Goal: Task Accomplishment & Management: Manage account settings

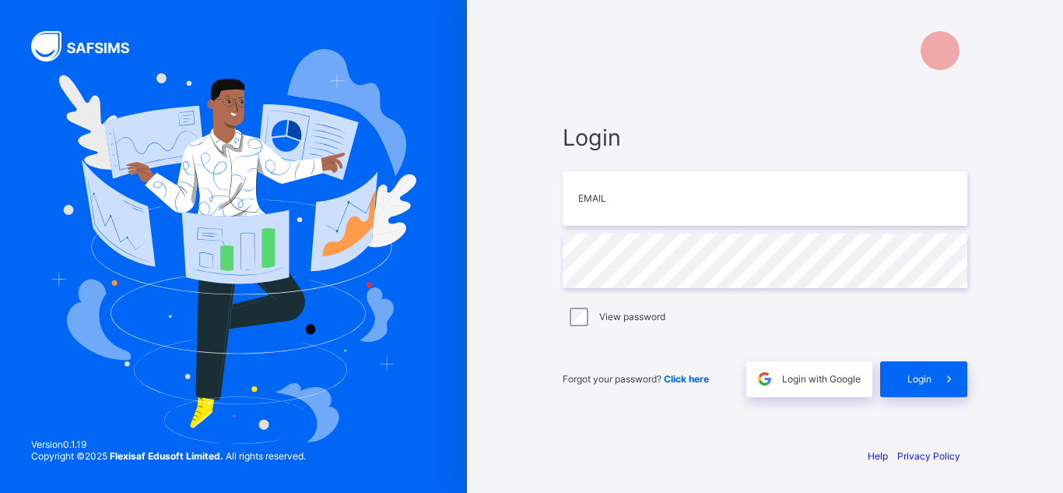
click at [673, 210] on input "email" at bounding box center [765, 198] width 405 height 54
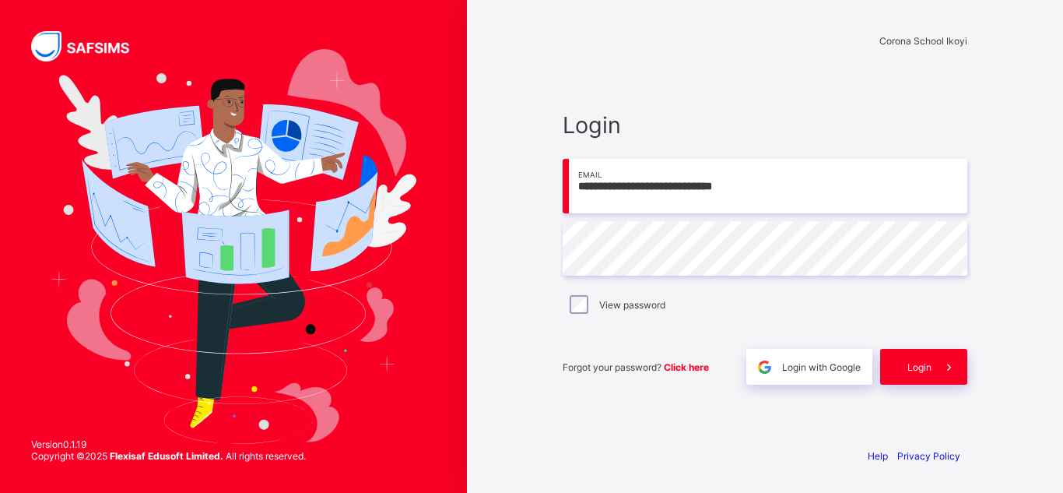
type input "**********"
click at [923, 373] on div "Login" at bounding box center [923, 367] width 87 height 36
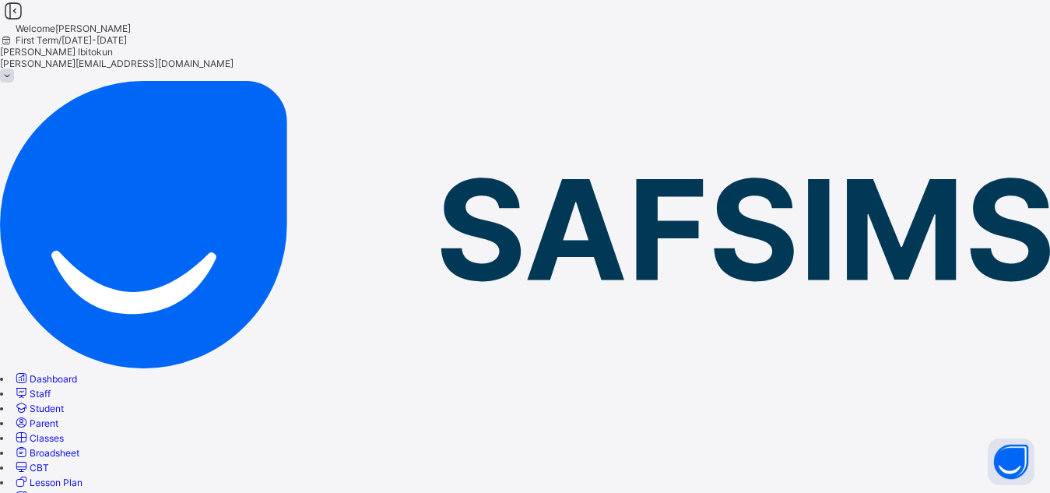
click at [64, 432] on span "Classes" at bounding box center [47, 438] width 34 height 12
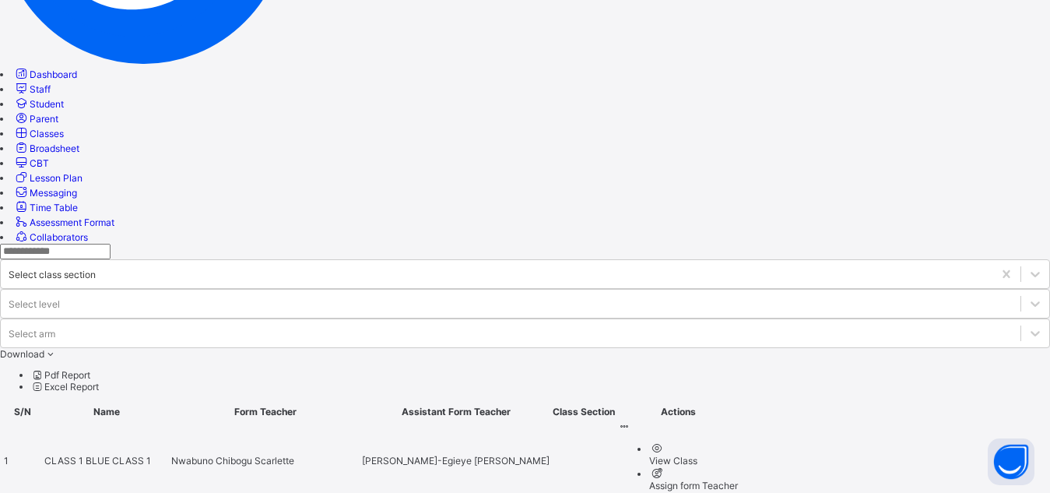
scroll to position [319, 0]
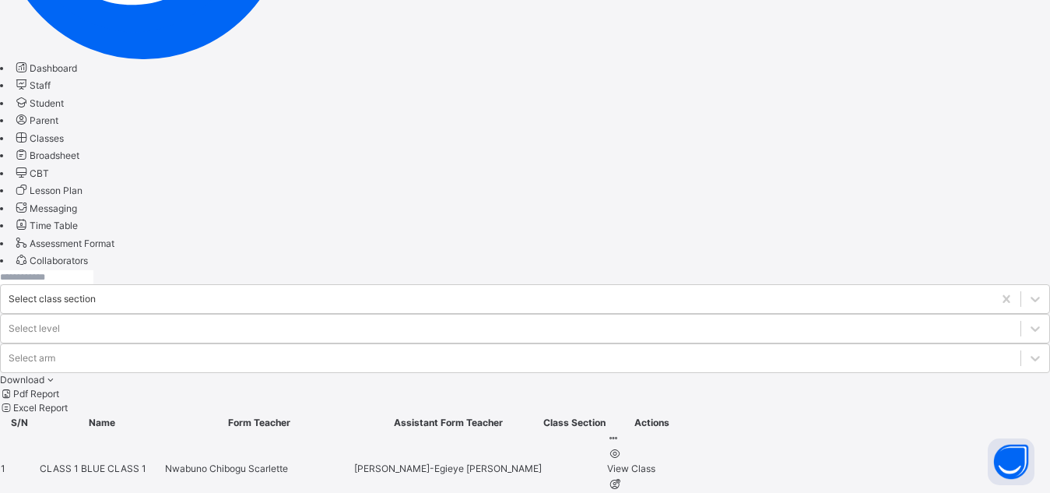
scroll to position [374, 0]
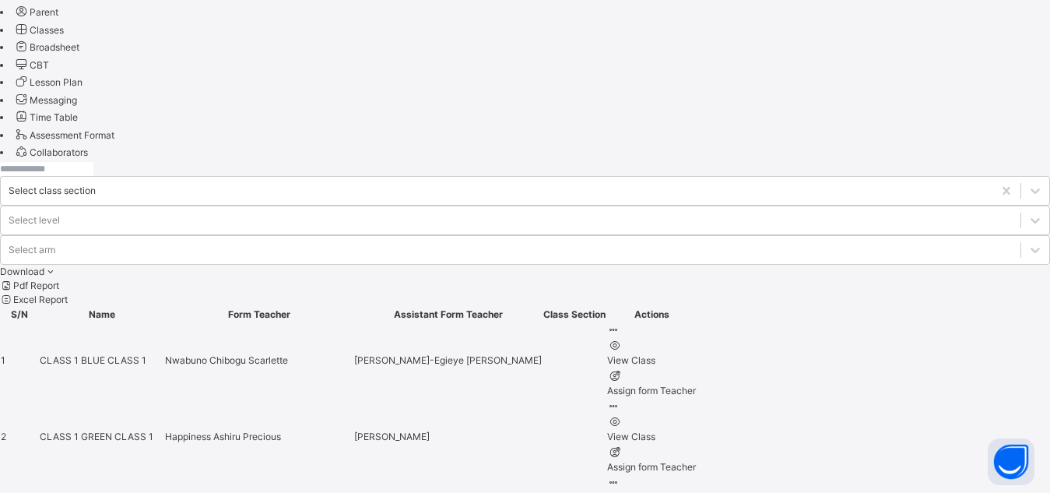
scroll to position [437, 0]
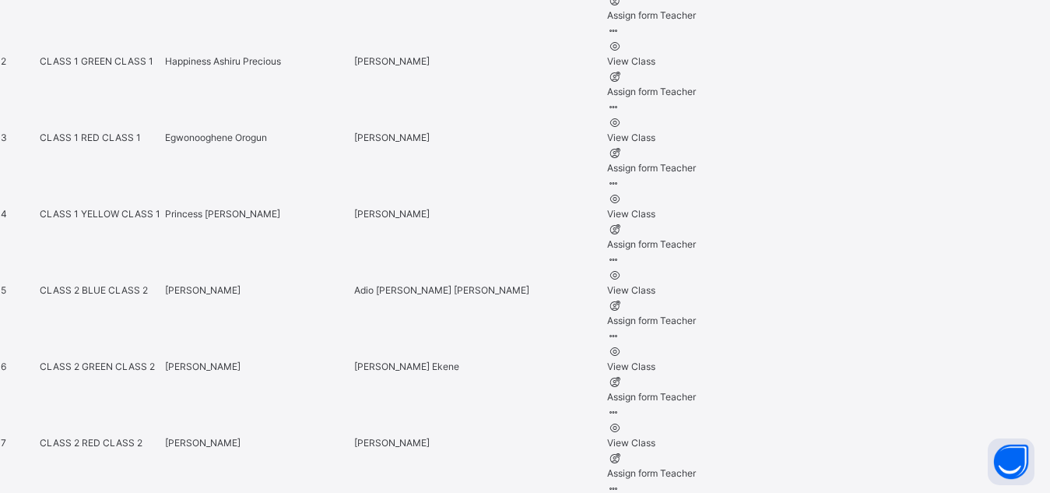
scroll to position [871, 0]
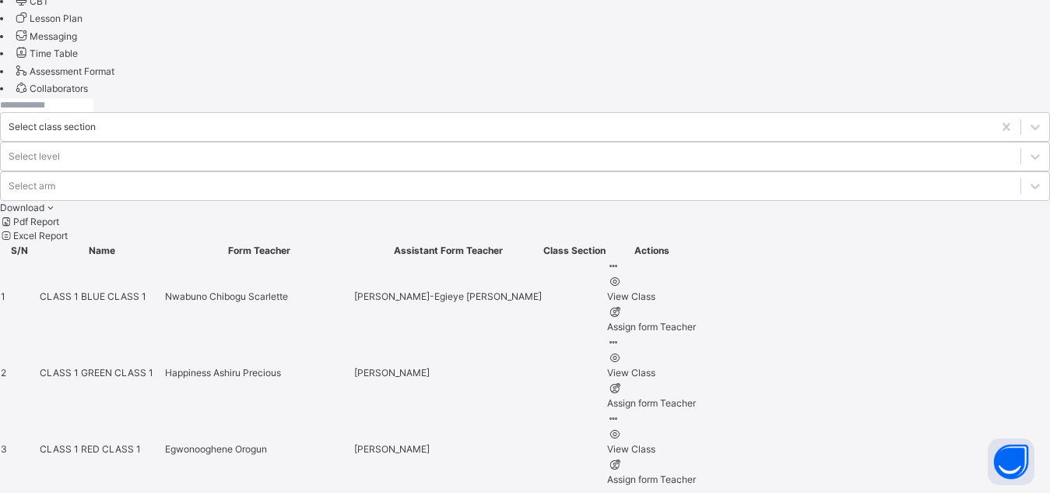
scroll to position [529, 0]
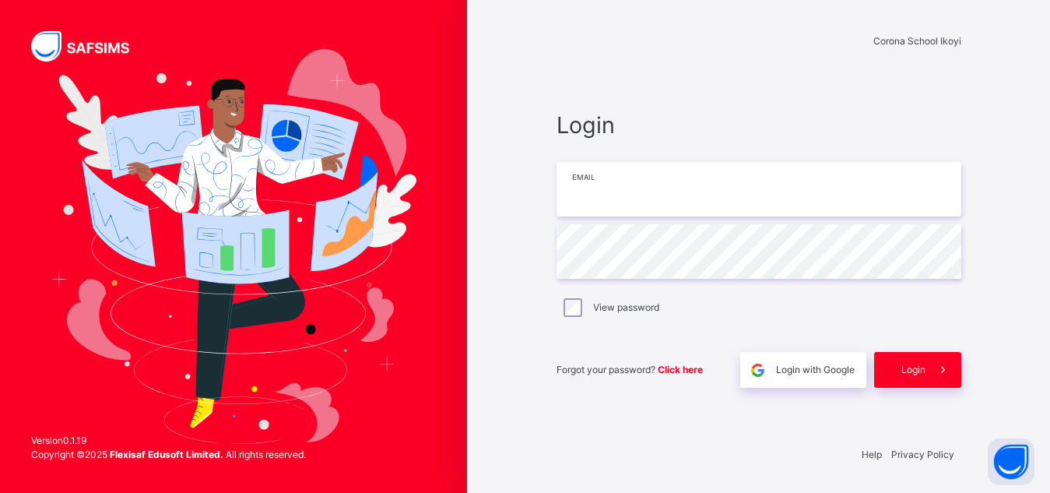
type input "**********"
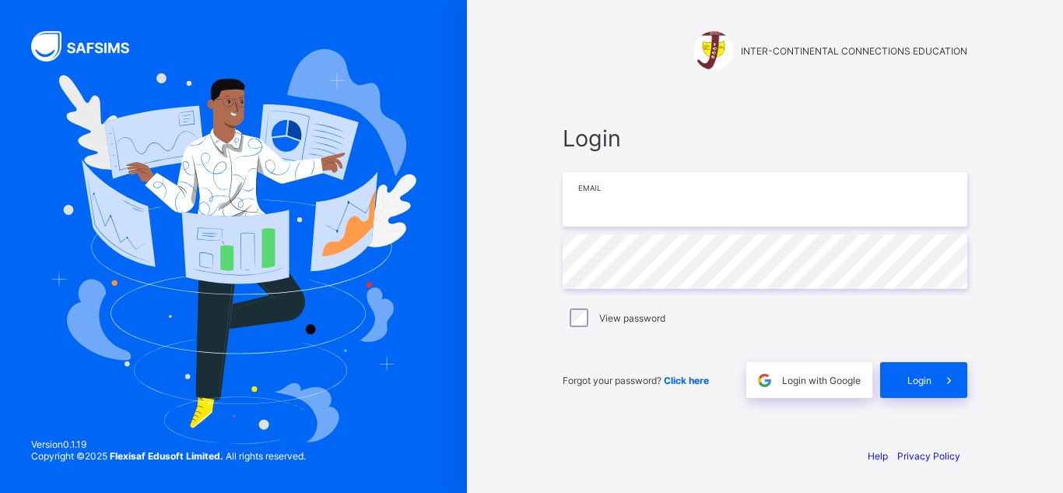
drag, startPoint x: 0, startPoint y: 0, endPoint x: 655, endPoint y: 217, distance: 689.8
click at [655, 217] on input "email" at bounding box center [765, 199] width 405 height 54
type input "**********"
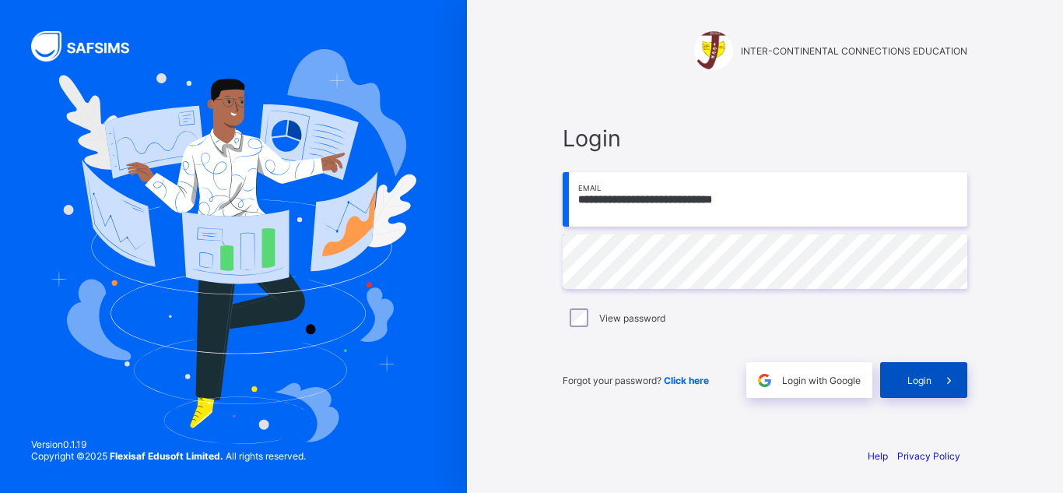
click at [920, 387] on div "Login" at bounding box center [923, 380] width 87 height 36
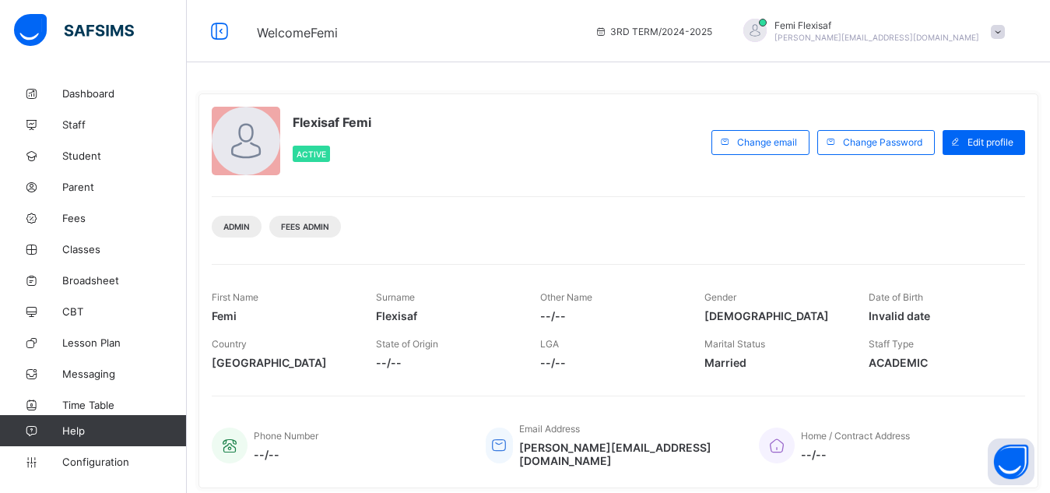
click at [524, 200] on div "Admin Fees Admin" at bounding box center [618, 220] width 813 height 49
click at [96, 464] on span "Configuration" at bounding box center [124, 461] width 124 height 12
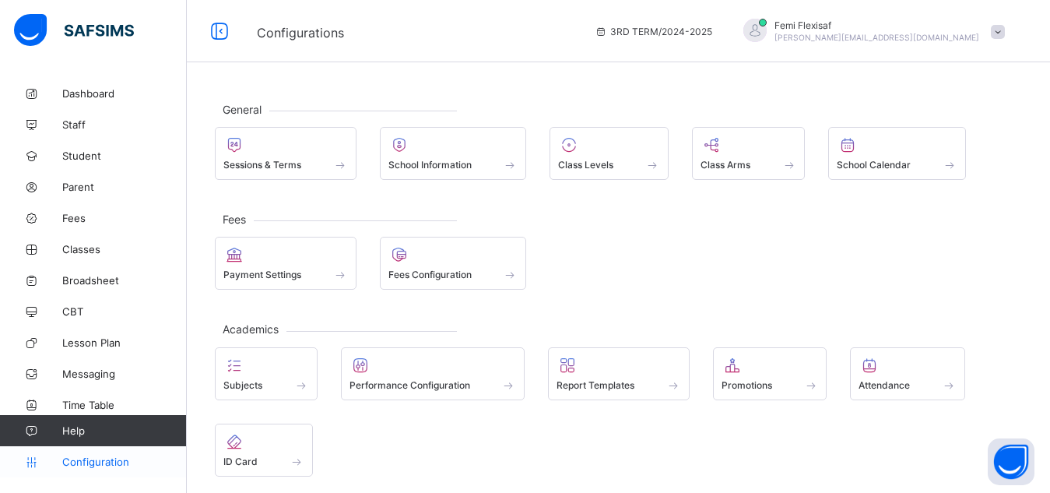
click at [102, 462] on span "Configuration" at bounding box center [124, 461] width 124 height 12
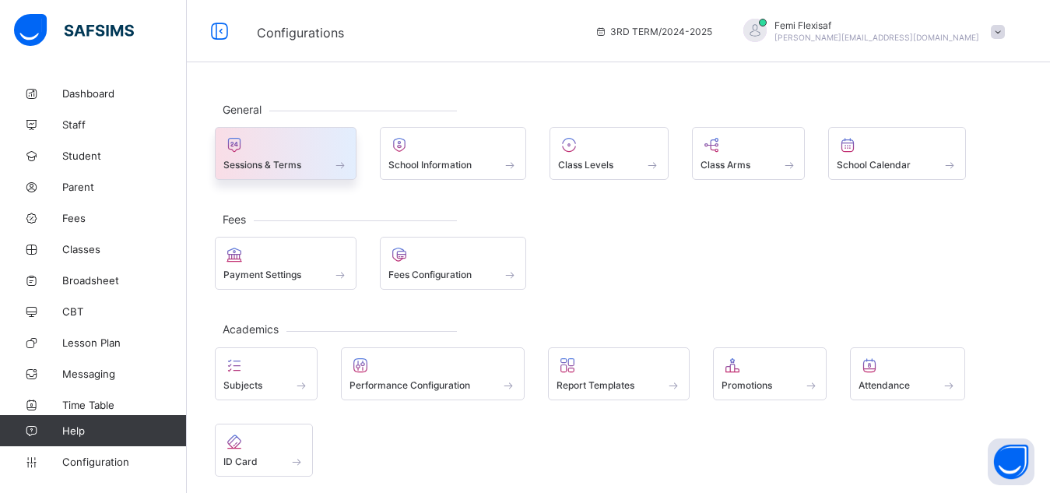
click at [273, 165] on span "Sessions & Terms" at bounding box center [262, 165] width 78 height 12
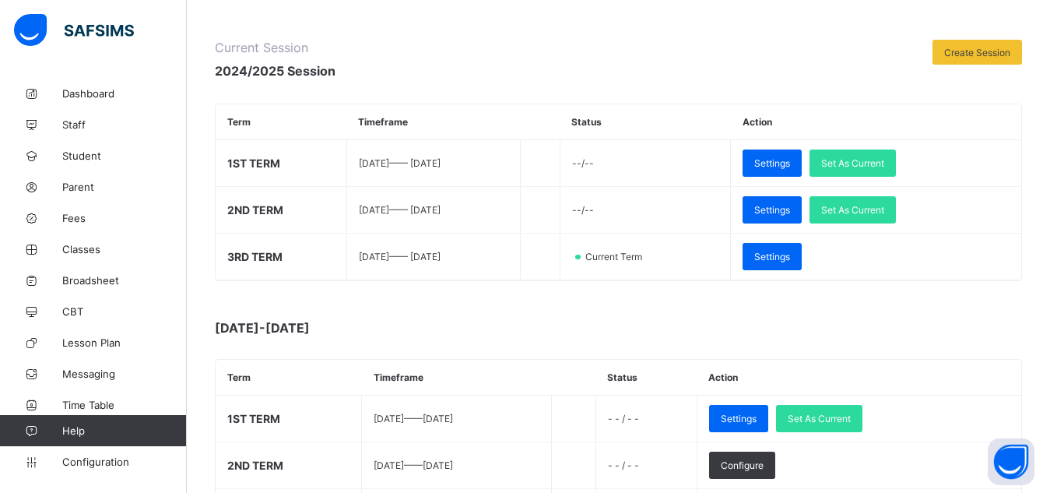
scroll to position [177, 0]
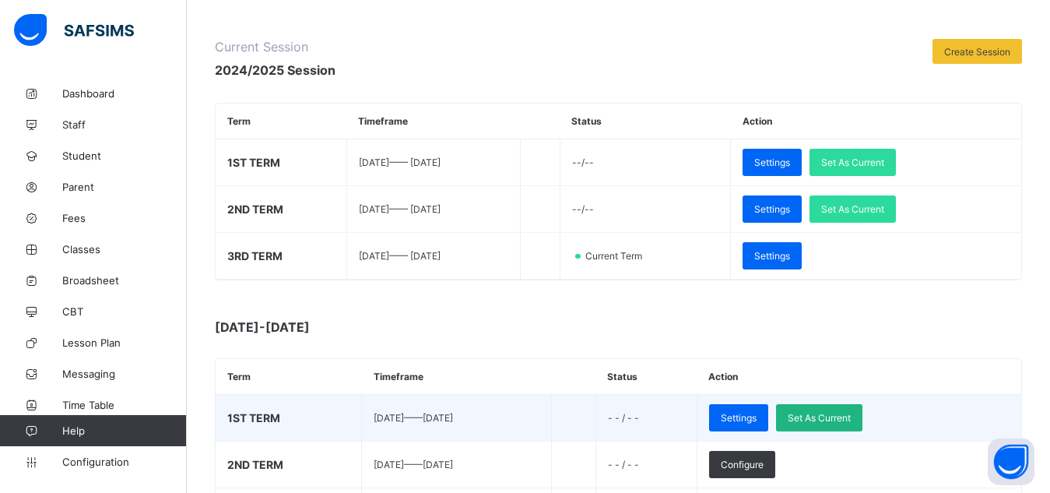
click at [851, 419] on span "Set As Current" at bounding box center [819, 418] width 63 height 12
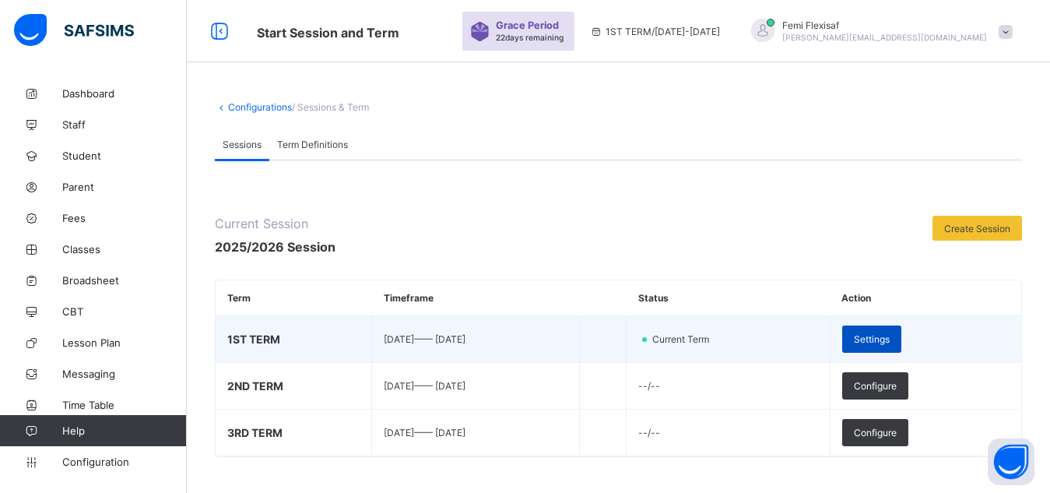
click at [890, 344] on span "Settings" at bounding box center [872, 339] width 36 height 12
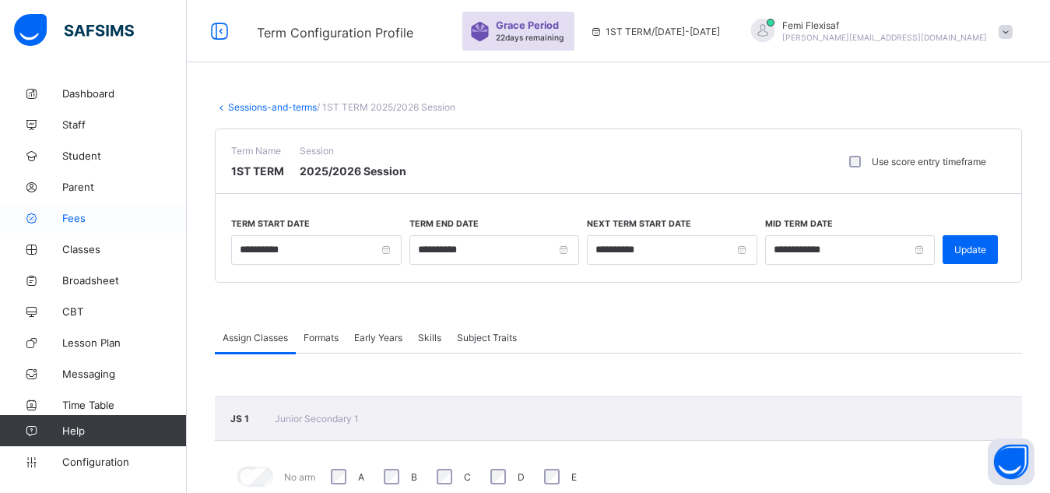
click at [76, 216] on span "Fees" at bounding box center [124, 218] width 125 height 12
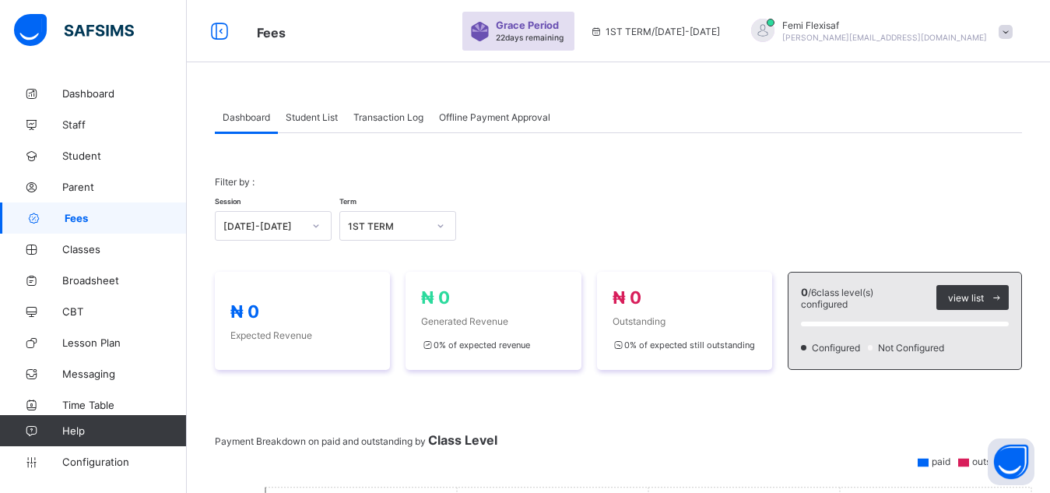
click at [318, 121] on span "Student List" at bounding box center [312, 117] width 52 height 12
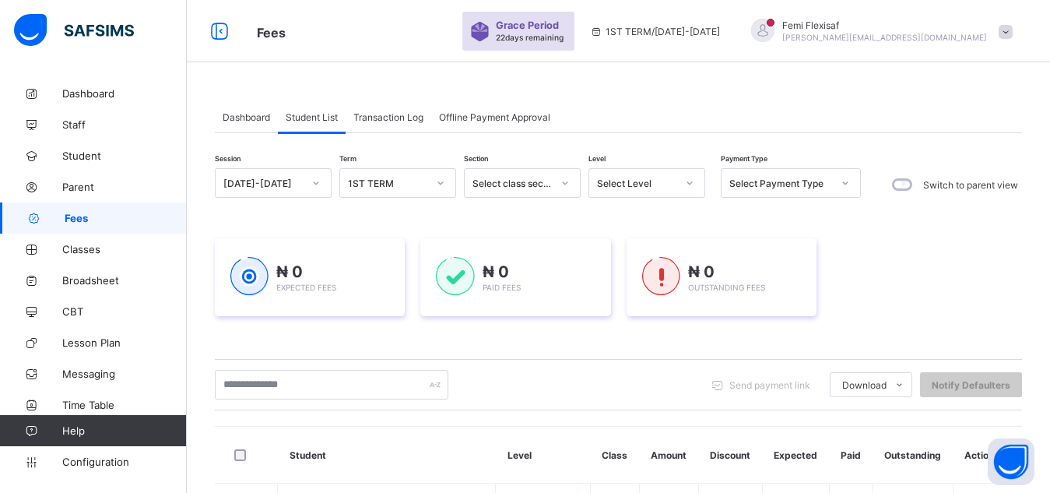
click at [244, 121] on span "Dashboard" at bounding box center [246, 117] width 47 height 12
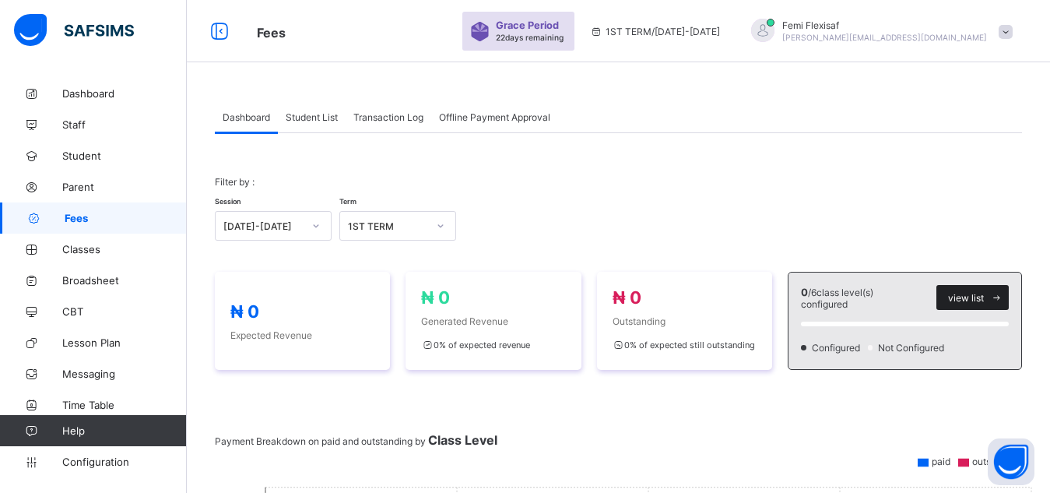
click at [1003, 300] on icon at bounding box center [997, 298] width 12 height 10
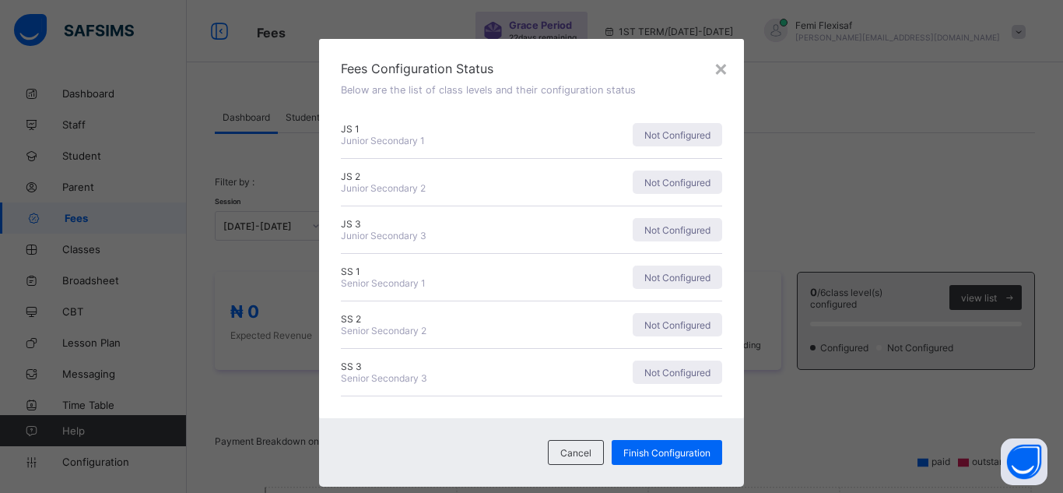
click at [590, 70] on span "Fees Configuration Status" at bounding box center [531, 69] width 381 height 16
click at [715, 69] on div "×" at bounding box center [721, 67] width 15 height 26
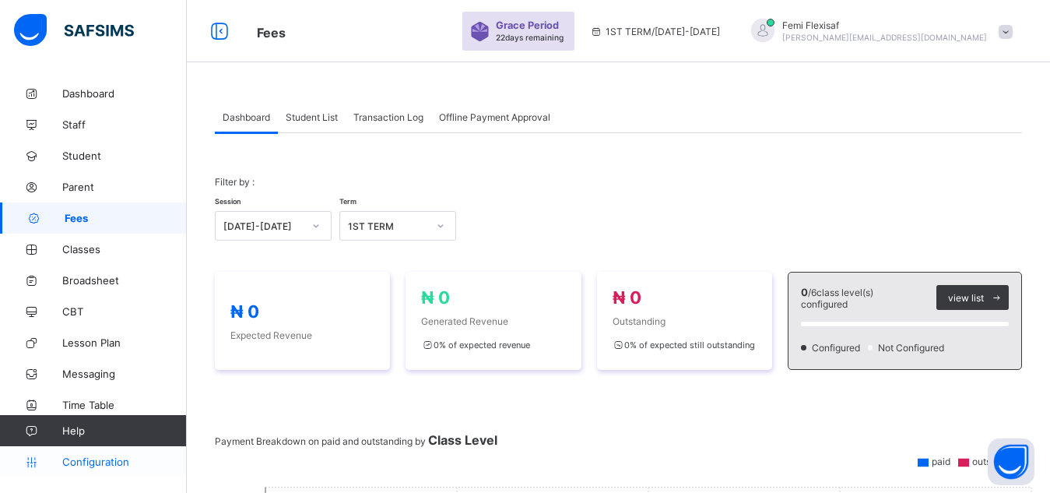
click at [96, 459] on span "Configuration" at bounding box center [124, 461] width 124 height 12
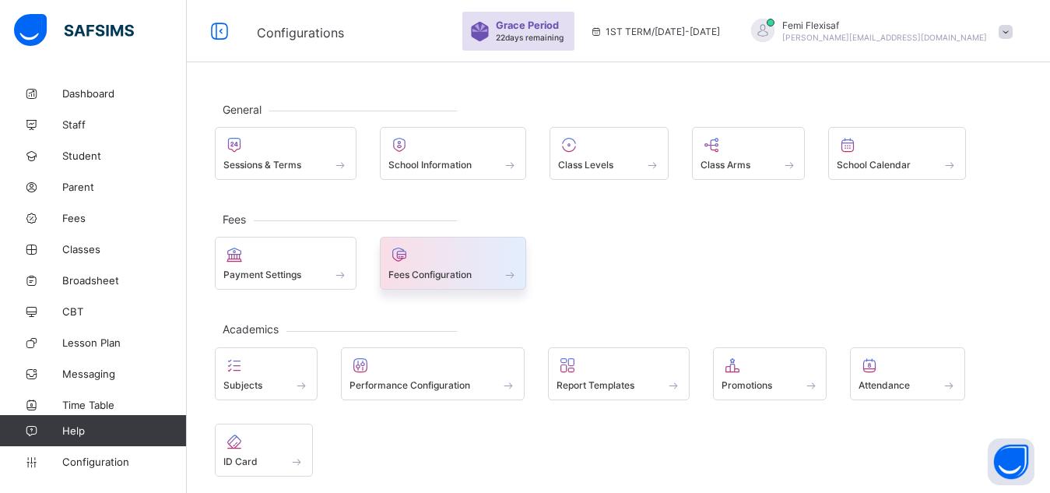
click at [426, 274] on span "Fees Configuration" at bounding box center [429, 275] width 83 height 12
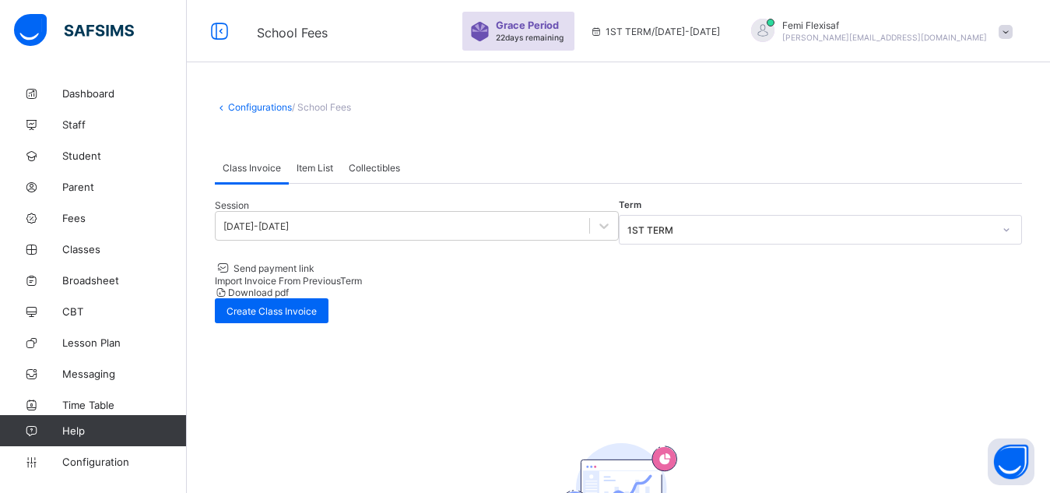
click at [362, 275] on span "Import Invoice From Previous Term" at bounding box center [288, 281] width 147 height 12
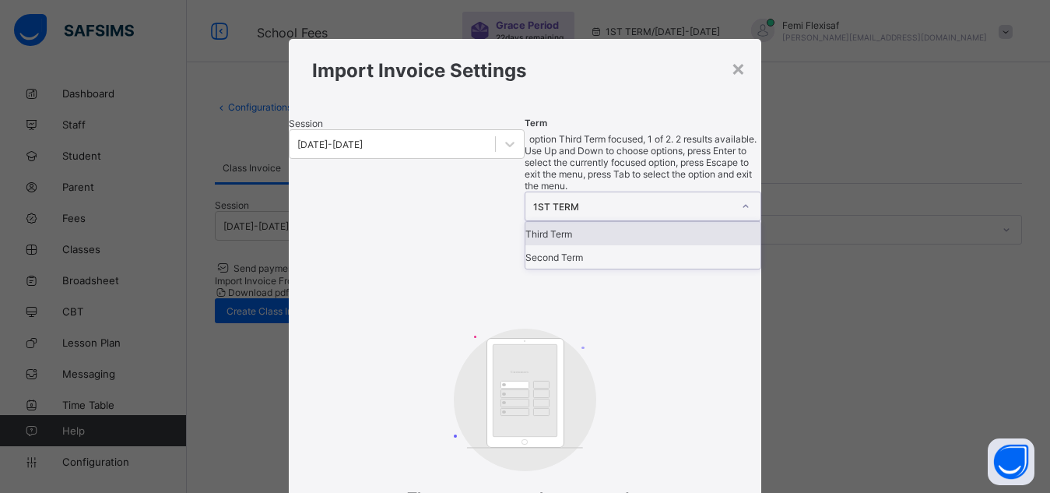
click at [695, 201] on div "1ST TERM" at bounding box center [632, 207] width 199 height 12
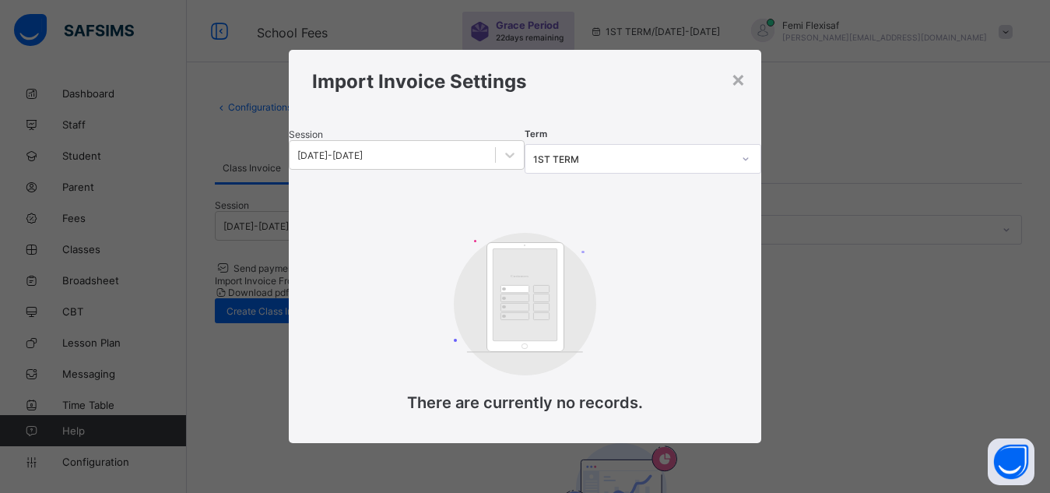
click at [646, 104] on div "Import Invoice Settings" at bounding box center [525, 81] width 473 height 63
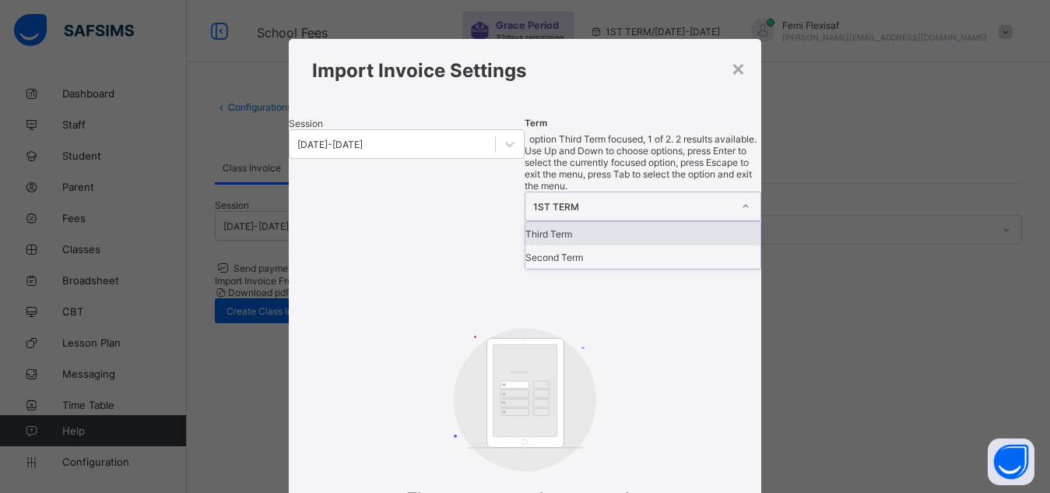
click at [706, 192] on div "1ST TERM" at bounding box center [628, 206] width 206 height 28
click at [567, 222] on div "Third Term" at bounding box center [642, 233] width 235 height 23
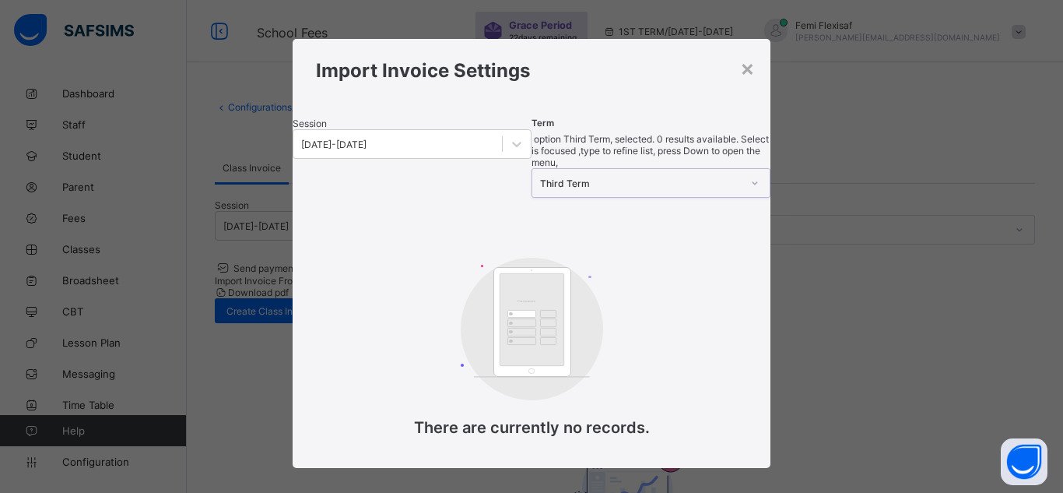
click at [671, 169] on div "Third Term" at bounding box center [636, 183] width 208 height 28
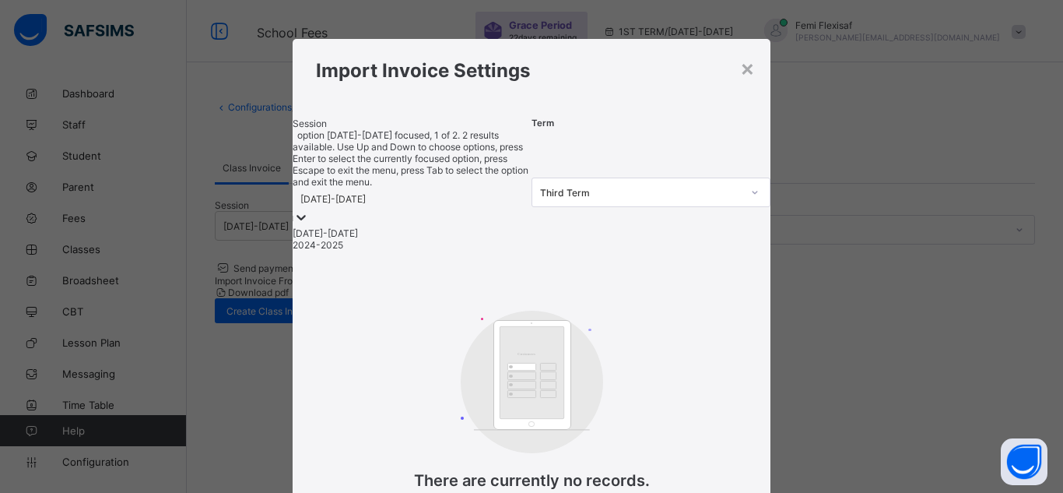
click at [366, 193] on div "[DATE]-[DATE]" at bounding box center [332, 199] width 65 height 12
click at [367, 239] on div "2024-2025" at bounding box center [412, 245] width 239 height 12
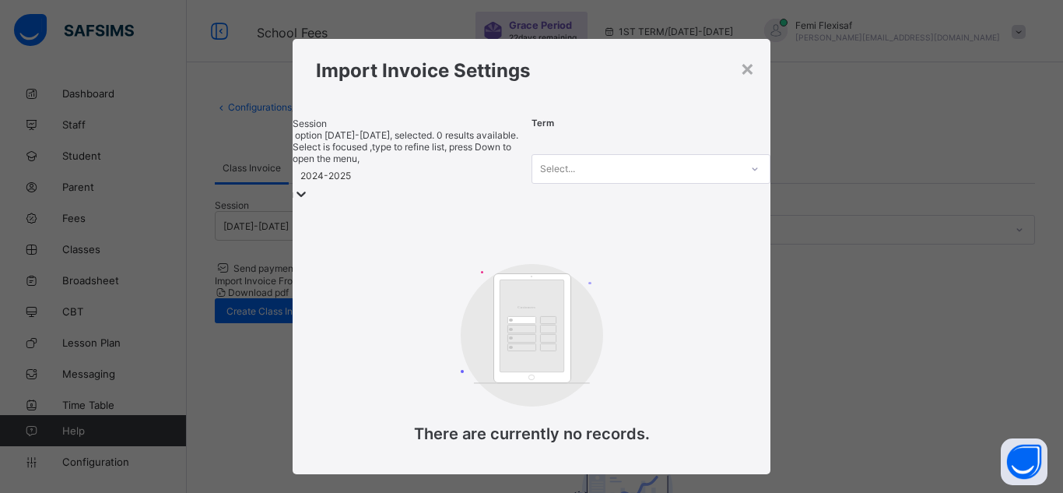
click at [681, 167] on div "Select..." at bounding box center [636, 169] width 208 height 22
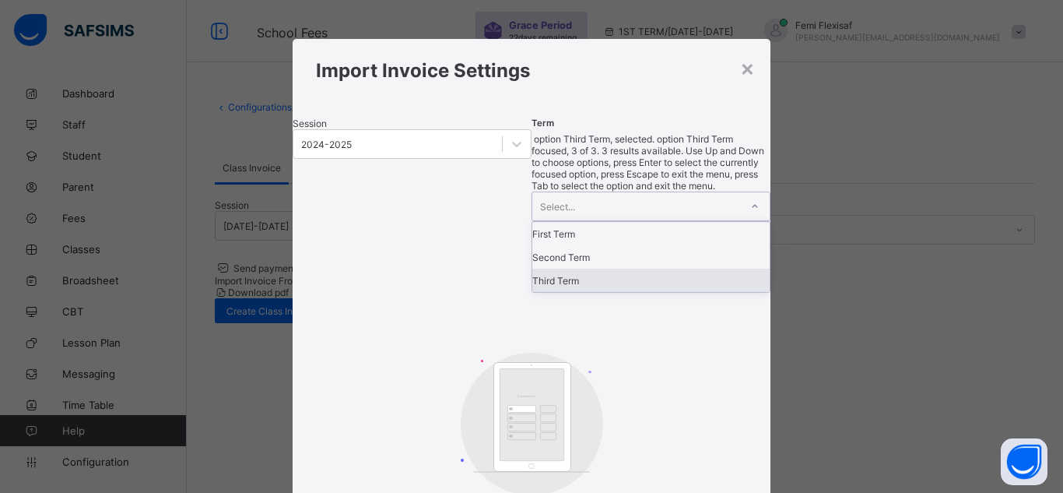
click at [579, 269] on div "Third Term" at bounding box center [650, 280] width 237 height 23
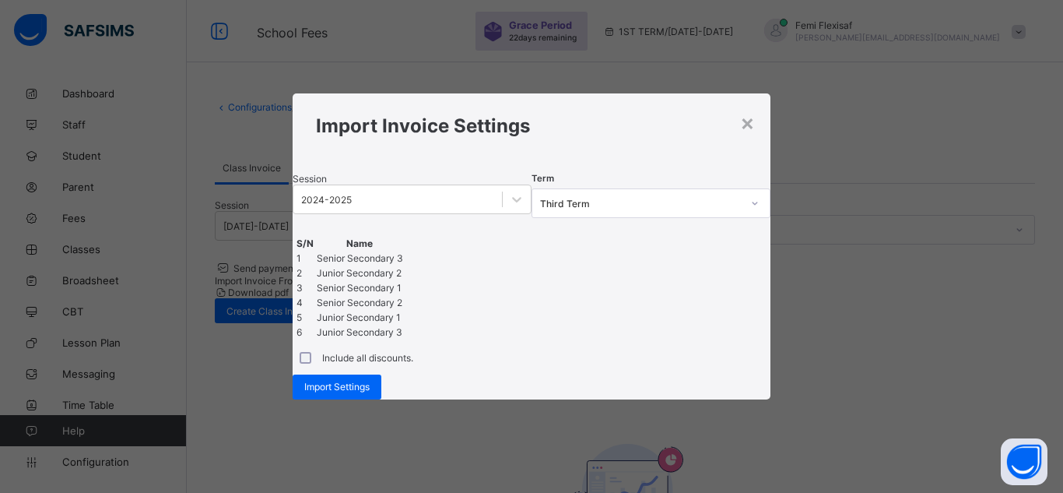
click at [630, 114] on h1 "Import Invoice Settings" at bounding box center [532, 125] width 432 height 23
click at [645, 173] on div "Session 2024-2025 Term Third Term S/N Name 1 Senior Secondary 3 2 Junior Second…" at bounding box center [532, 286] width 479 height 227
click at [370, 392] on span "Import Settings" at bounding box center [336, 387] width 65 height 12
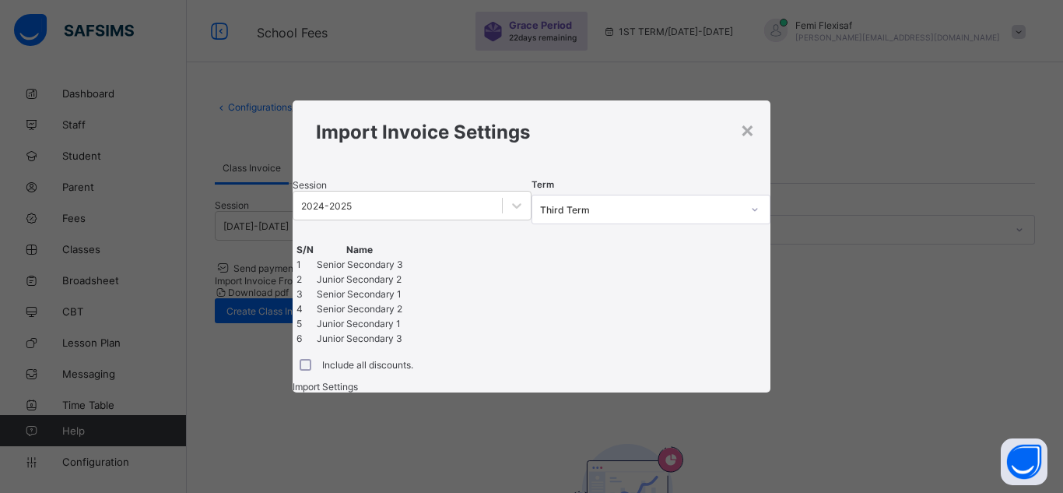
click at [565, 392] on div "Session 2024-2025 Term Third Term S/N Name 1 Senior Secondary 3 2 Junior Second…" at bounding box center [532, 285] width 479 height 213
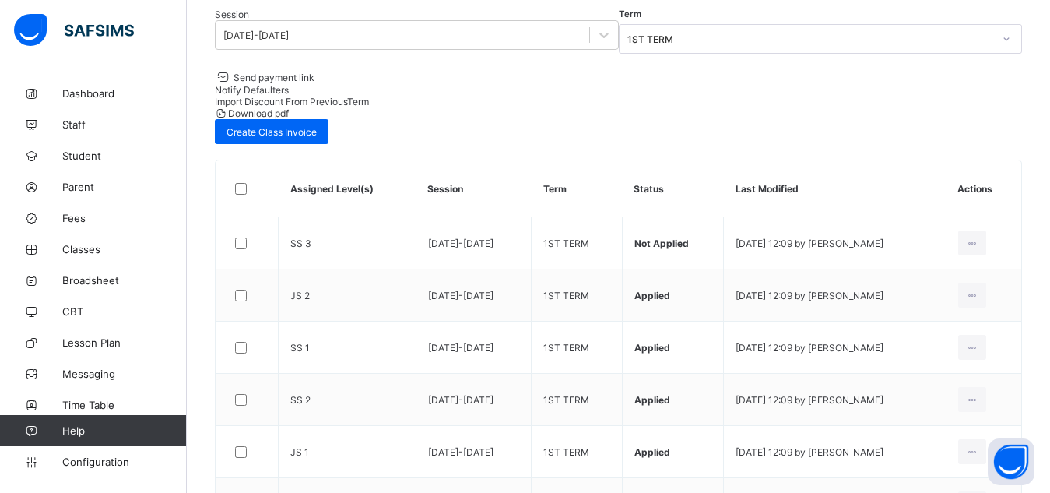
scroll to position [218, 0]
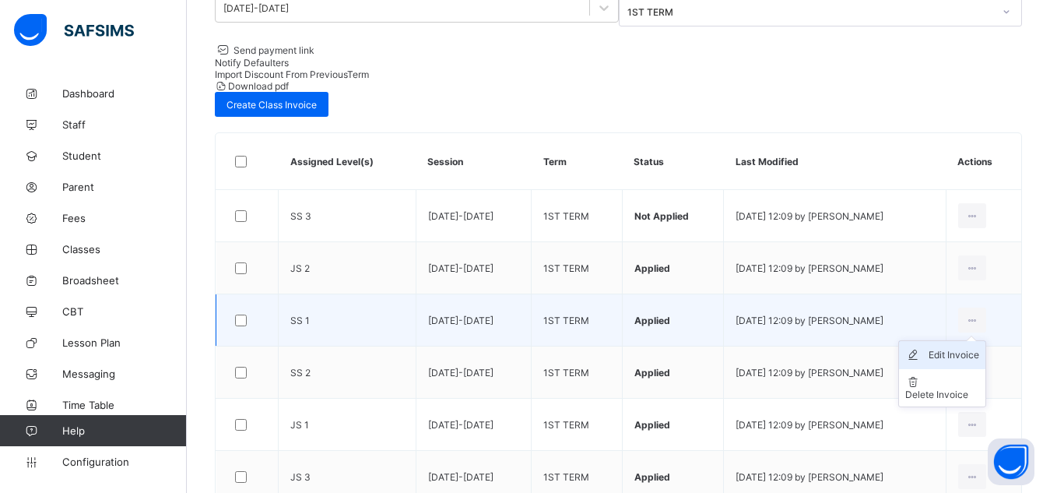
click at [948, 347] on div "Edit Invoice" at bounding box center [954, 355] width 51 height 16
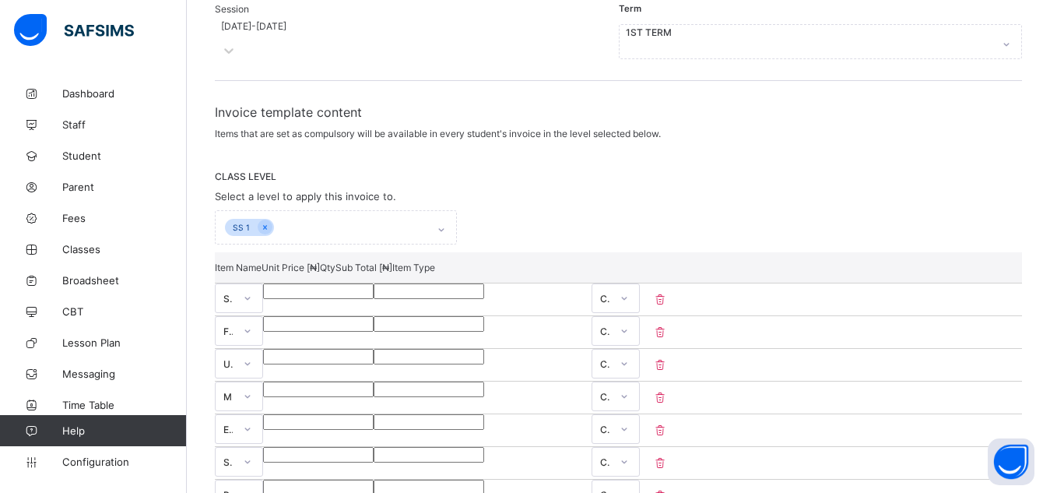
click at [790, 113] on div "Invoice template content Items that are set as compulsory will be available in …" at bounding box center [618, 452] width 807 height 697
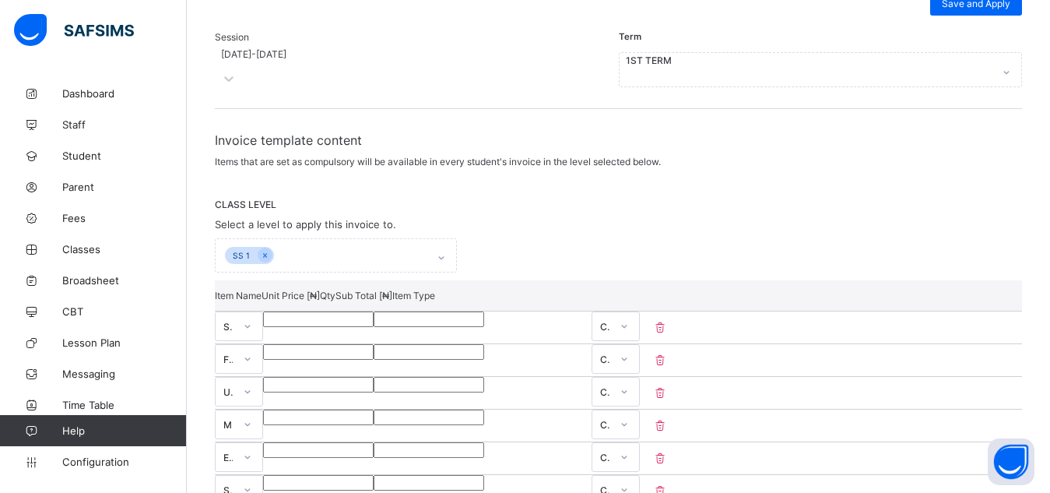
scroll to position [187, 0]
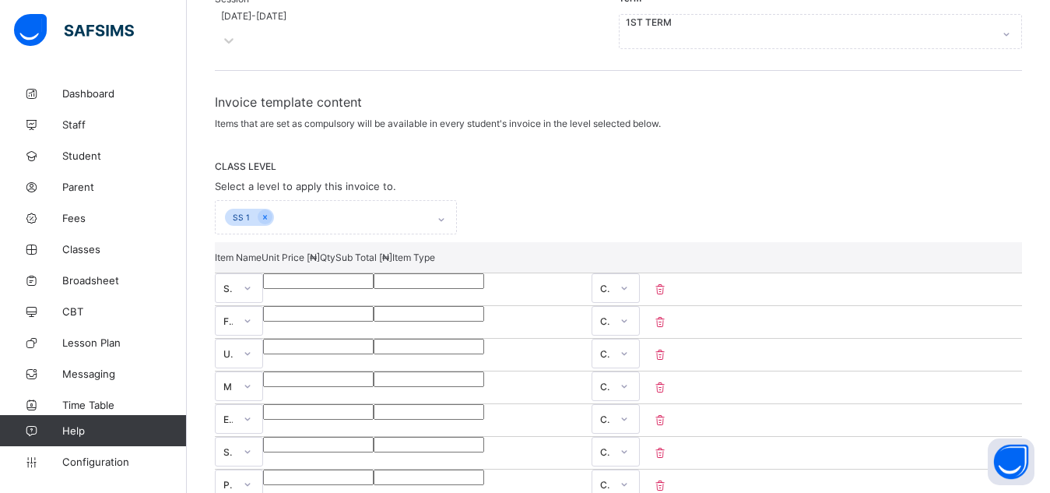
click at [487, 297] on div "Item Name Unit Price [ ₦ ] Qty Sub Total [ ₦ ] Item Type School Fees ***** * **…" at bounding box center [618, 403] width 807 height 322
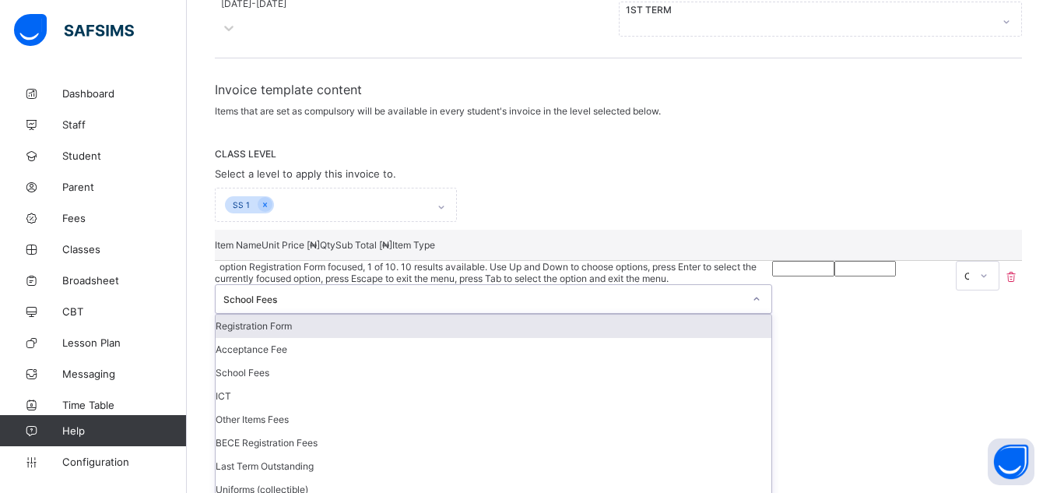
scroll to position [248, 0]
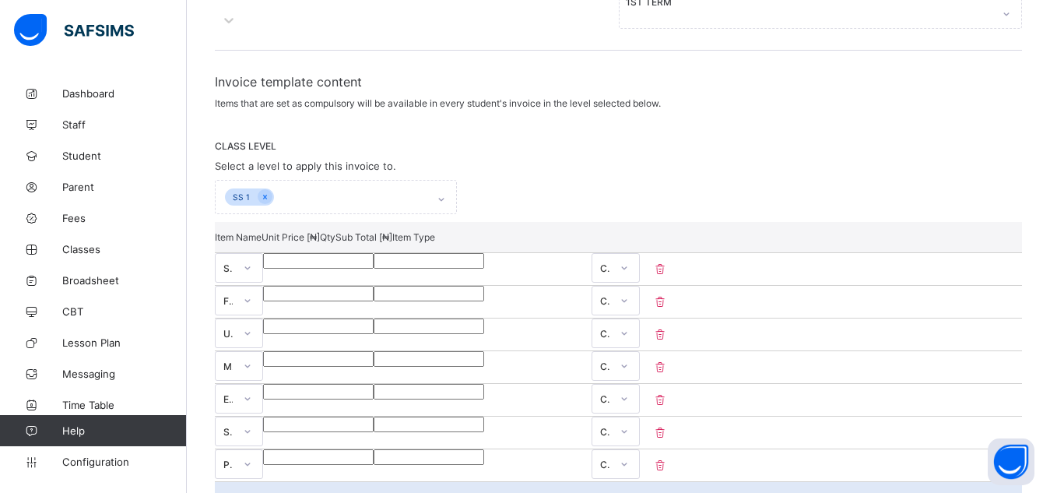
click at [780, 140] on div "CLASS LEVEL Select a level to apply this invoice to. SS 1" at bounding box center [618, 177] width 807 height 74
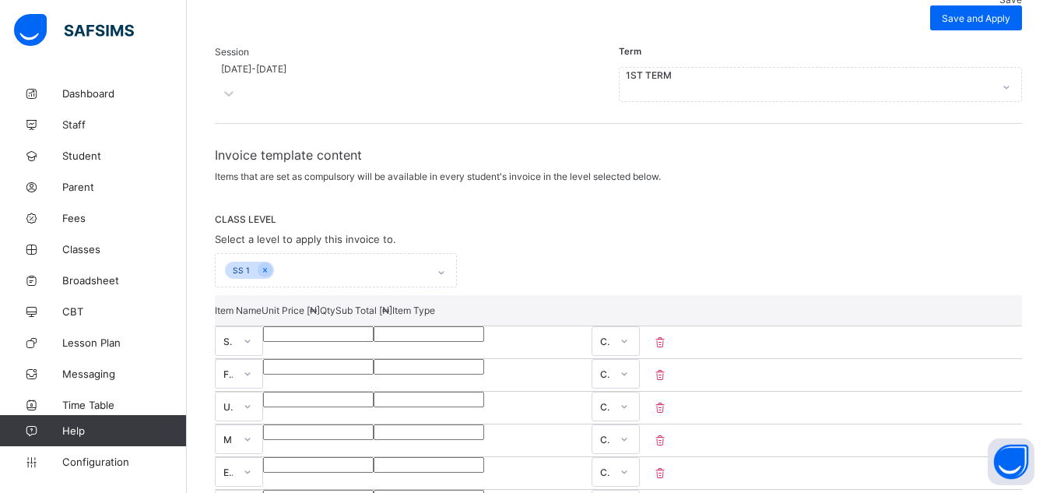
scroll to position [184, 0]
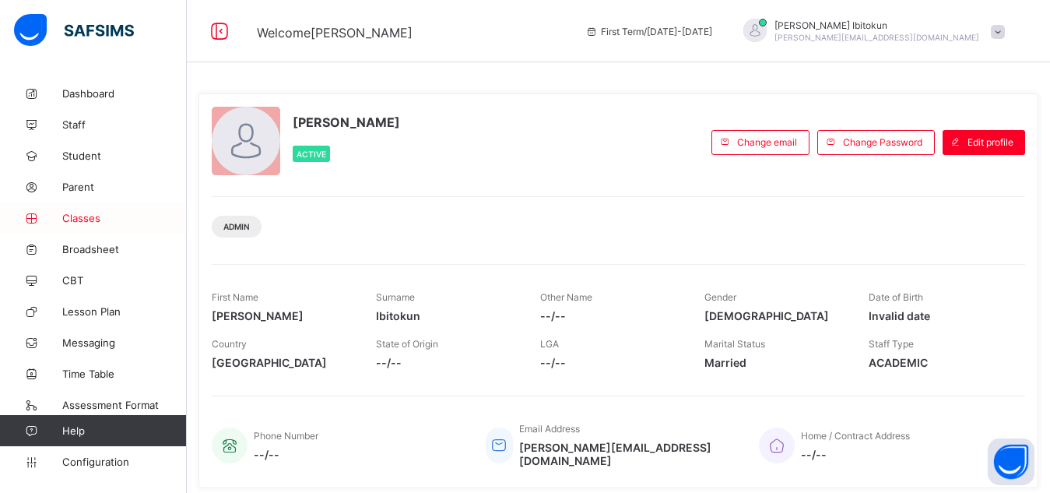
click at [79, 220] on span "Classes" at bounding box center [124, 218] width 125 height 12
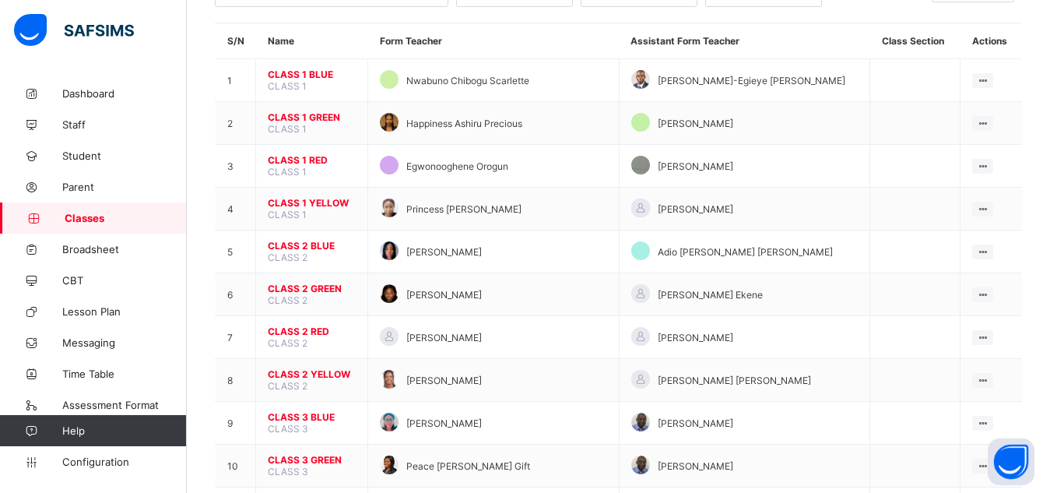
scroll to position [125, 0]
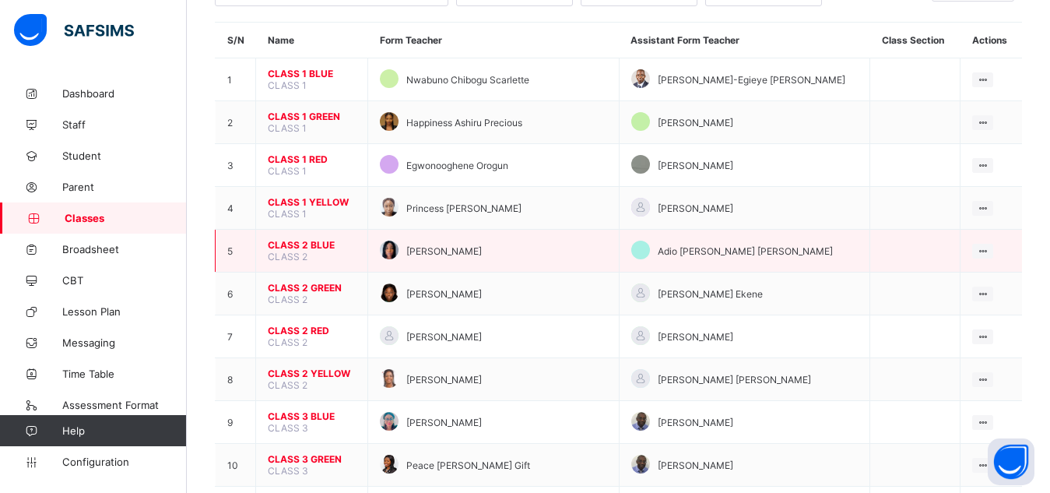
click at [292, 243] on span "CLASS 2 BLUE" at bounding box center [312, 245] width 88 height 12
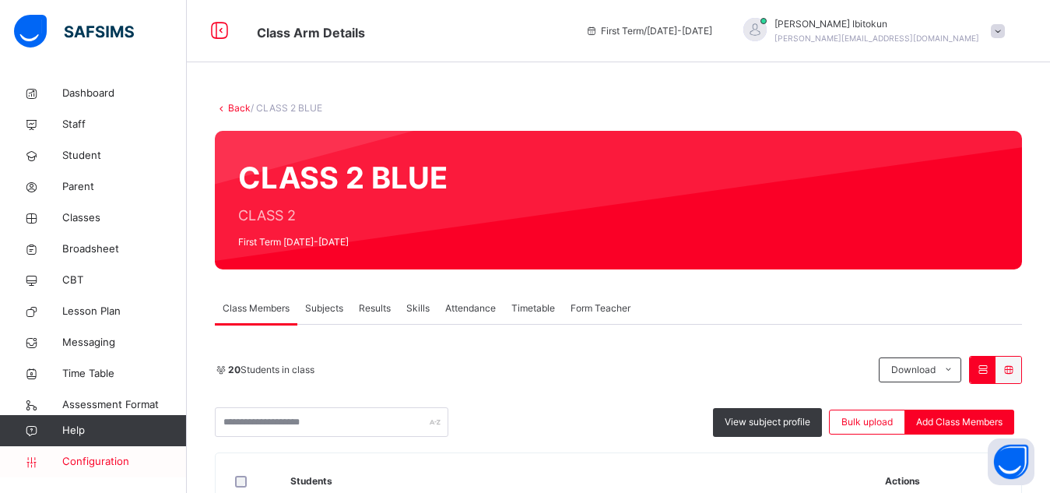
click at [102, 463] on span "Configuration" at bounding box center [124, 462] width 124 height 16
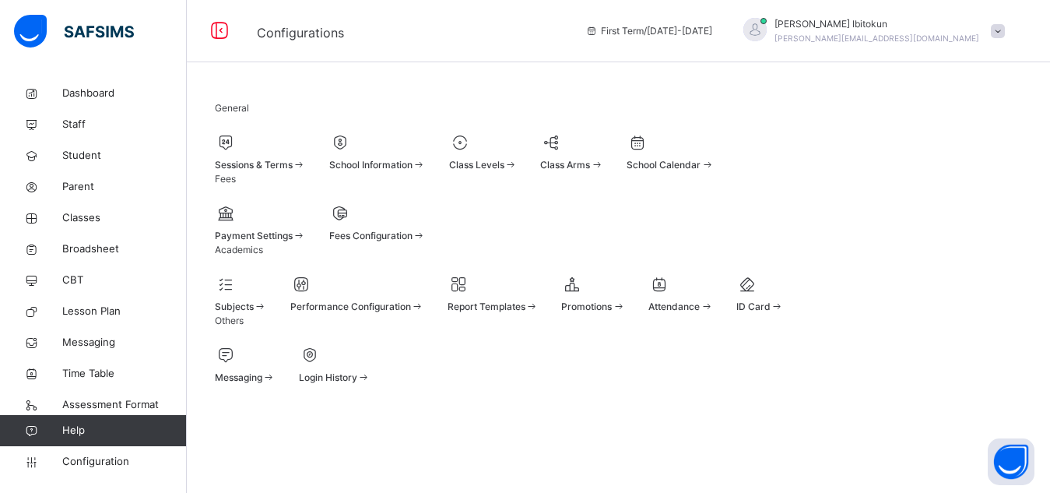
click at [612, 312] on span "Promotions" at bounding box center [586, 306] width 51 height 12
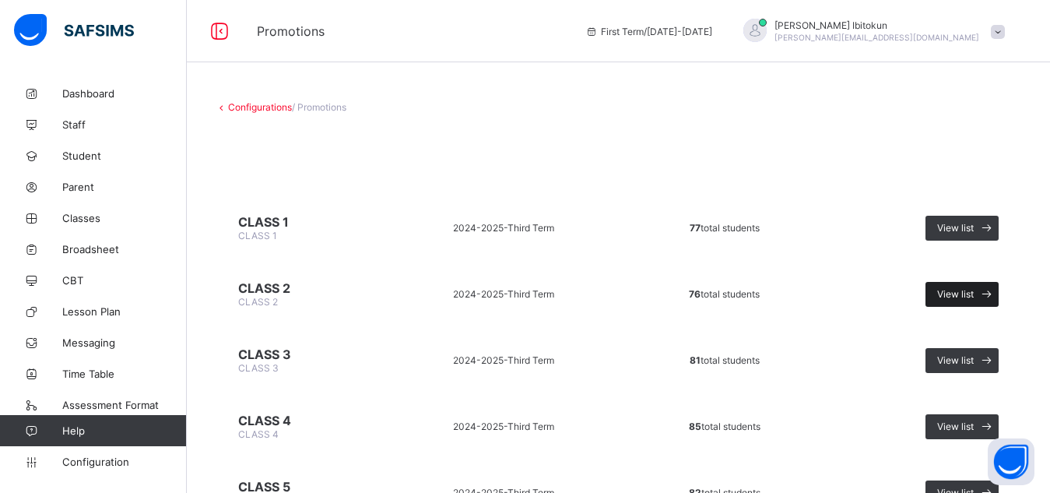
click at [974, 295] on span "View list" at bounding box center [955, 294] width 37 height 12
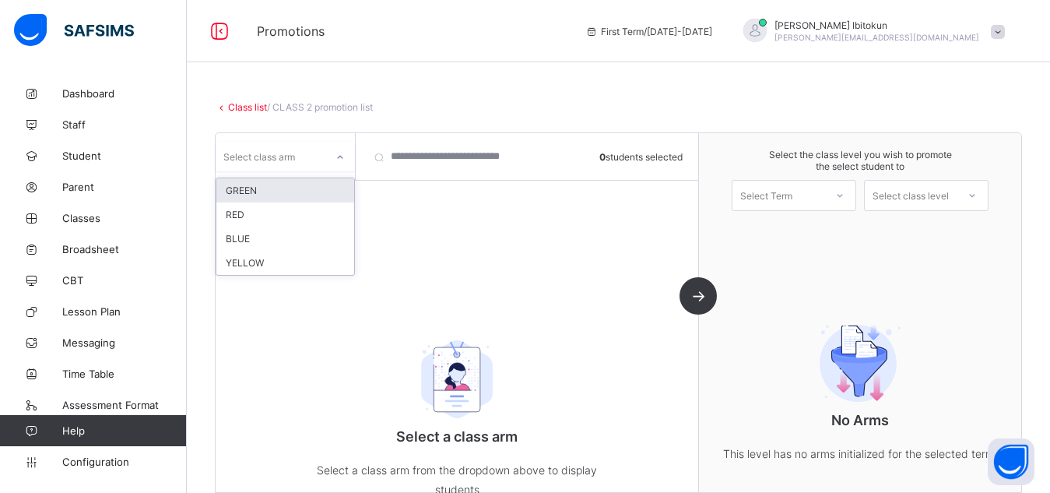
click at [336, 158] on icon at bounding box center [340, 157] width 9 height 16
click at [247, 191] on div "GREEN" at bounding box center [285, 190] width 138 height 24
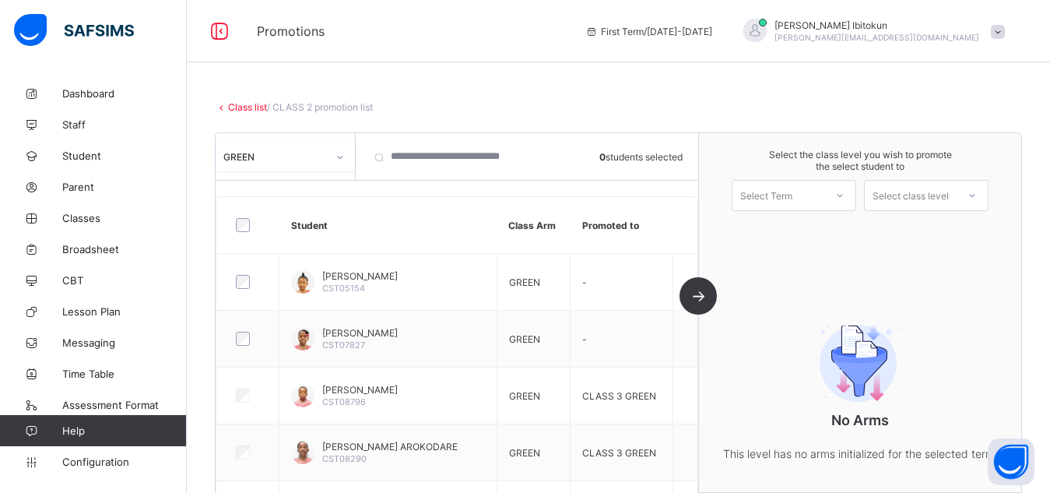
click at [789, 199] on div "Select Term" at bounding box center [766, 195] width 52 height 31
click at [797, 237] on div "First Term [DATE]-[DATE]" at bounding box center [794, 236] width 123 height 36
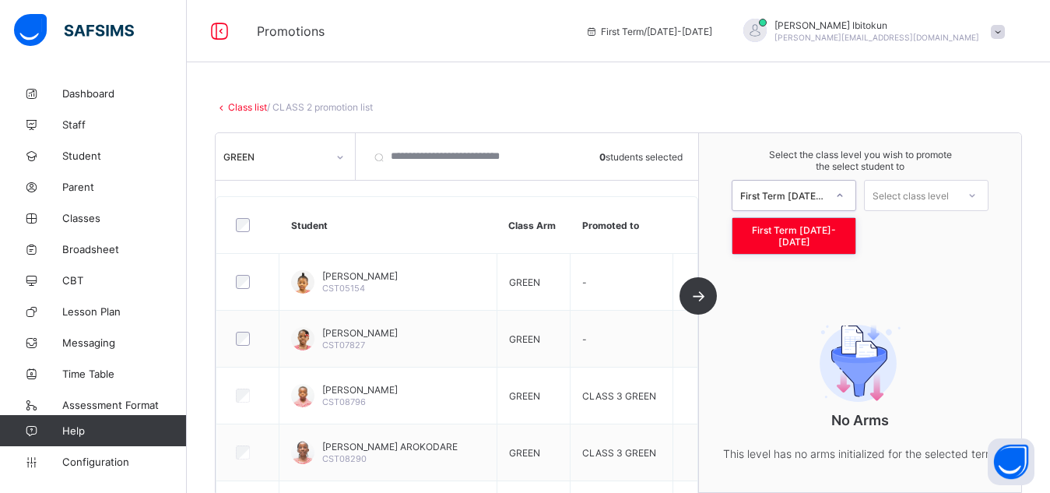
click at [845, 196] on icon at bounding box center [839, 196] width 9 height 16
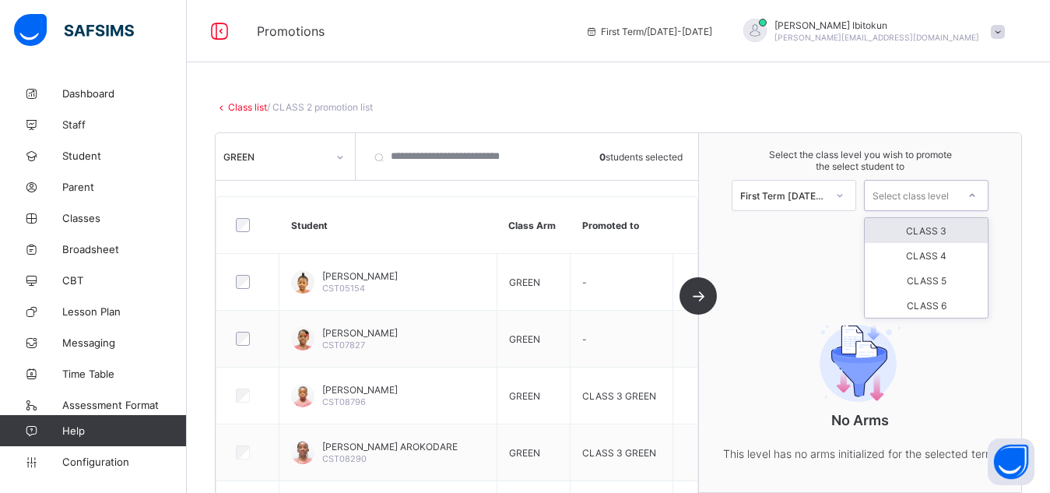
click at [957, 200] on div "Select class level" at bounding box center [911, 195] width 92 height 22
click at [940, 232] on div "CLASS 3" at bounding box center [926, 230] width 123 height 25
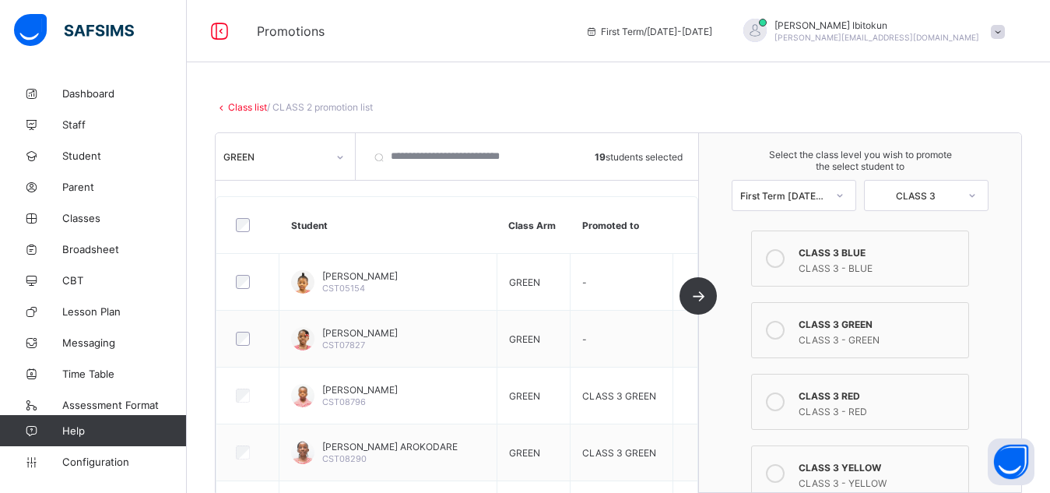
click at [782, 330] on icon at bounding box center [775, 330] width 19 height 19
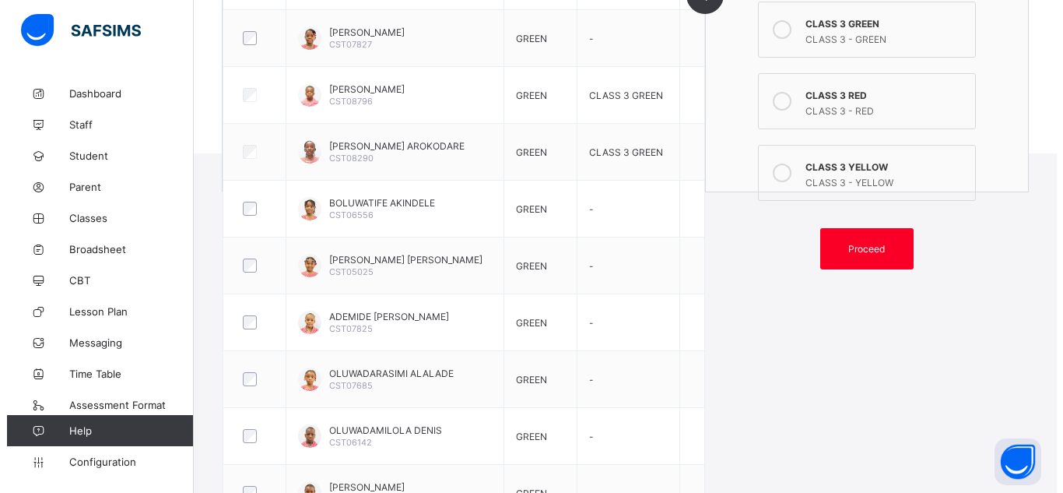
scroll to position [374, 0]
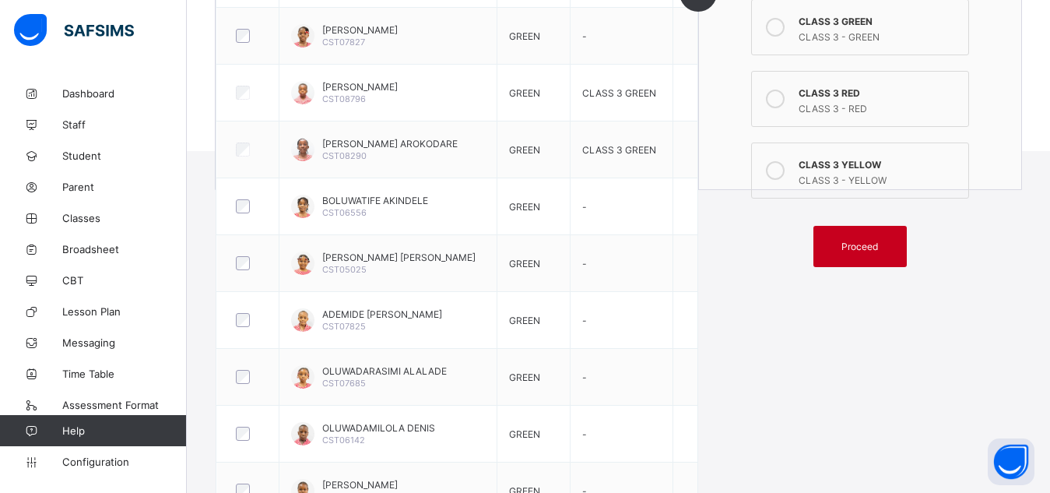
click at [856, 246] on span "Proceed" at bounding box center [860, 247] width 37 height 12
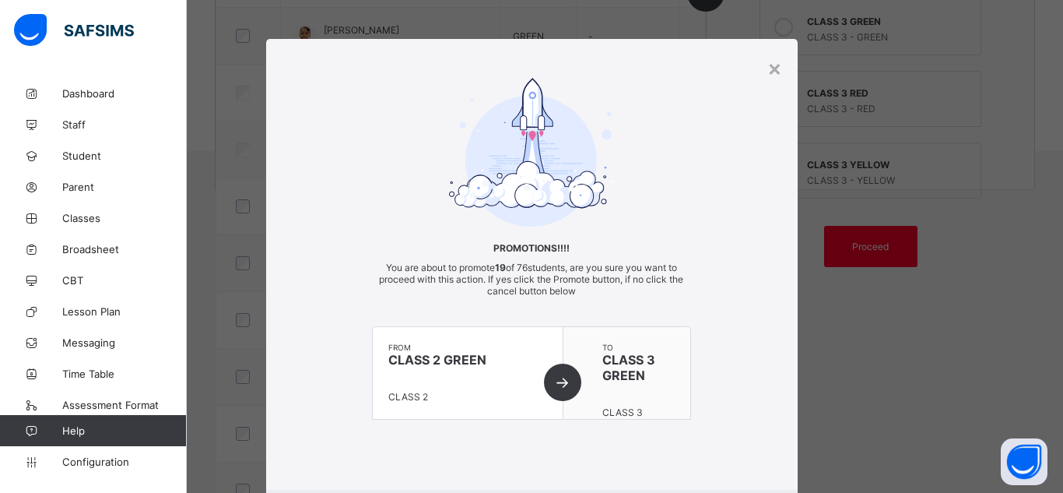
click at [665, 147] on div at bounding box center [531, 152] width 319 height 149
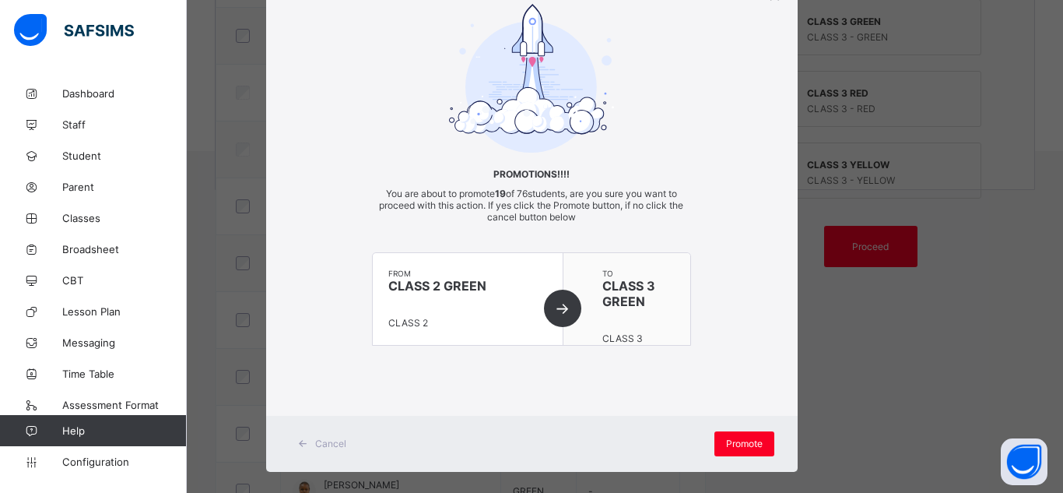
scroll to position [92, 0]
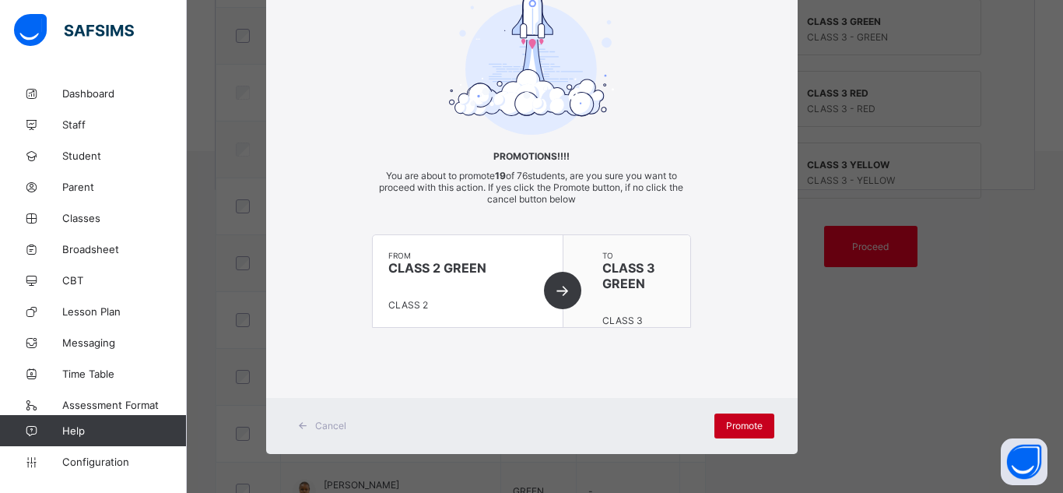
click at [733, 429] on span "Promote" at bounding box center [744, 426] width 37 height 12
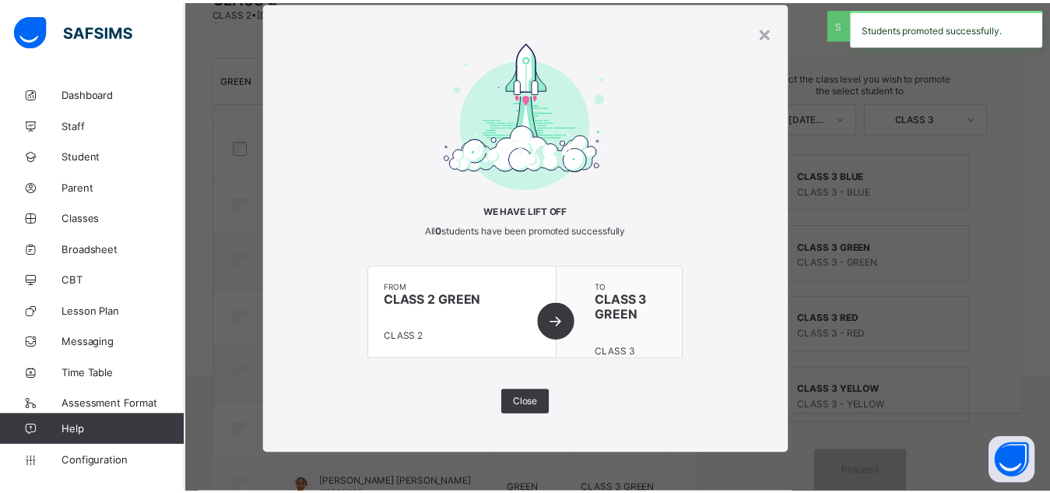
scroll to position [374, 0]
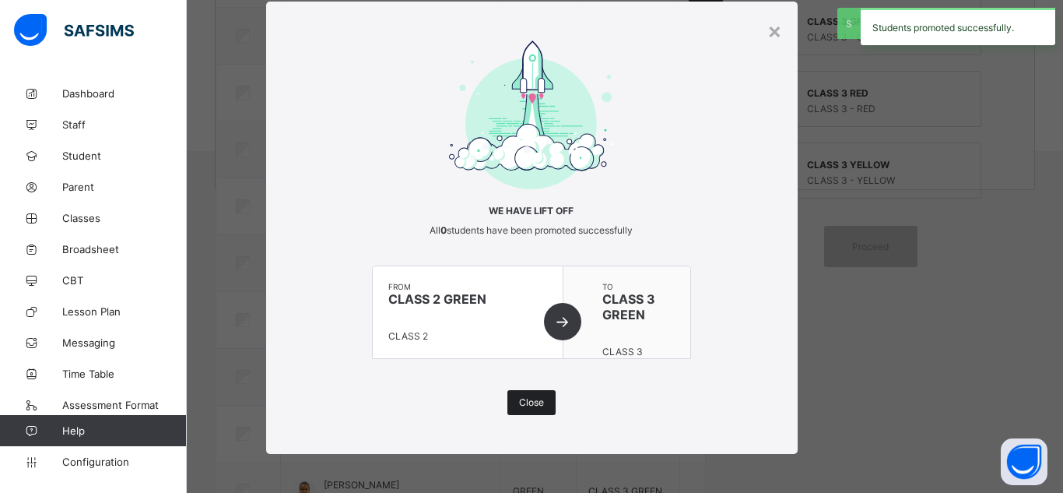
click at [527, 398] on span "Close" at bounding box center [531, 402] width 25 height 12
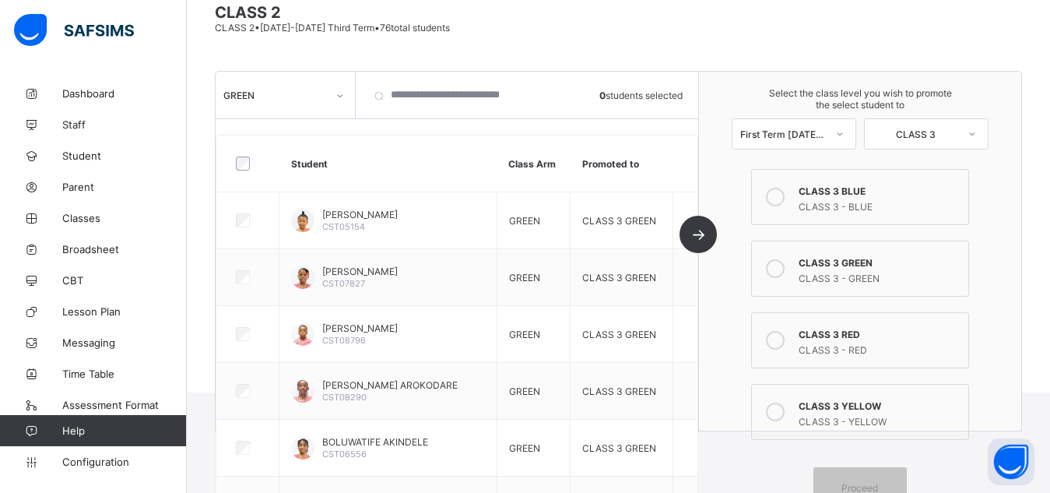
scroll to position [131, 0]
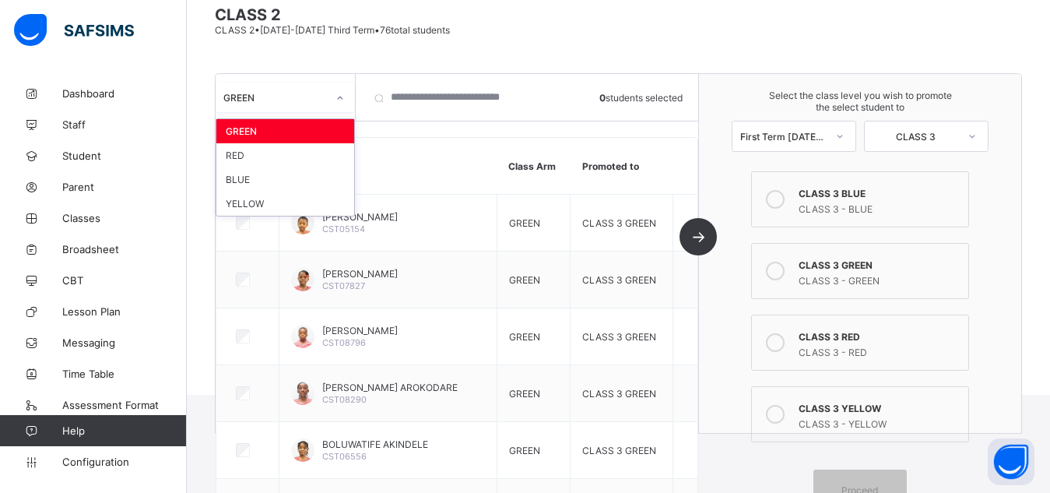
click at [343, 104] on icon at bounding box center [340, 98] width 9 height 16
click at [228, 156] on div "RED" at bounding box center [285, 155] width 138 height 24
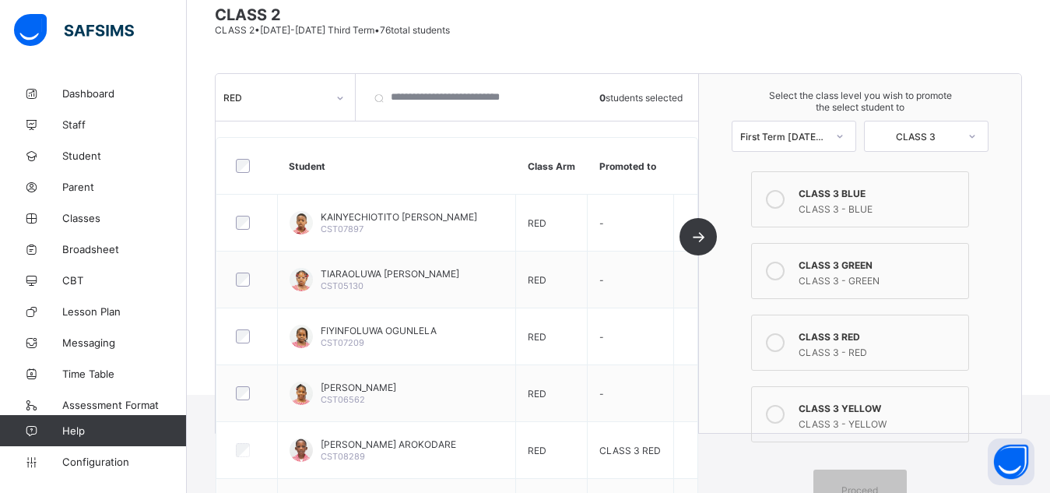
click at [781, 345] on icon at bounding box center [775, 342] width 19 height 19
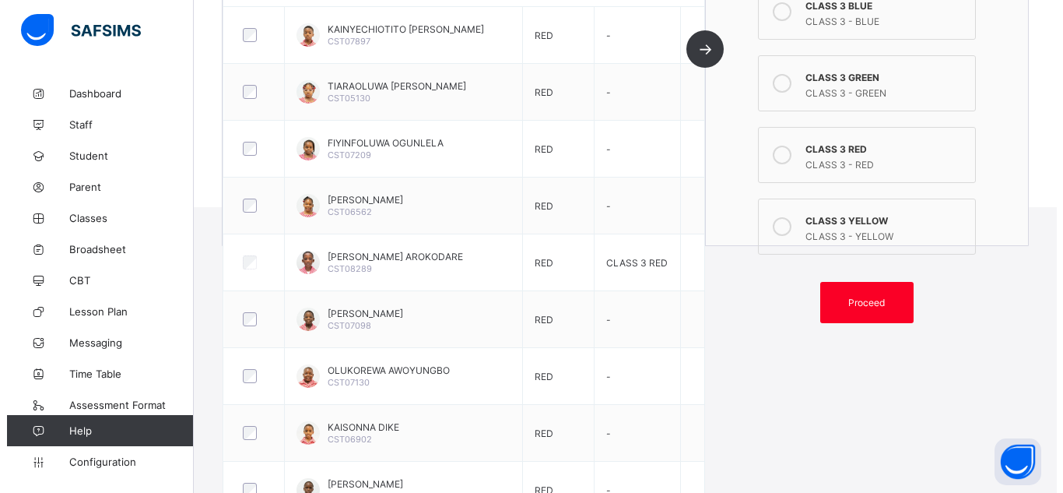
scroll to position [339, 0]
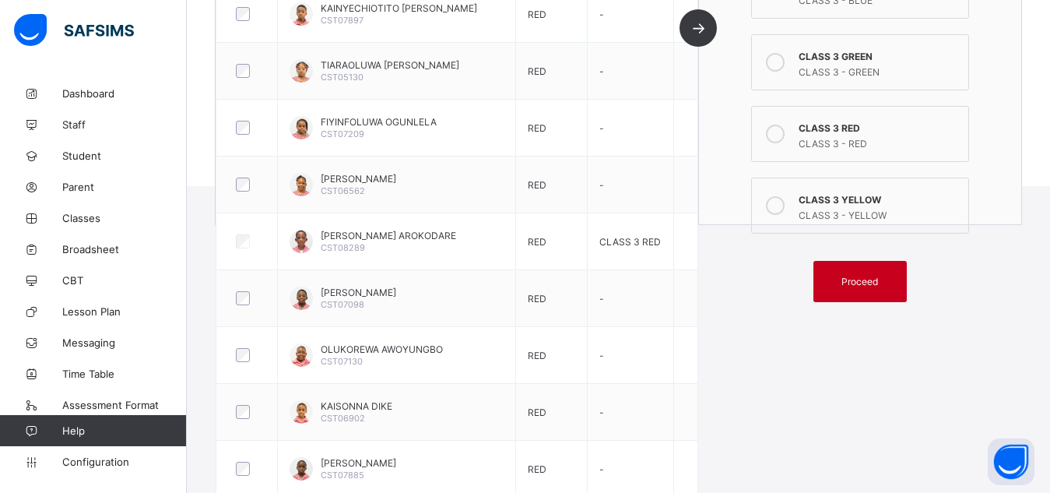
click at [861, 286] on span "Proceed" at bounding box center [860, 282] width 37 height 12
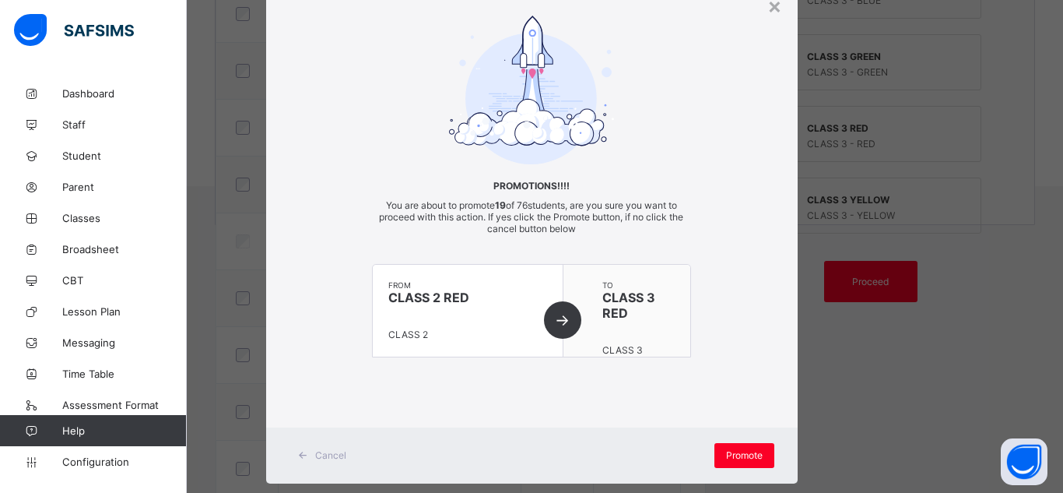
click at [724, 302] on div "Promotions!!!! You are about to promote 19 of 76 students, are you sure you wan…" at bounding box center [532, 202] width 532 height 373
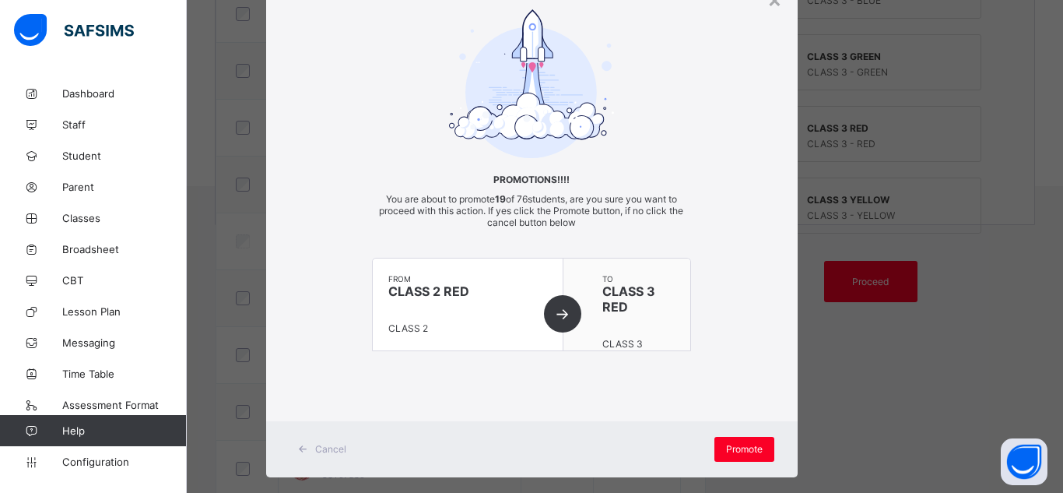
scroll to position [92, 0]
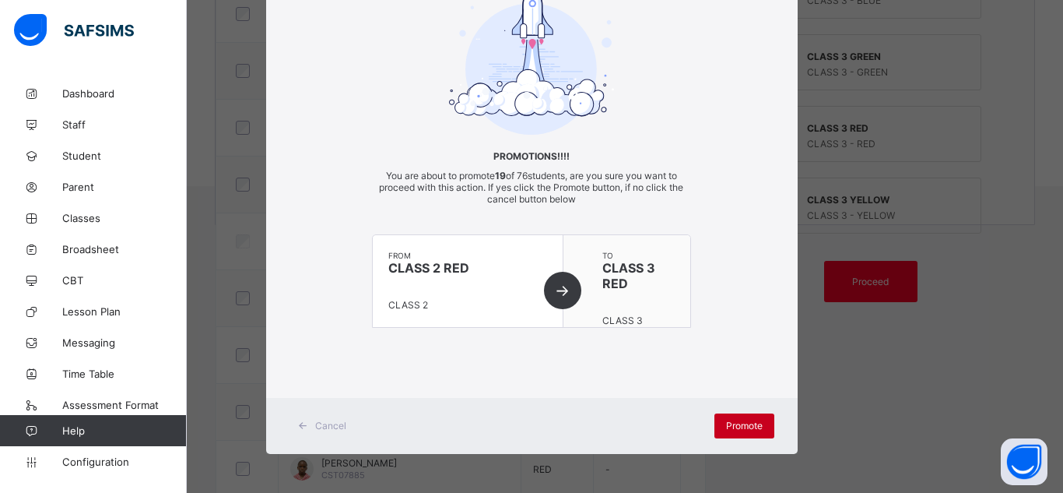
click at [743, 422] on span "Promote" at bounding box center [744, 426] width 37 height 12
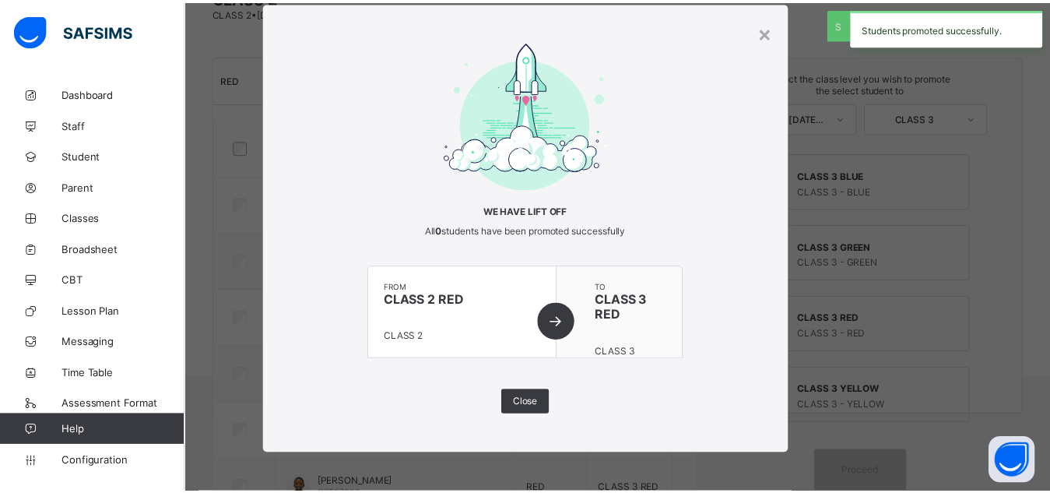
scroll to position [339, 0]
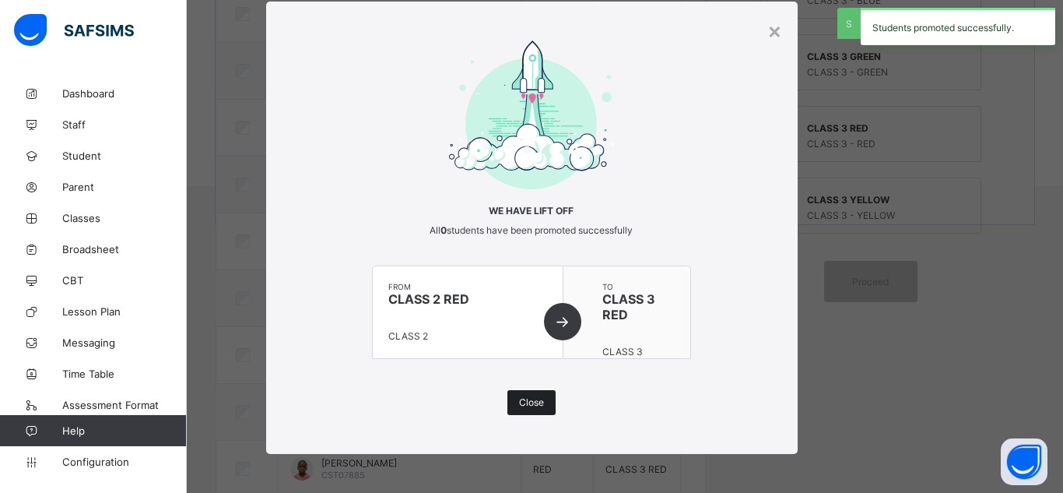
click at [526, 402] on span "Close" at bounding box center [531, 402] width 25 height 12
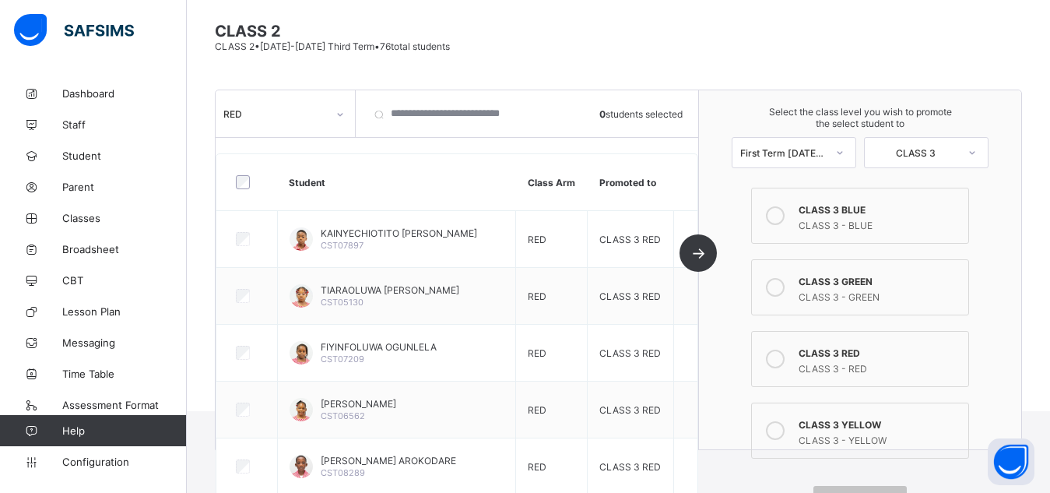
scroll to position [83, 0]
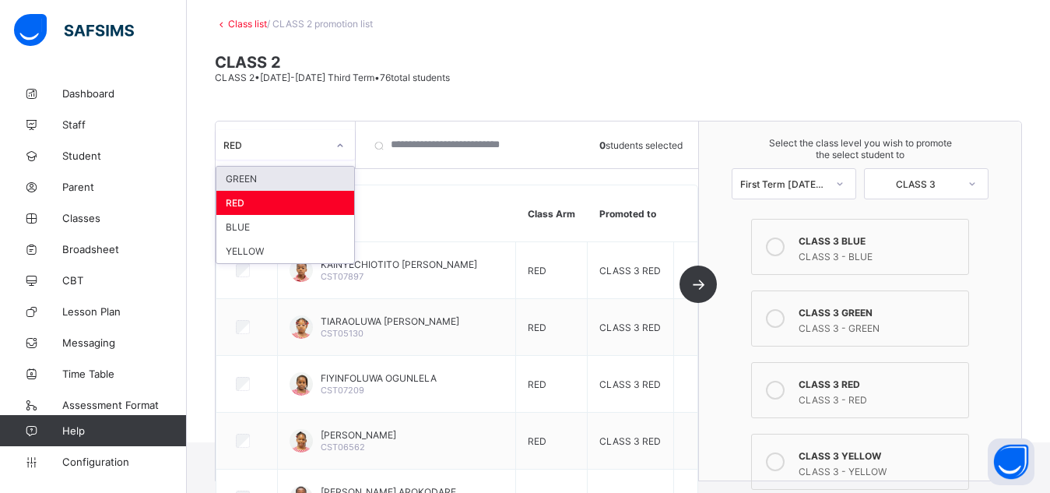
click at [346, 149] on div at bounding box center [340, 145] width 26 height 25
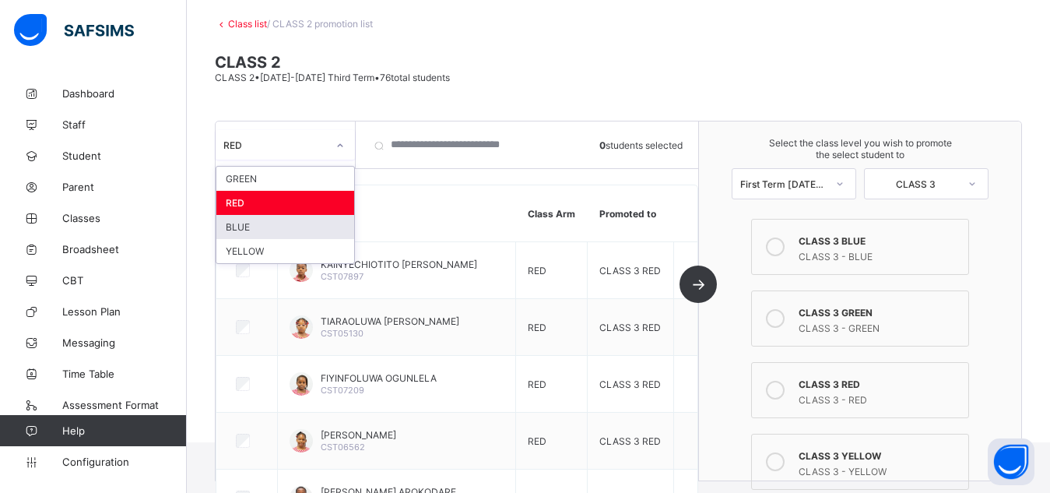
click at [230, 228] on div "BLUE" at bounding box center [285, 227] width 138 height 24
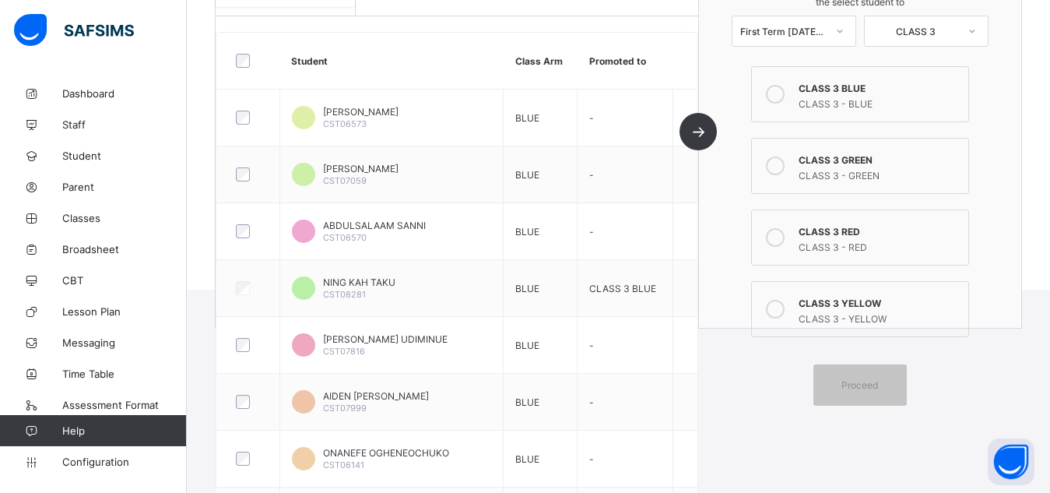
scroll to position [248, 0]
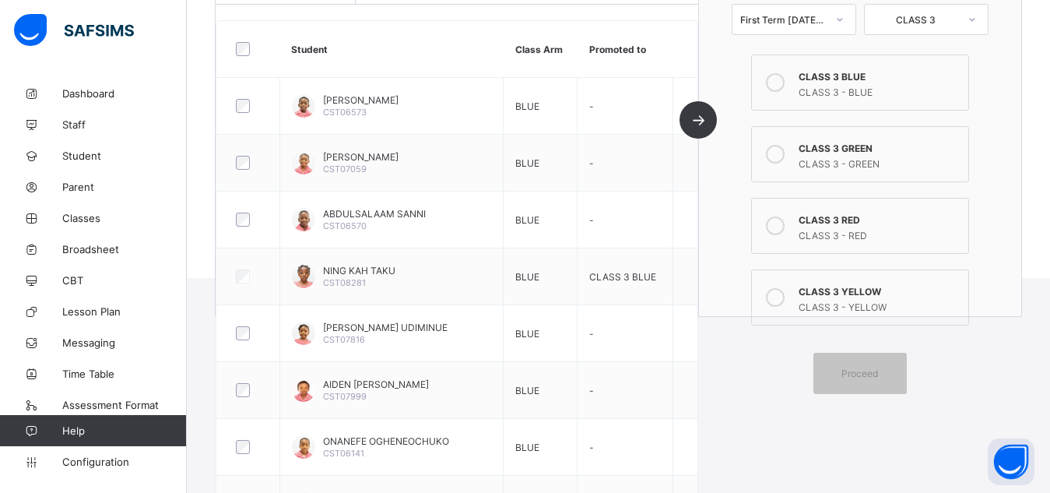
click at [785, 73] on icon at bounding box center [775, 82] width 19 height 19
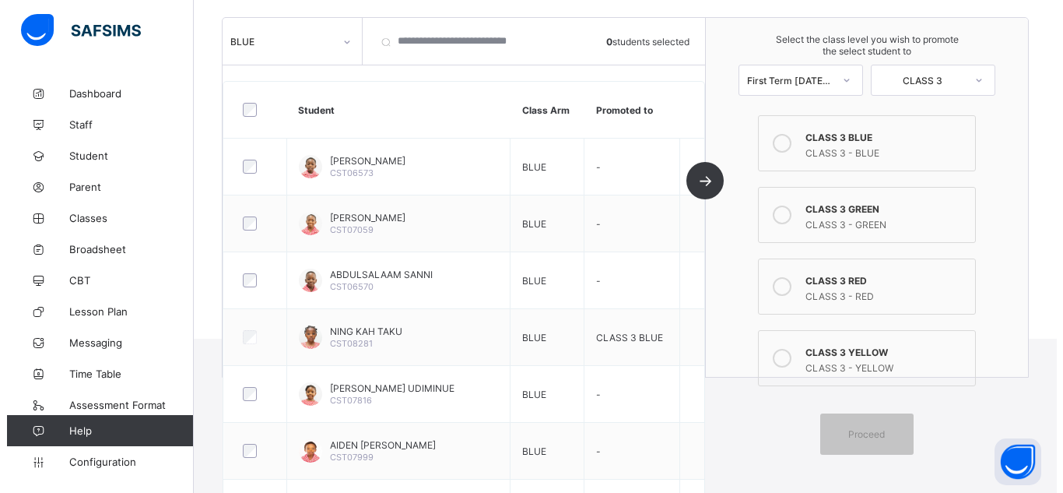
scroll to position [173, 0]
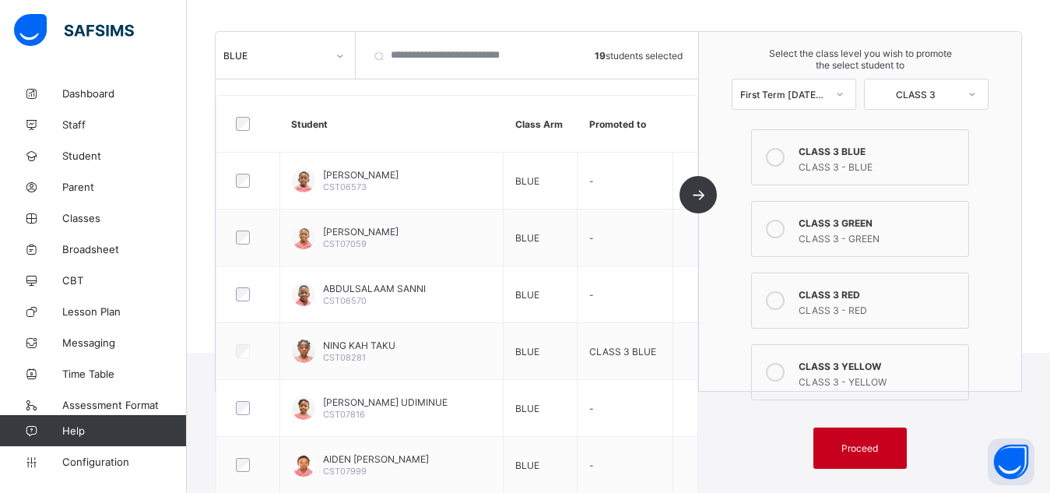
click at [867, 451] on span "Proceed" at bounding box center [860, 448] width 37 height 12
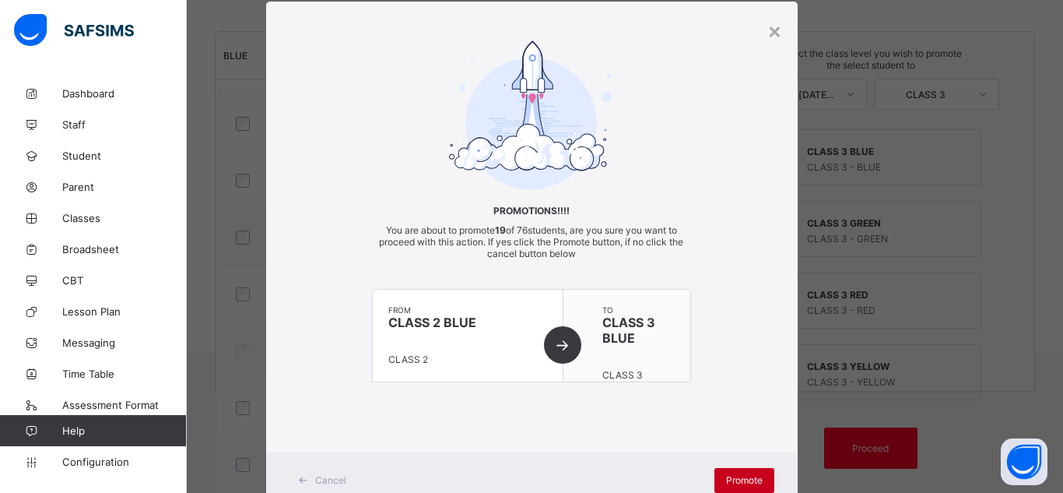
click at [740, 480] on span "Promote" at bounding box center [744, 480] width 37 height 12
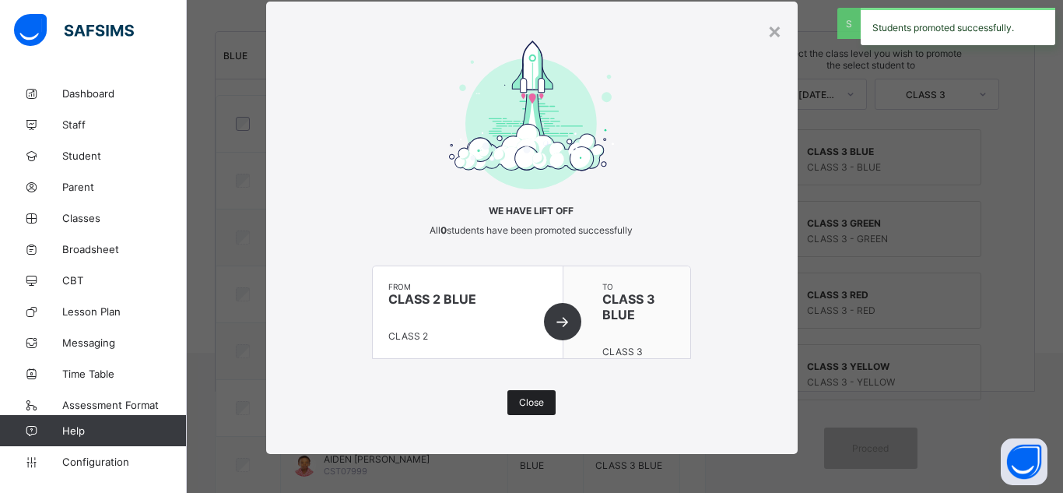
click at [512, 409] on div "Close" at bounding box center [532, 402] width 48 height 25
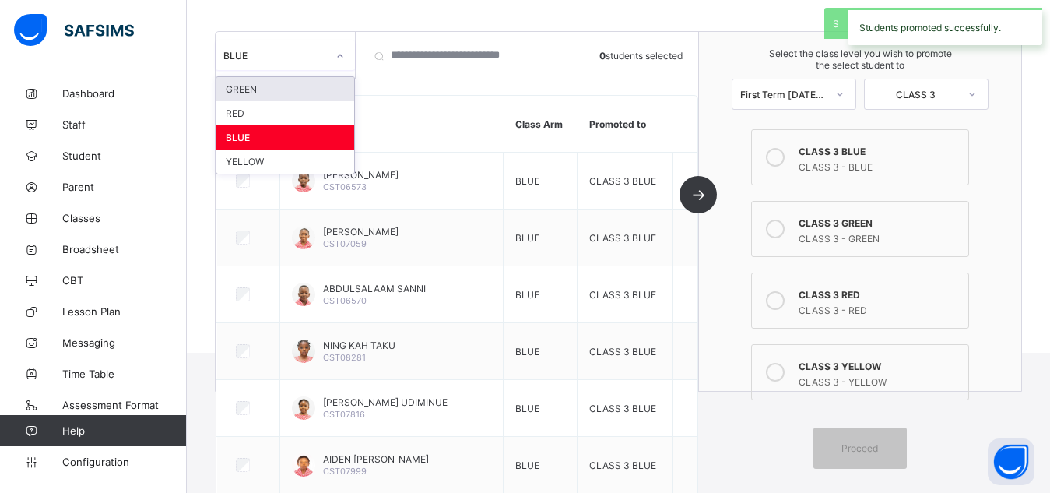
click at [311, 65] on div "BLUE" at bounding box center [271, 55] width 110 height 22
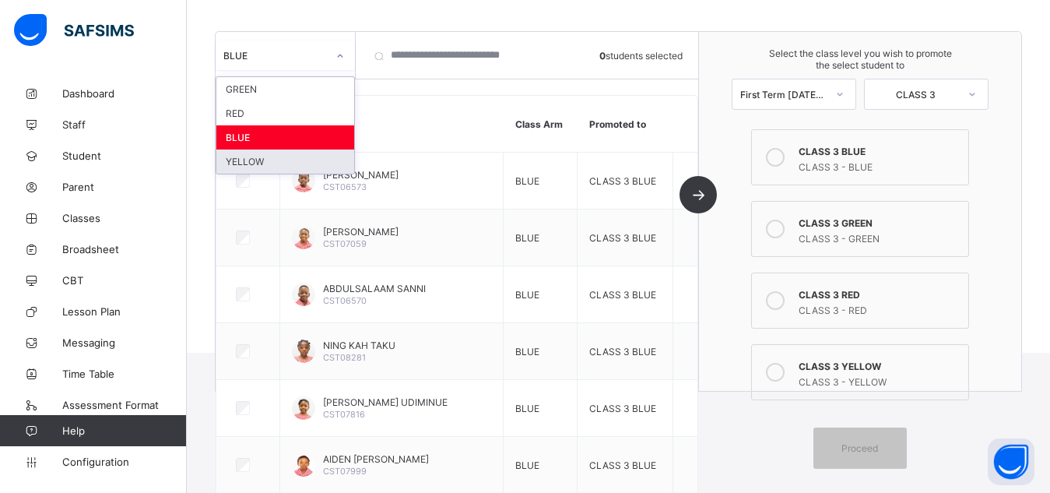
click at [245, 167] on div "YELLOW" at bounding box center [285, 161] width 138 height 24
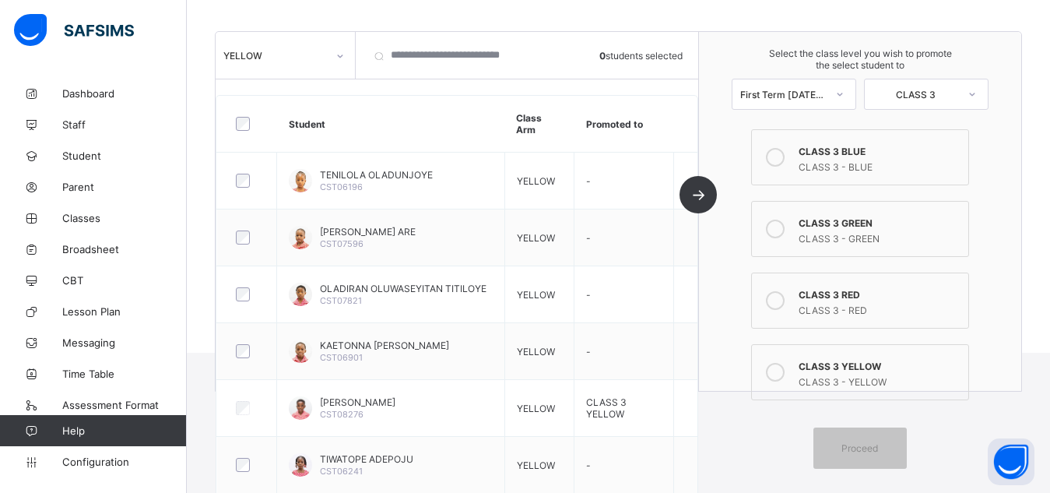
click at [240, 131] on div at bounding box center [247, 123] width 37 height 33
click at [782, 373] on icon at bounding box center [775, 372] width 19 height 19
click at [866, 448] on span "Proceed" at bounding box center [860, 448] width 37 height 12
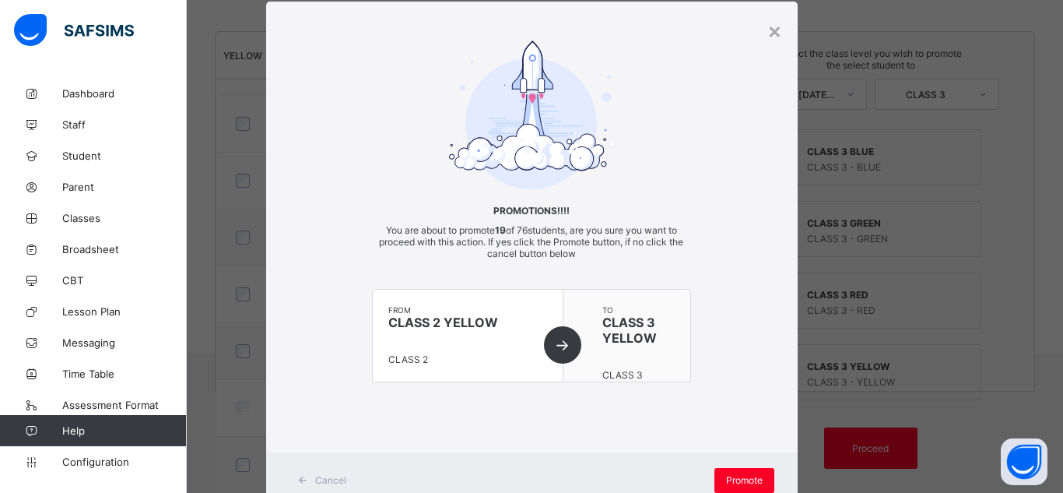
click at [745, 315] on div "Promotions!!!! You are about to promote 19 of 76 students, are you sure you wan…" at bounding box center [532, 226] width 532 height 373
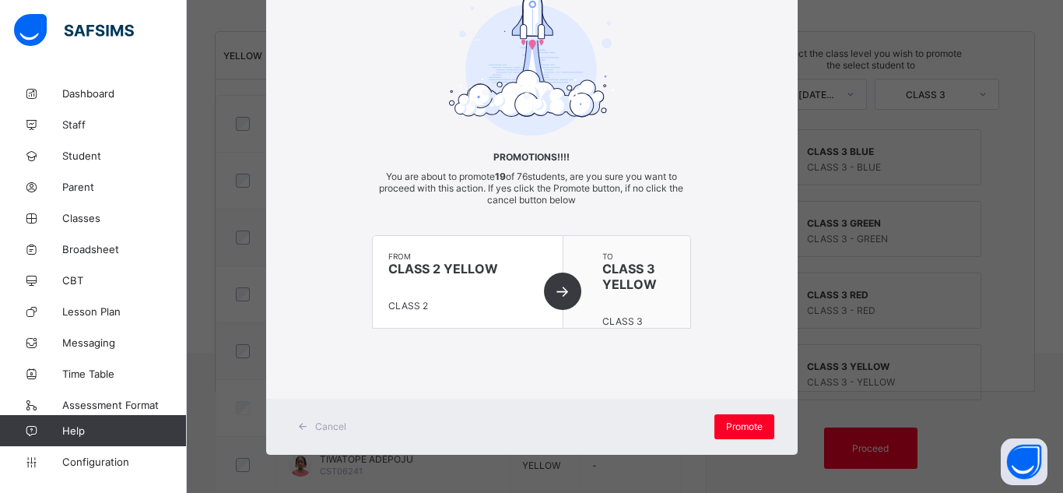
scroll to position [92, 0]
click at [740, 426] on span "Promote" at bounding box center [744, 426] width 37 height 12
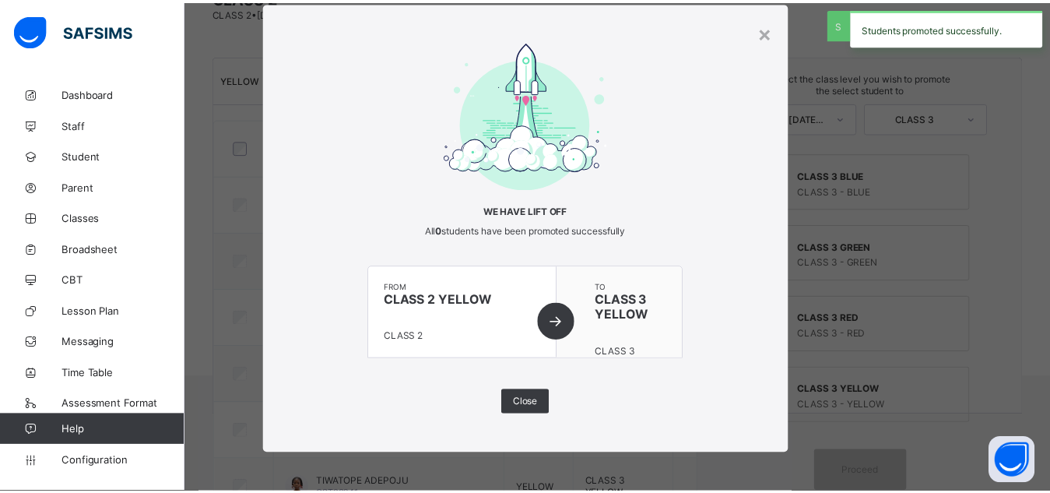
scroll to position [173, 0]
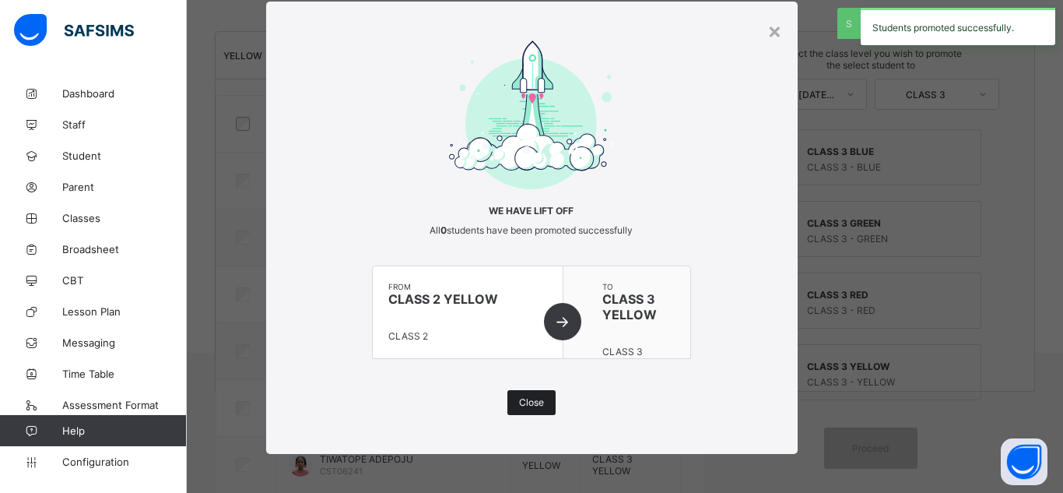
click at [524, 407] on span "Close" at bounding box center [531, 402] width 25 height 12
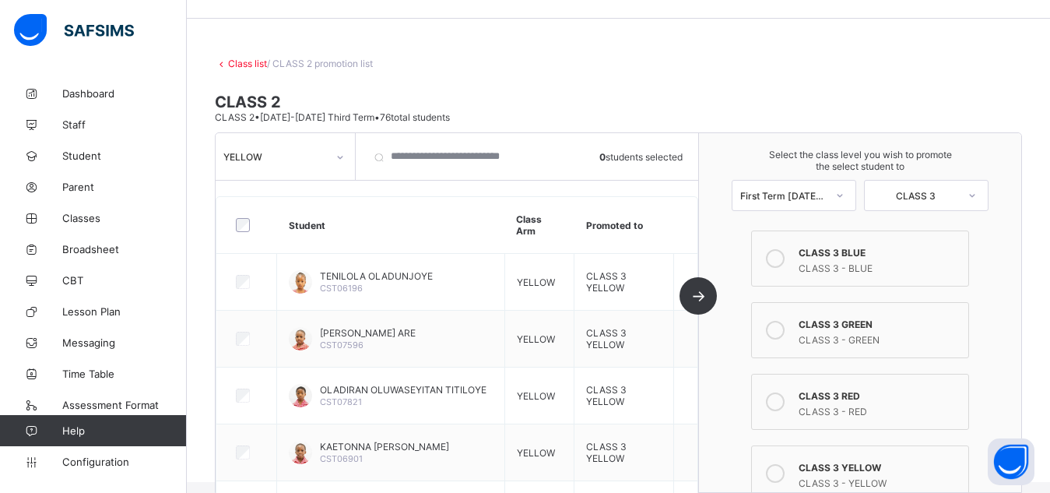
scroll to position [53, 0]
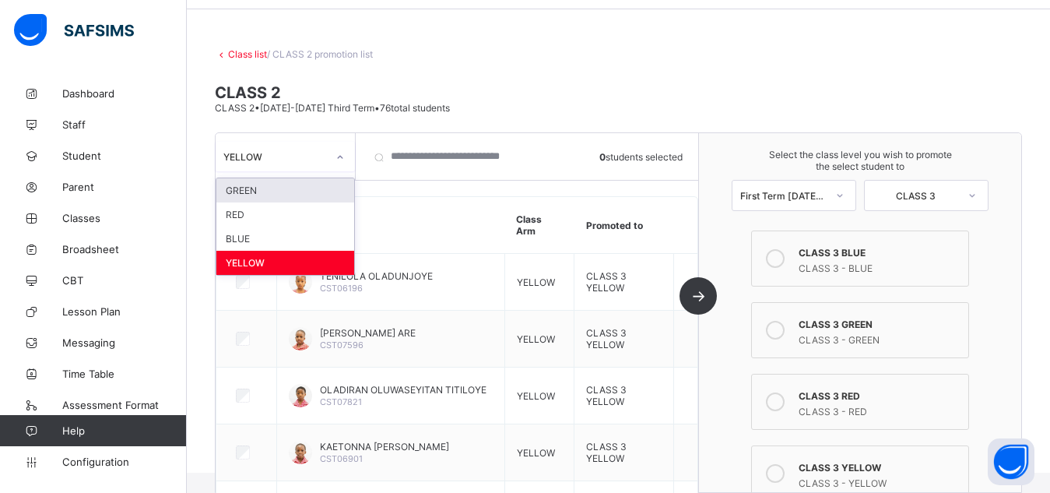
click at [349, 157] on div at bounding box center [340, 157] width 26 height 25
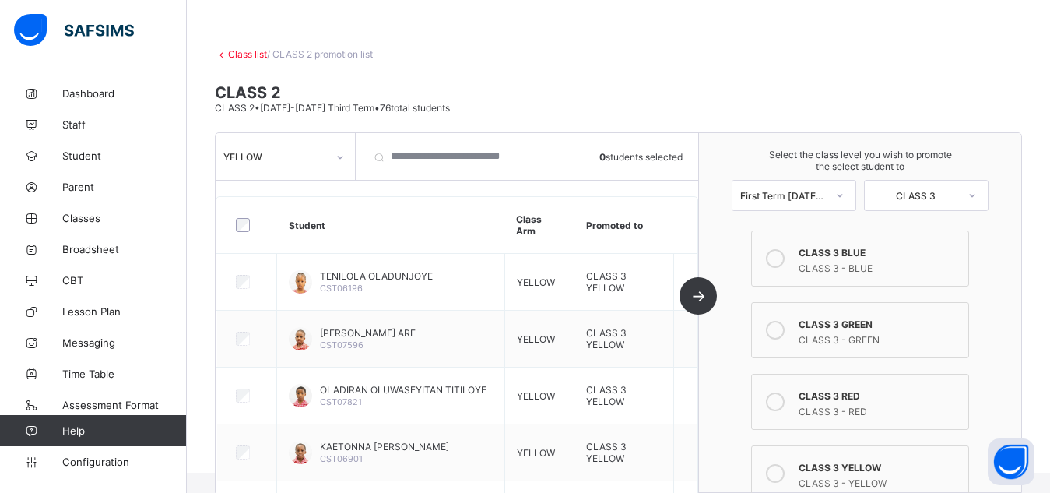
click at [233, 53] on link "Class list" at bounding box center [247, 54] width 39 height 12
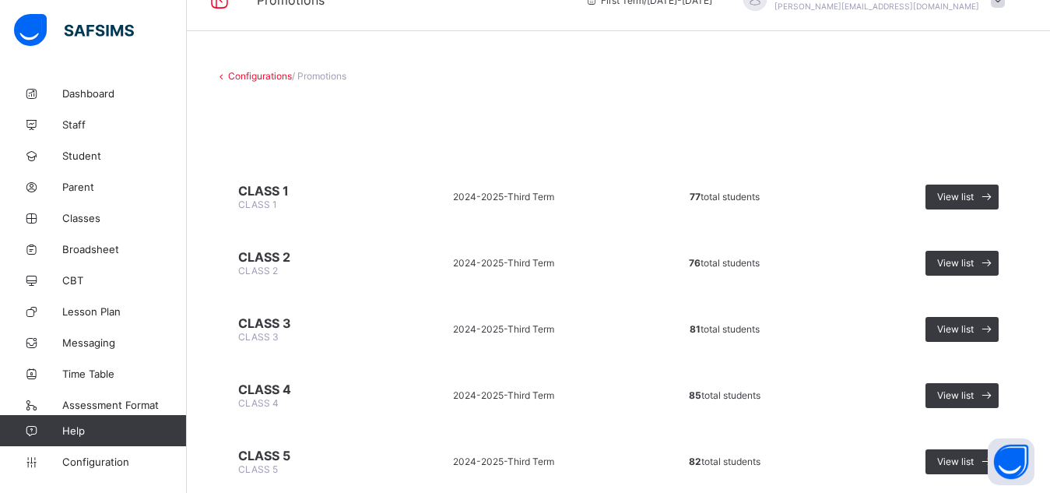
scroll to position [93, 0]
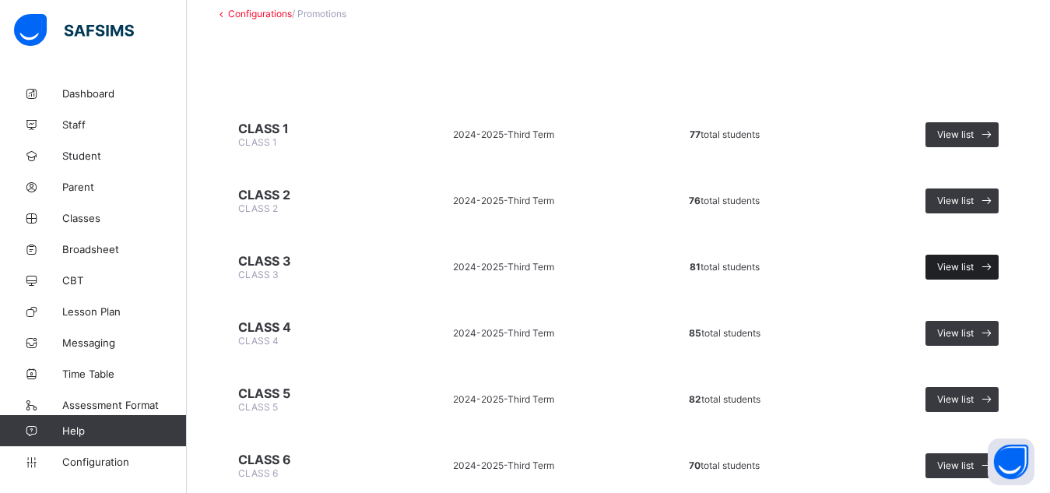
click at [974, 261] on span "View list" at bounding box center [955, 267] width 37 height 12
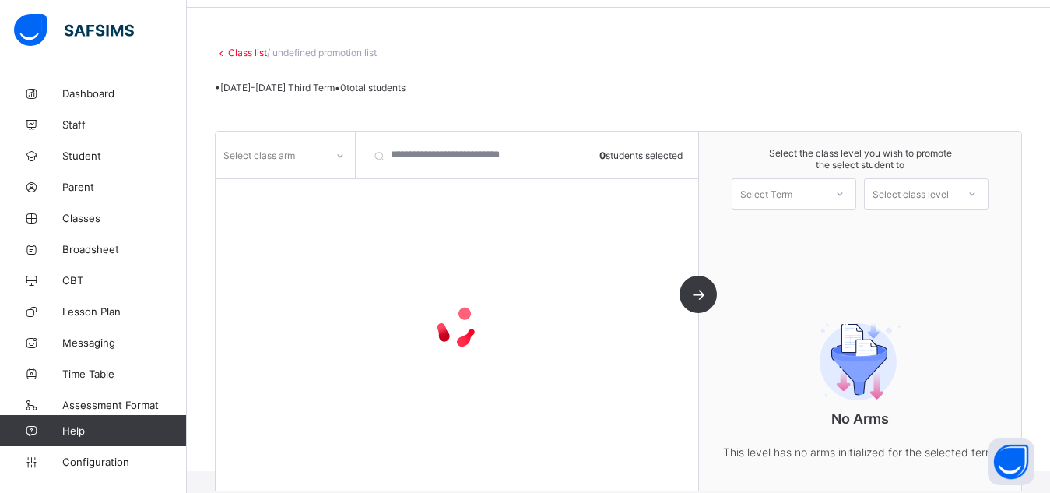
scroll to position [93, 0]
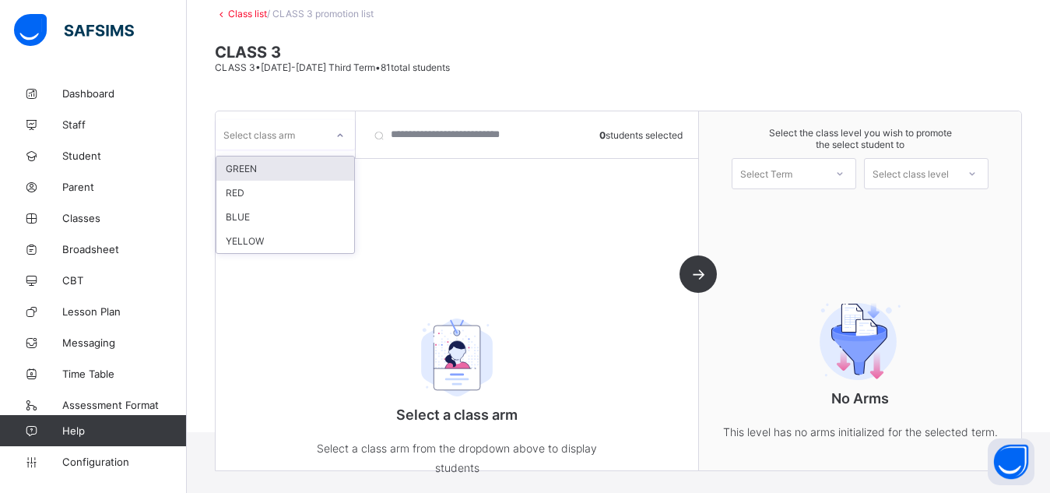
click at [339, 142] on icon at bounding box center [340, 136] width 9 height 16
click at [257, 170] on div "GREEN" at bounding box center [285, 168] width 138 height 24
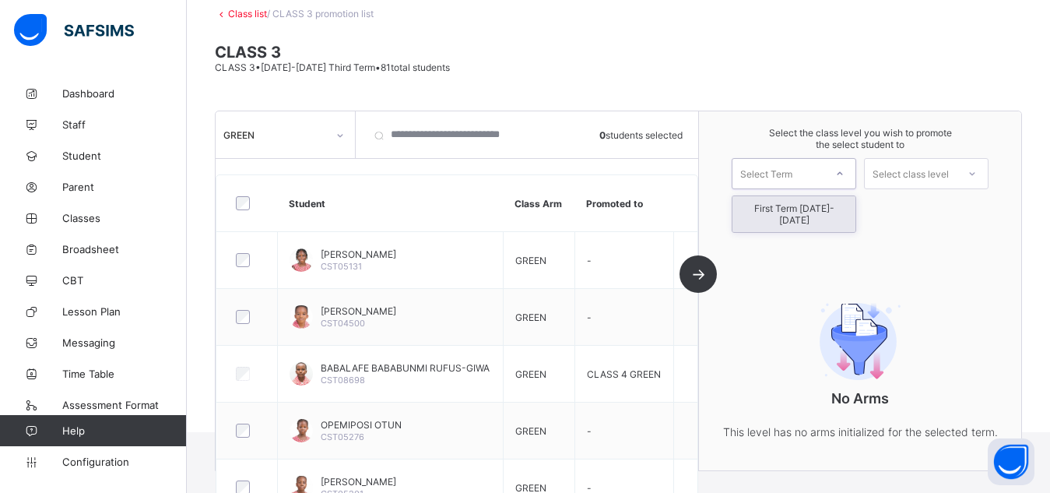
click at [838, 168] on div at bounding box center [840, 173] width 28 height 26
click at [827, 208] on div "First Term [DATE]-[DATE]" at bounding box center [794, 214] width 123 height 36
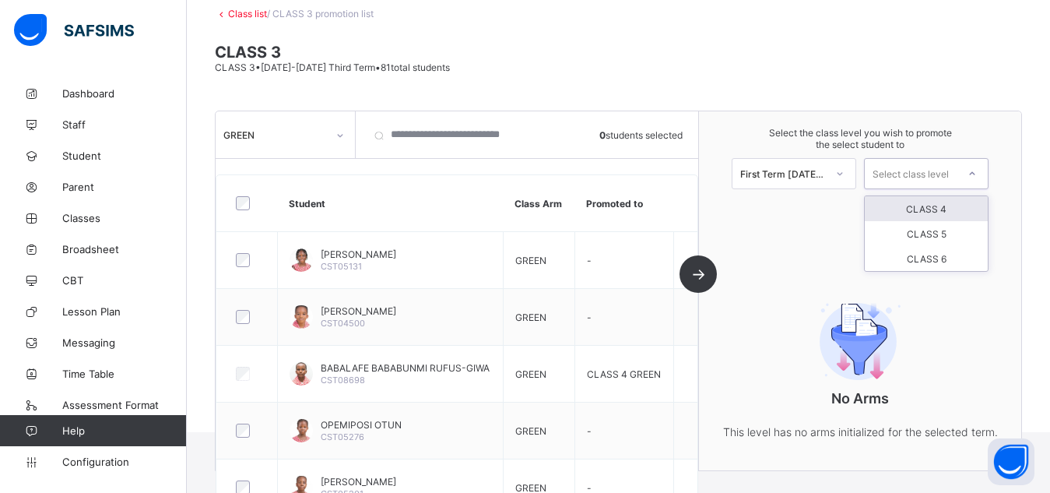
click at [949, 177] on div "Select class level" at bounding box center [911, 173] width 76 height 31
click at [940, 212] on div "CLASS 4" at bounding box center [926, 208] width 123 height 25
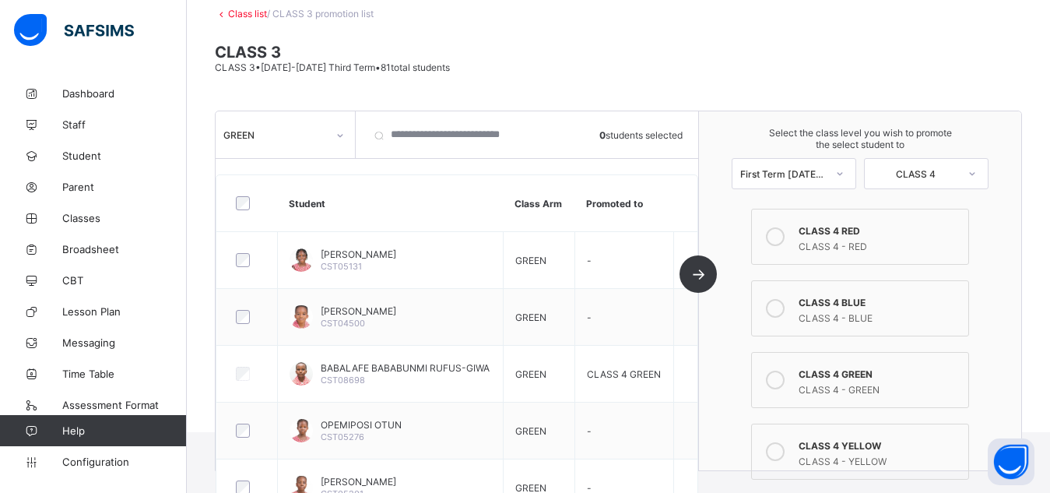
click at [781, 385] on icon at bounding box center [775, 380] width 19 height 19
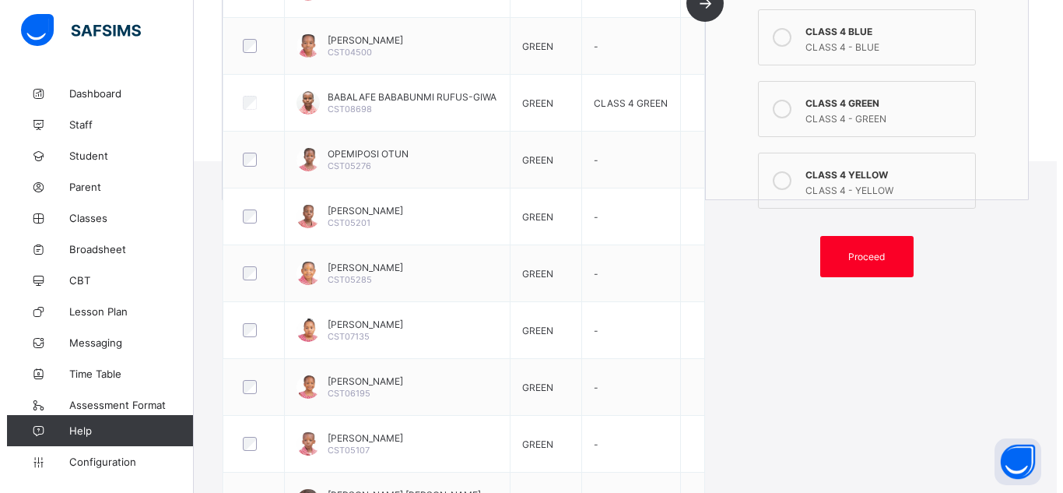
scroll to position [472, 0]
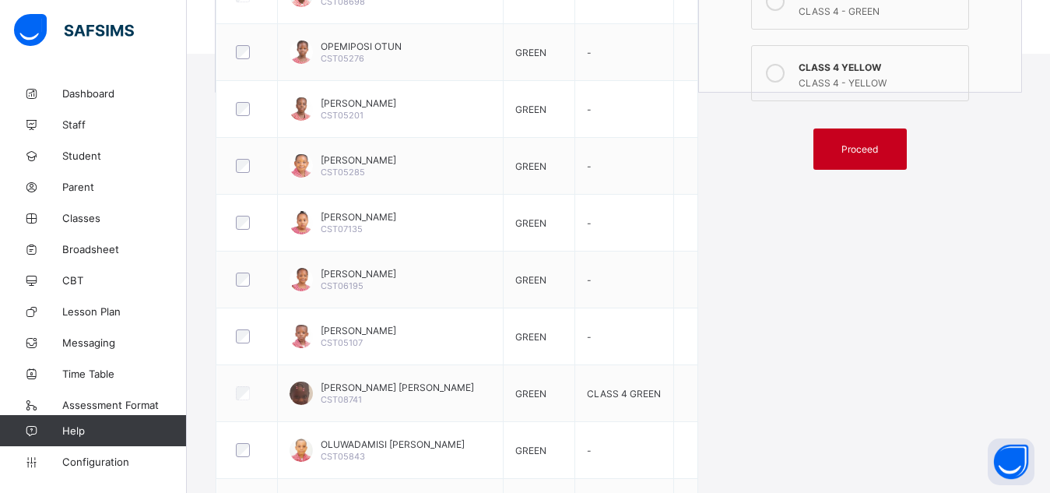
click at [872, 148] on span "Proceed" at bounding box center [860, 149] width 37 height 12
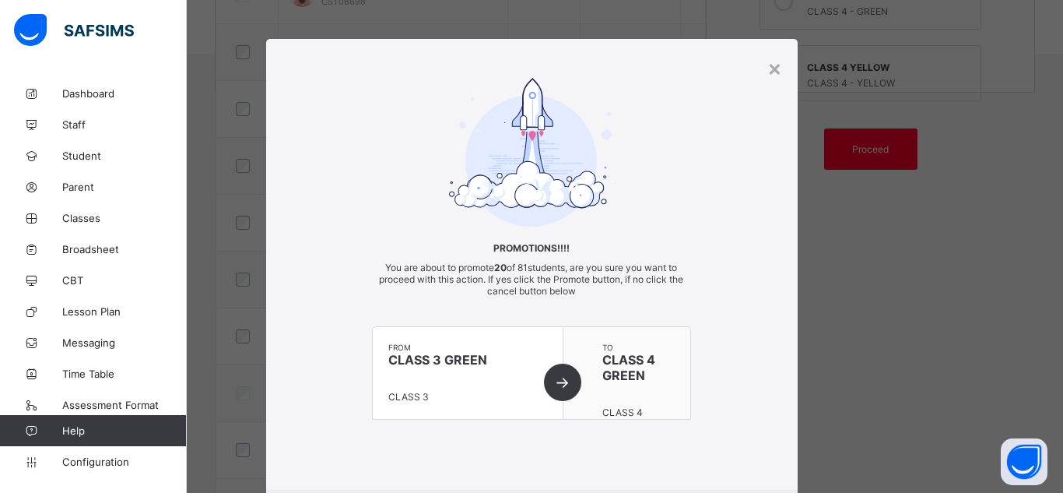
click at [659, 181] on div at bounding box center [531, 152] width 319 height 149
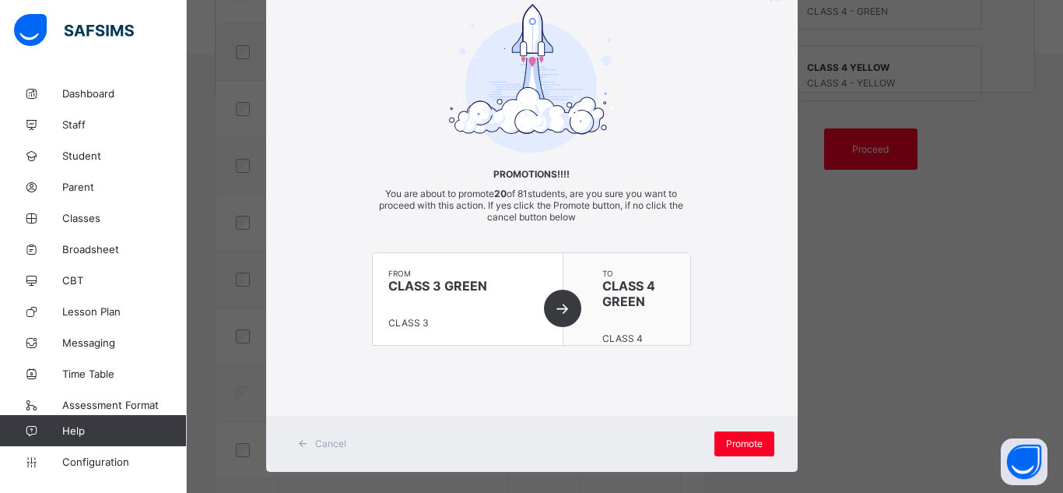
scroll to position [92, 0]
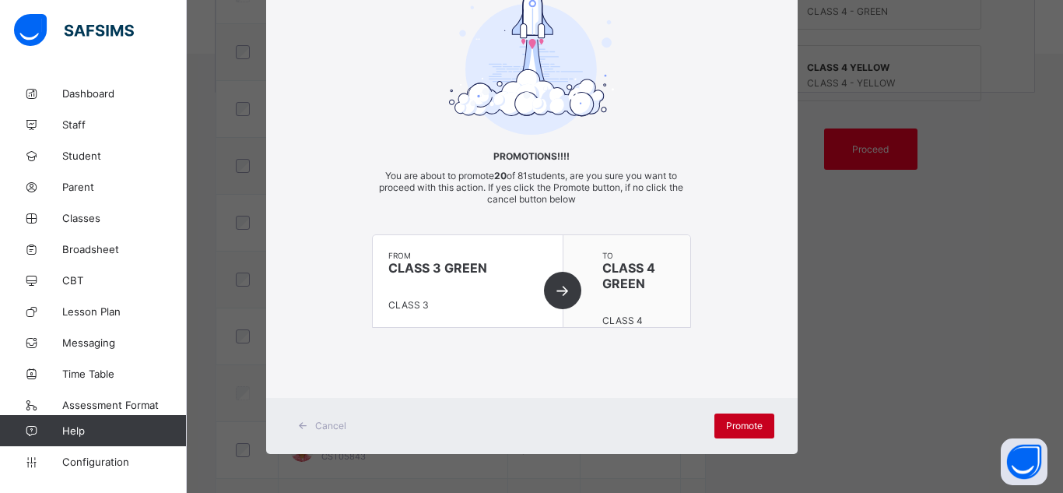
click at [743, 420] on span "Promote" at bounding box center [744, 426] width 37 height 12
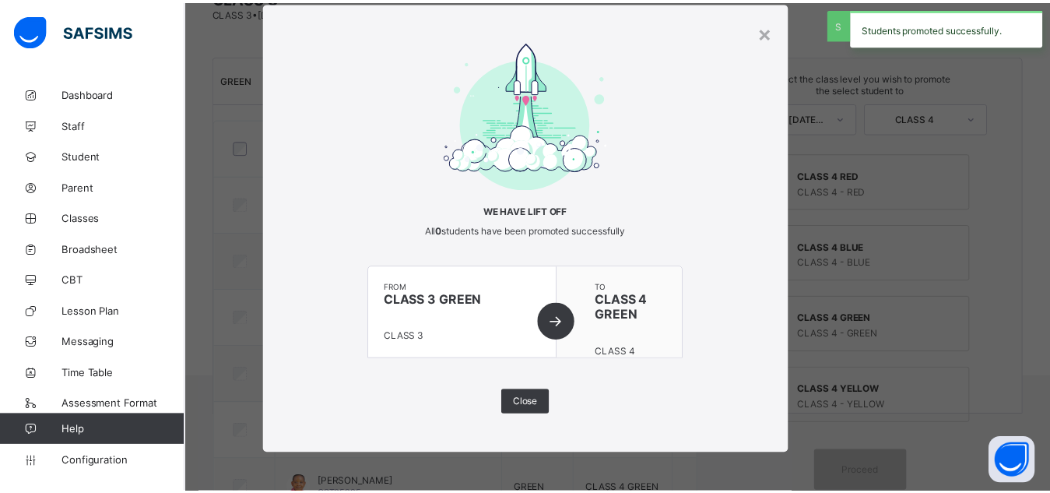
scroll to position [472, 0]
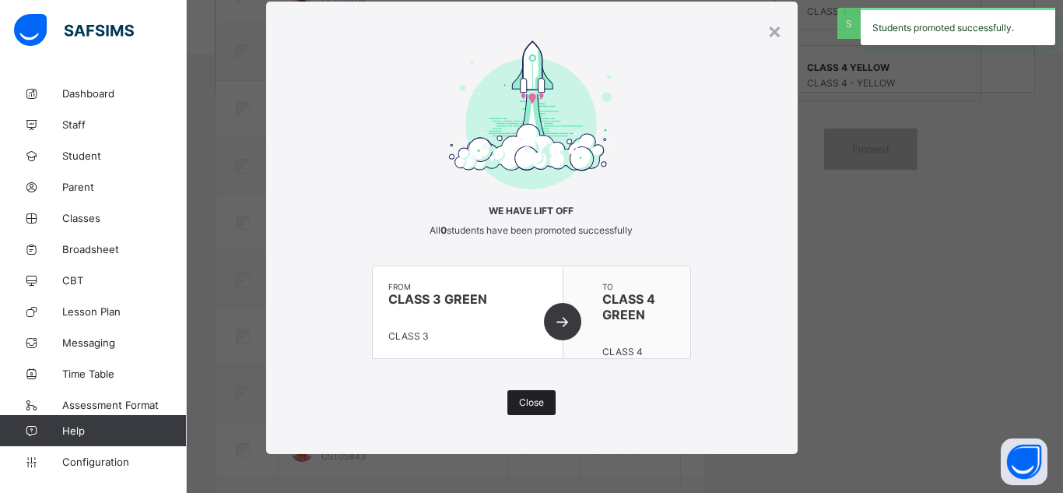
click at [519, 399] on span "Close" at bounding box center [531, 402] width 25 height 12
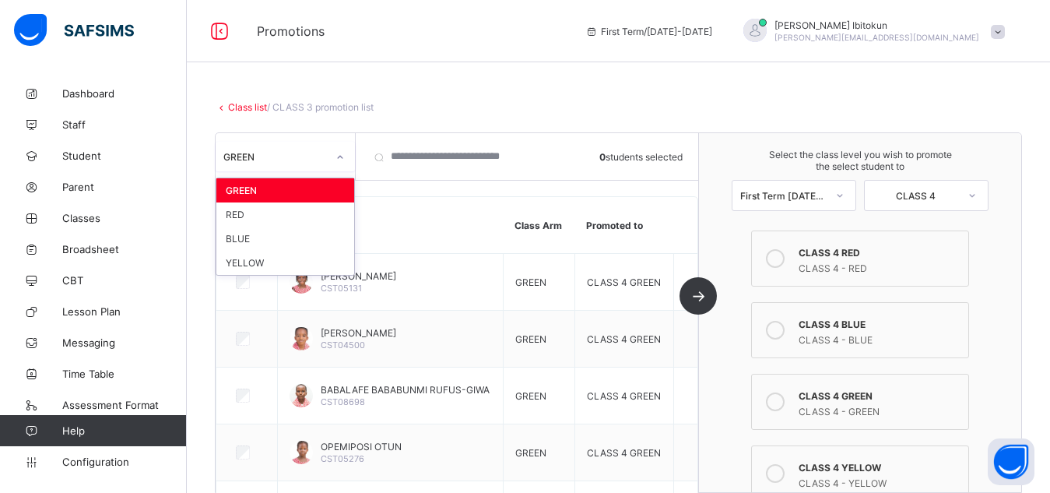
click at [335, 159] on div at bounding box center [340, 157] width 26 height 25
click at [244, 211] on div "RED" at bounding box center [285, 214] width 138 height 24
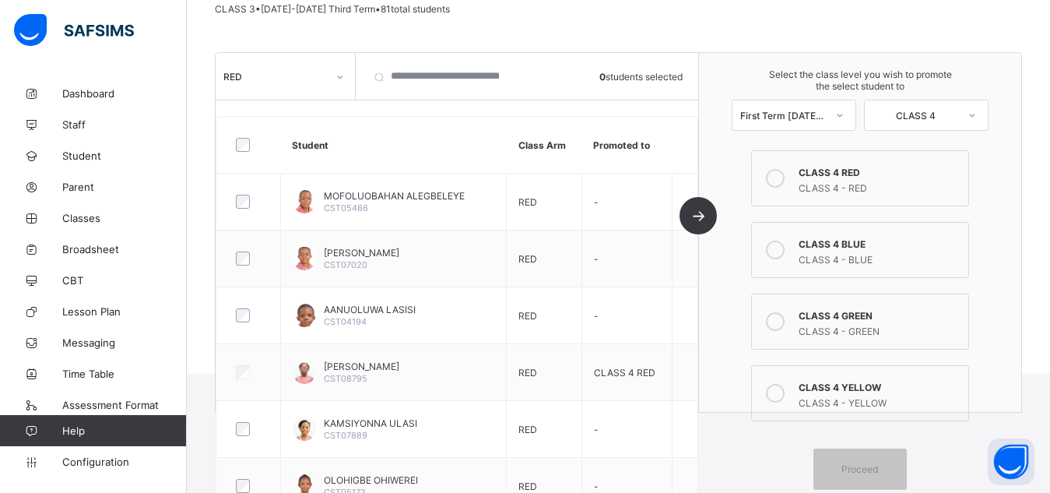
scroll to position [157, 0]
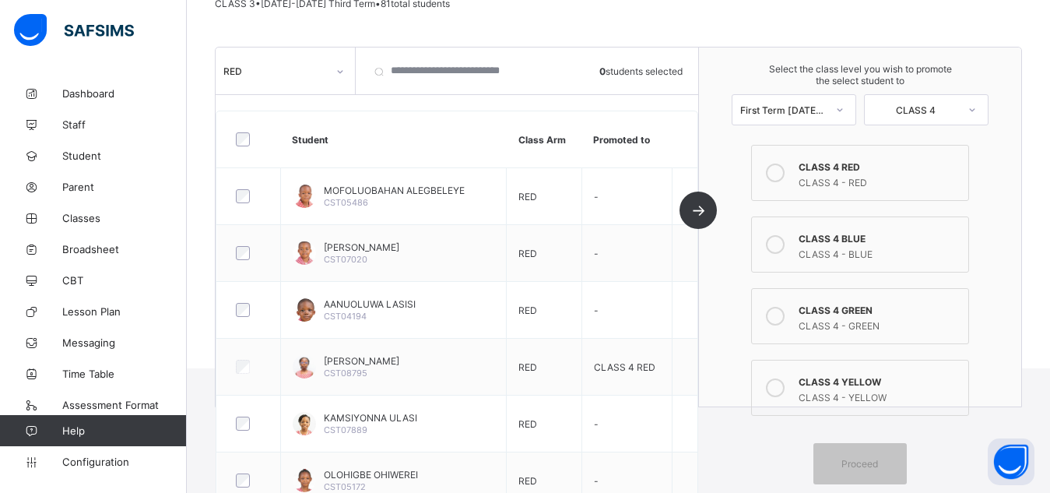
click at [785, 176] on icon at bounding box center [775, 172] width 19 height 19
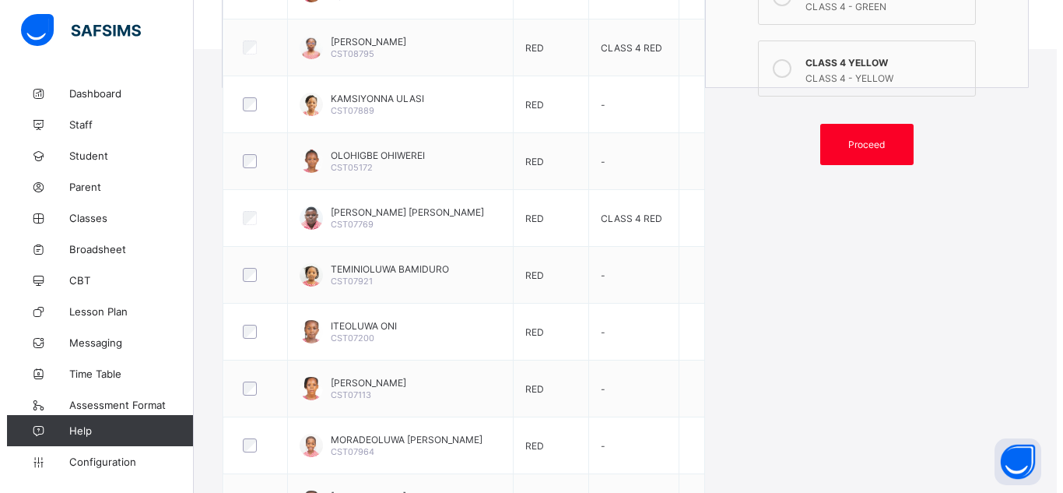
scroll to position [464, 0]
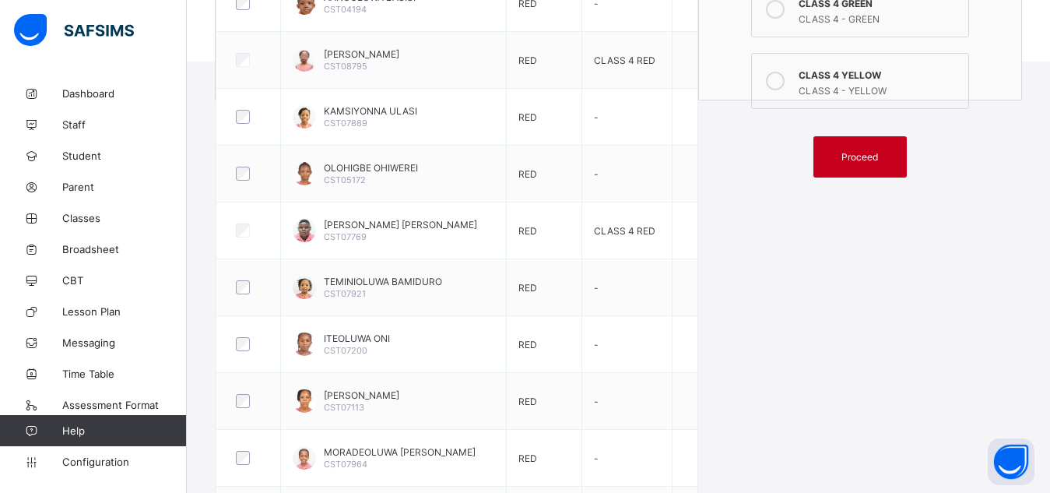
click at [855, 158] on span "Proceed" at bounding box center [860, 157] width 37 height 12
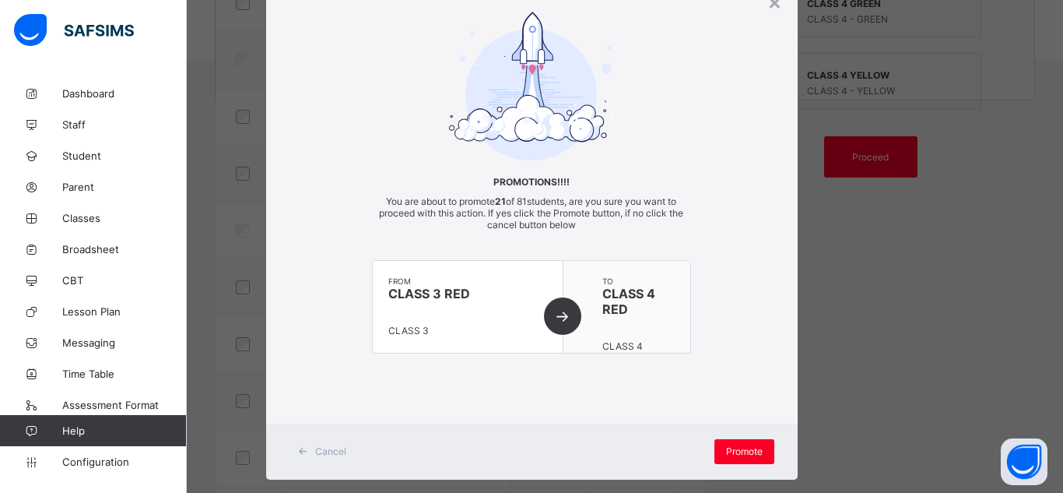
click at [754, 378] on div "Promotions!!!! You are about to promote 21 of 81 students, are you sure you wan…" at bounding box center [532, 198] width 532 height 373
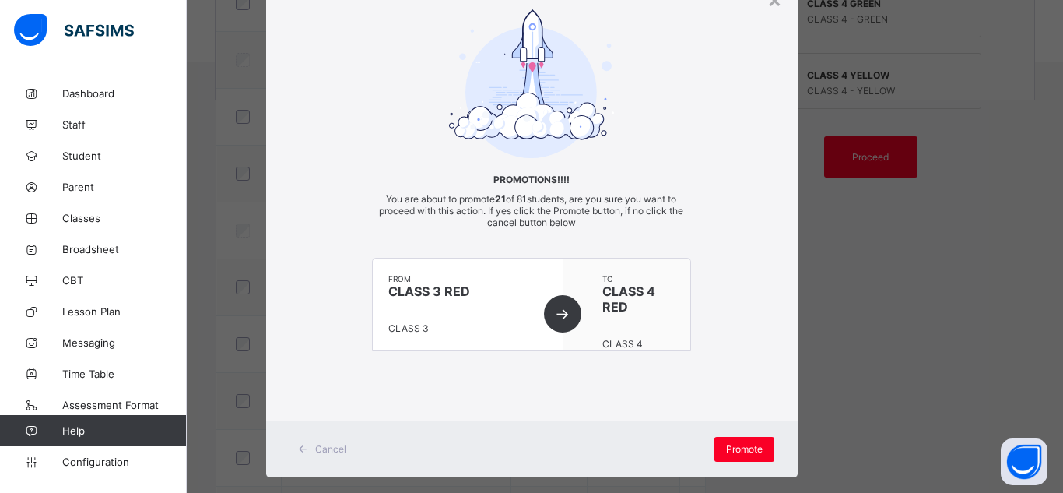
scroll to position [92, 0]
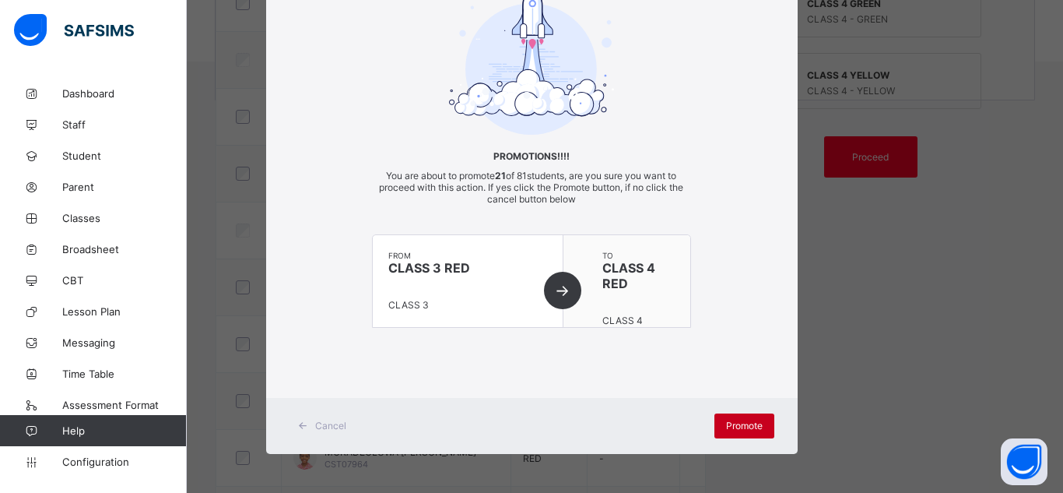
click at [733, 422] on span "Promote" at bounding box center [744, 426] width 37 height 12
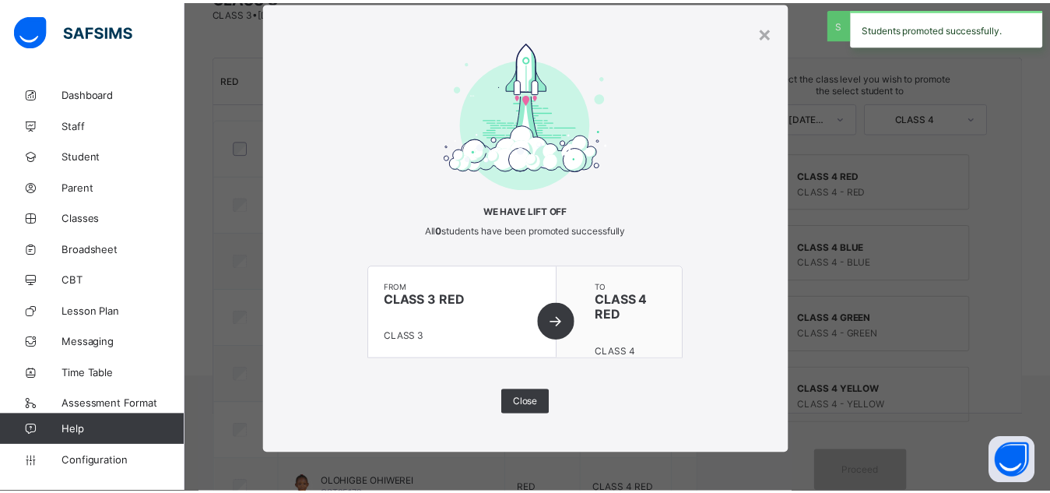
scroll to position [464, 0]
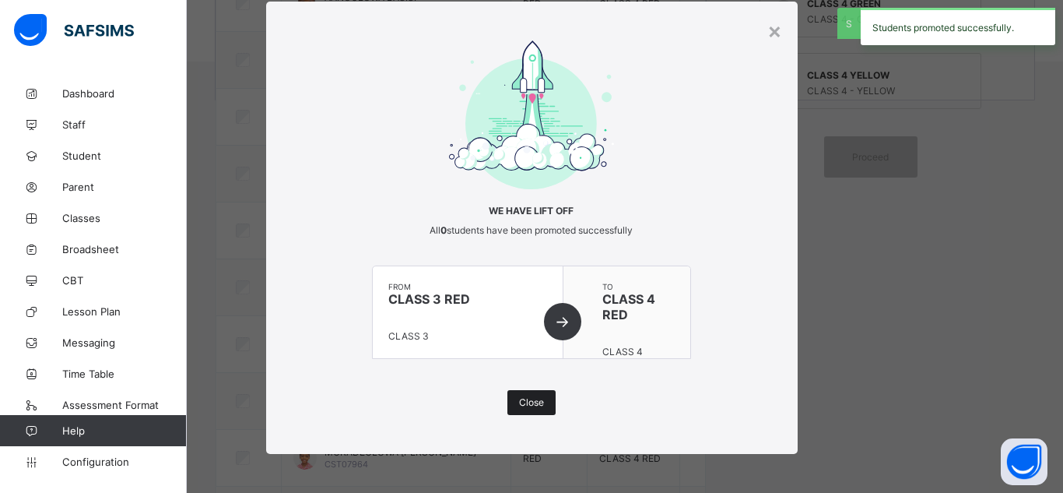
click at [519, 404] on span "Close" at bounding box center [531, 402] width 25 height 12
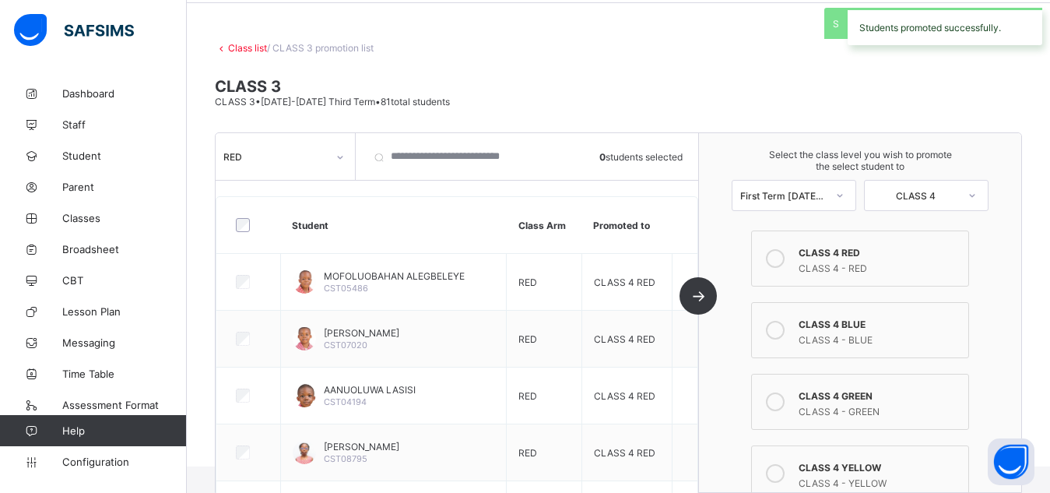
scroll to position [28, 0]
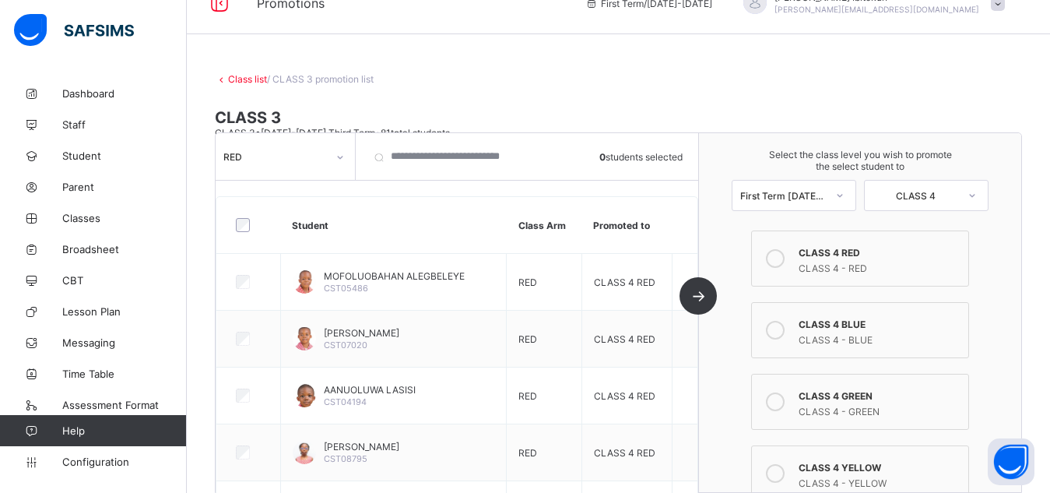
click at [329, 171] on div "RED" at bounding box center [286, 156] width 140 height 47
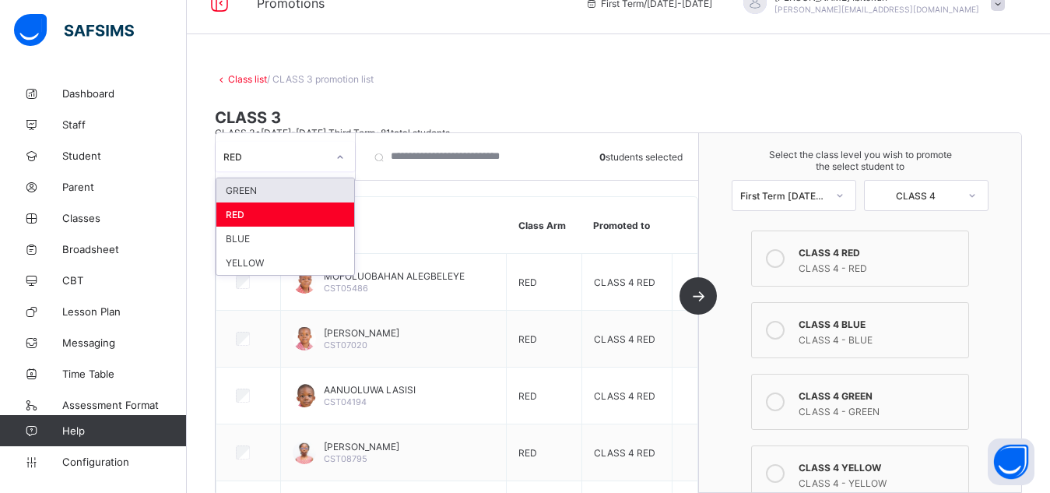
click at [336, 160] on div at bounding box center [340, 157] width 26 height 25
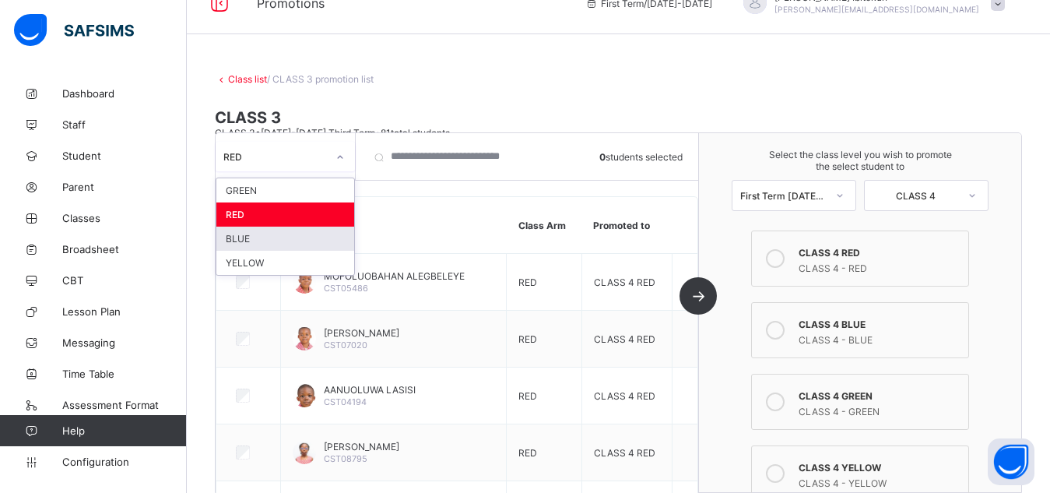
click at [249, 237] on div "BLUE" at bounding box center [285, 239] width 138 height 24
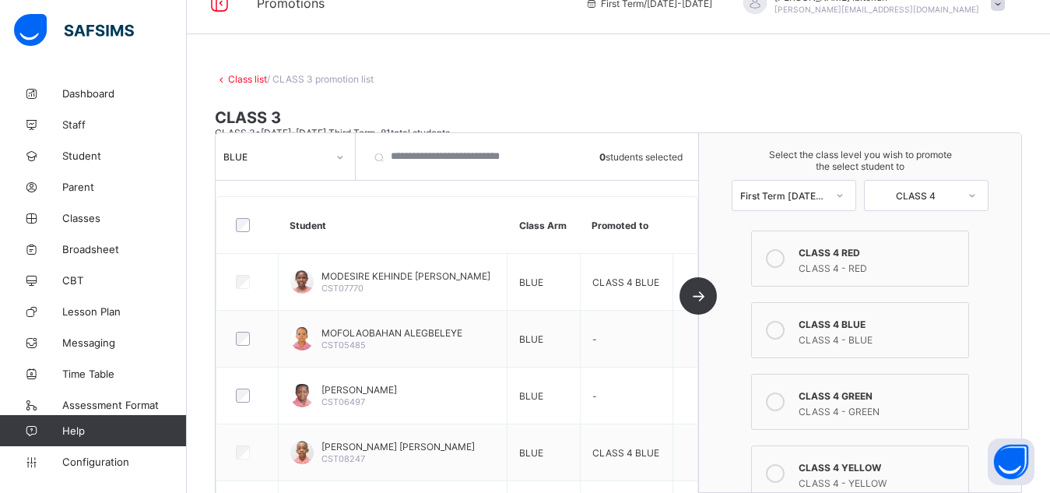
click at [783, 329] on icon at bounding box center [775, 330] width 19 height 19
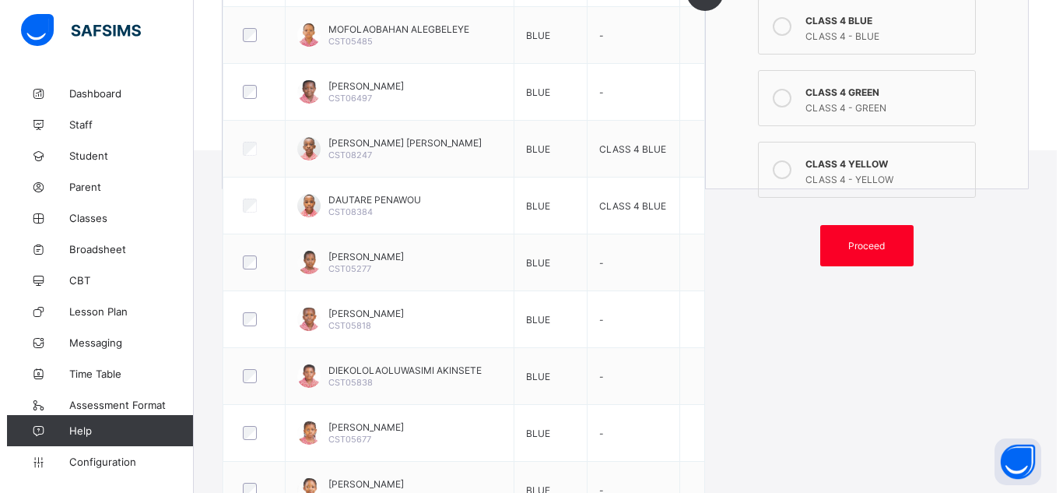
scroll to position [378, 0]
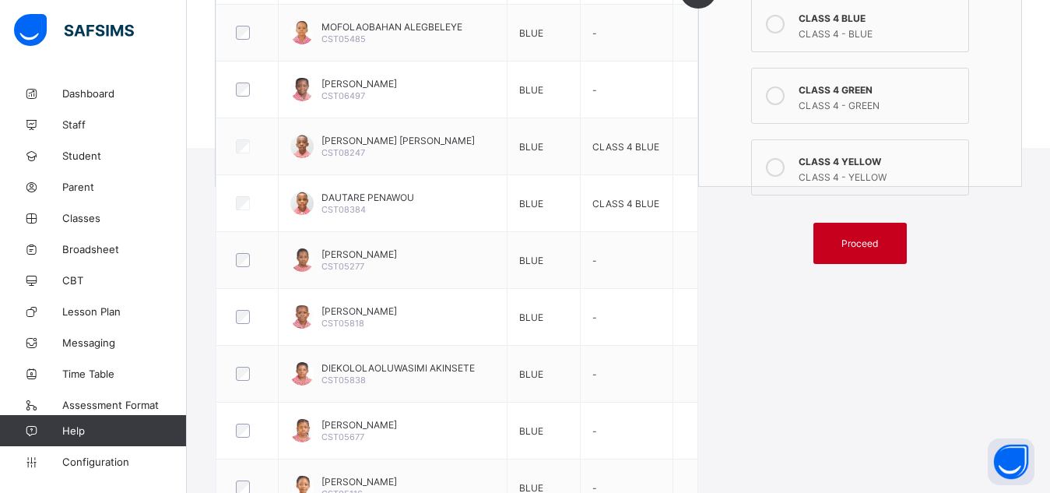
click at [861, 235] on div "Proceed" at bounding box center [859, 243] width 93 height 41
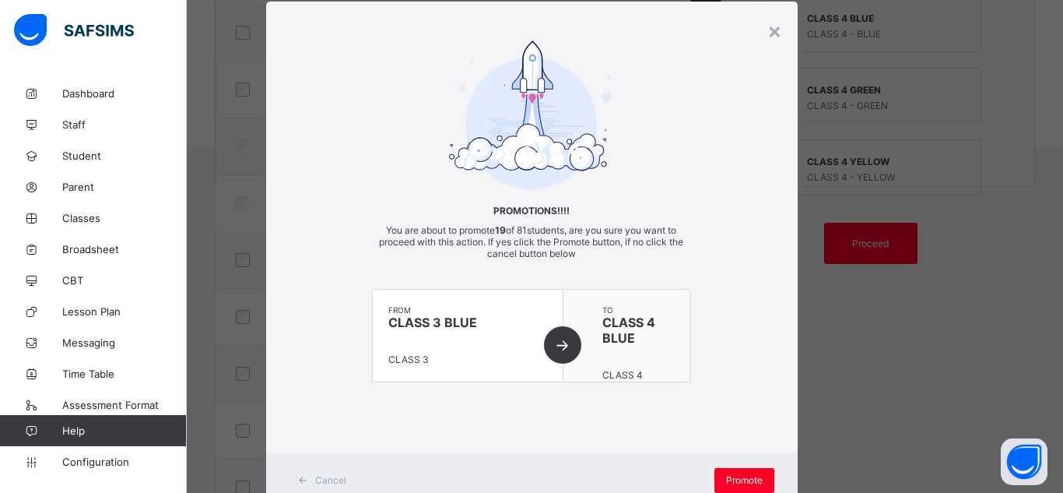
click at [719, 191] on div "Promotions!!!! You are about to promote 19 of 81 students, are you sure you wan…" at bounding box center [532, 226] width 532 height 373
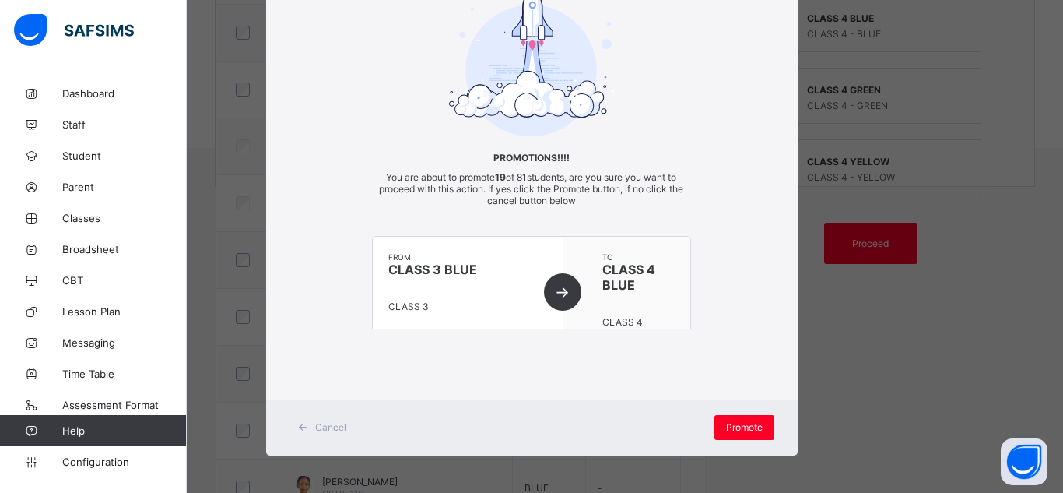
scroll to position [92, 0]
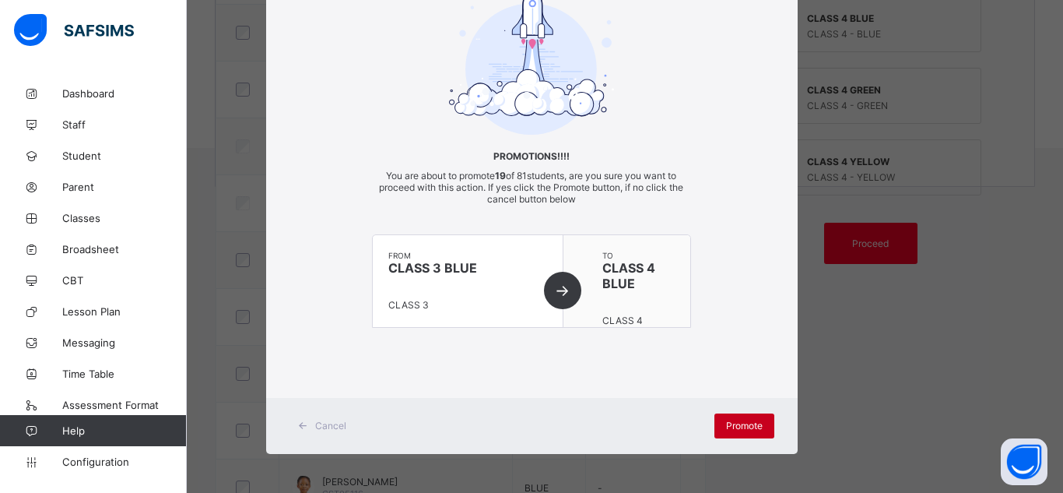
click at [740, 425] on span "Promote" at bounding box center [744, 426] width 37 height 12
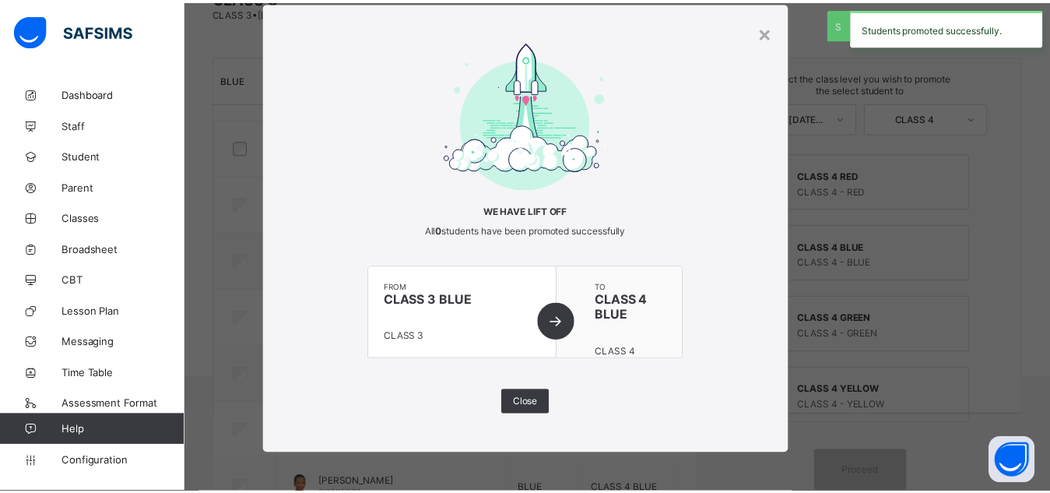
scroll to position [378, 0]
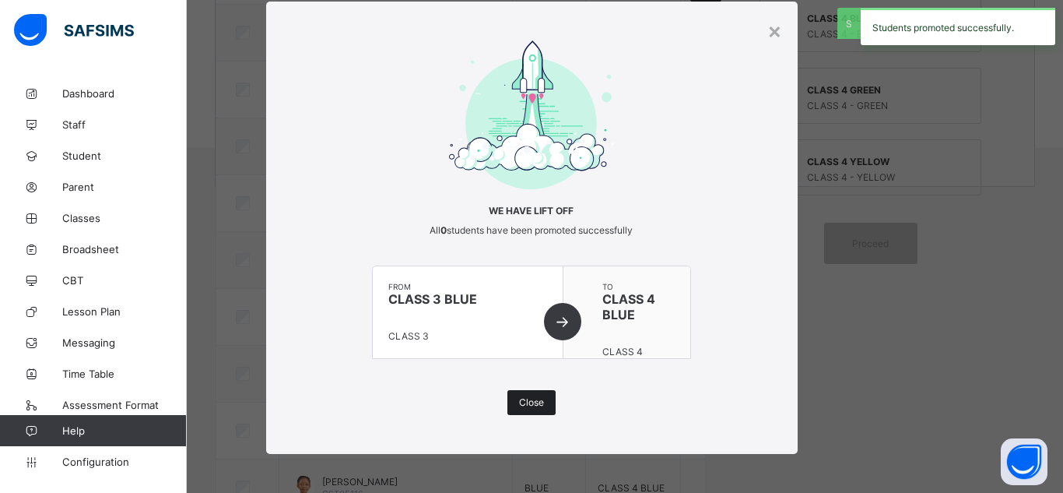
click at [518, 395] on div "Close" at bounding box center [532, 402] width 48 height 25
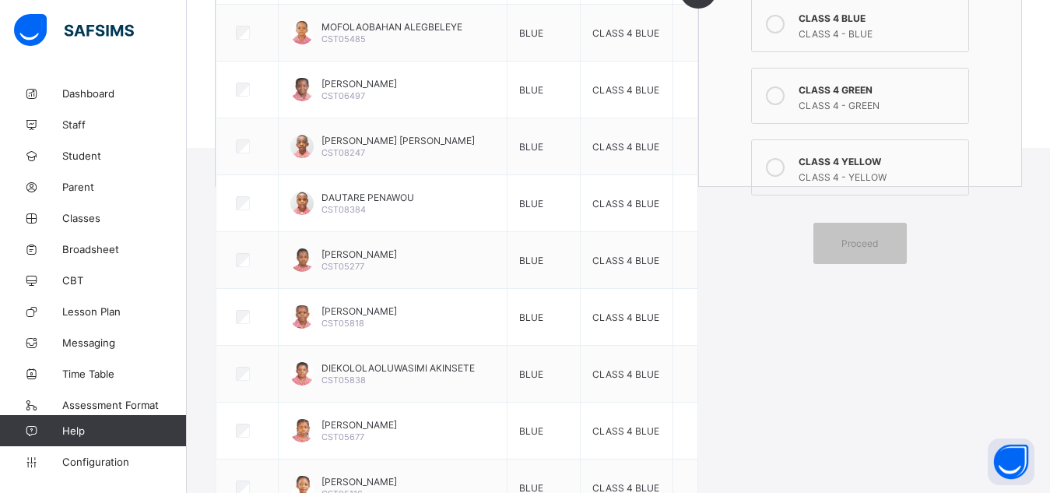
scroll to position [0, 0]
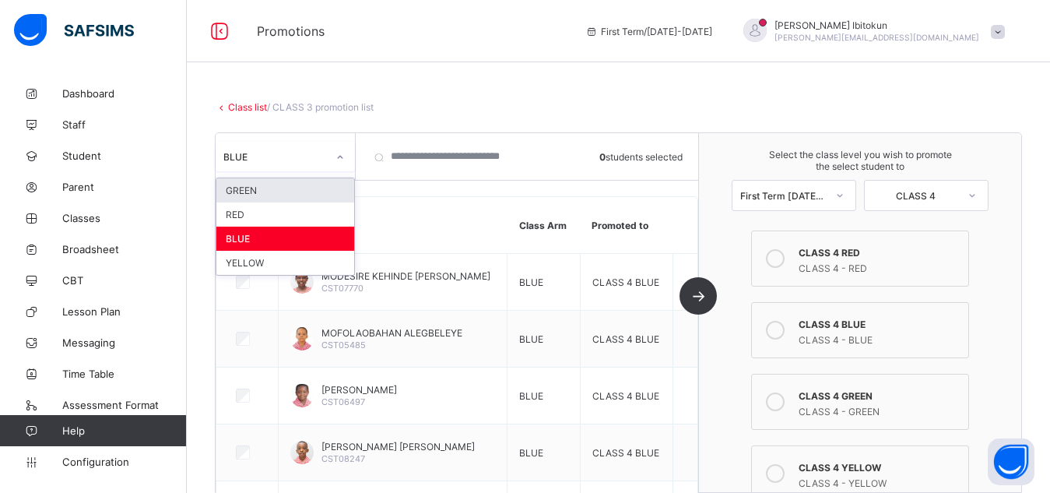
click at [333, 160] on div at bounding box center [340, 157] width 26 height 25
click at [244, 262] on div "YELLOW" at bounding box center [285, 263] width 138 height 24
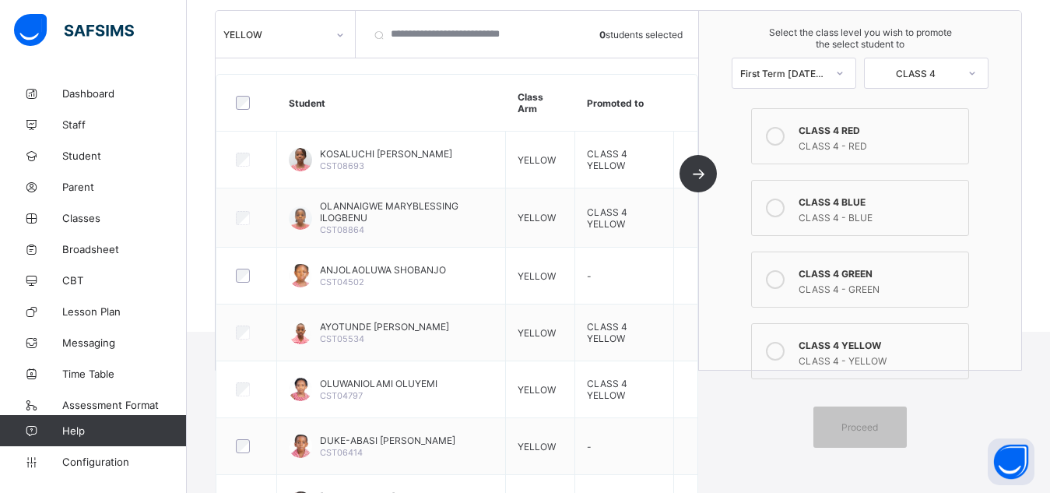
scroll to position [199, 0]
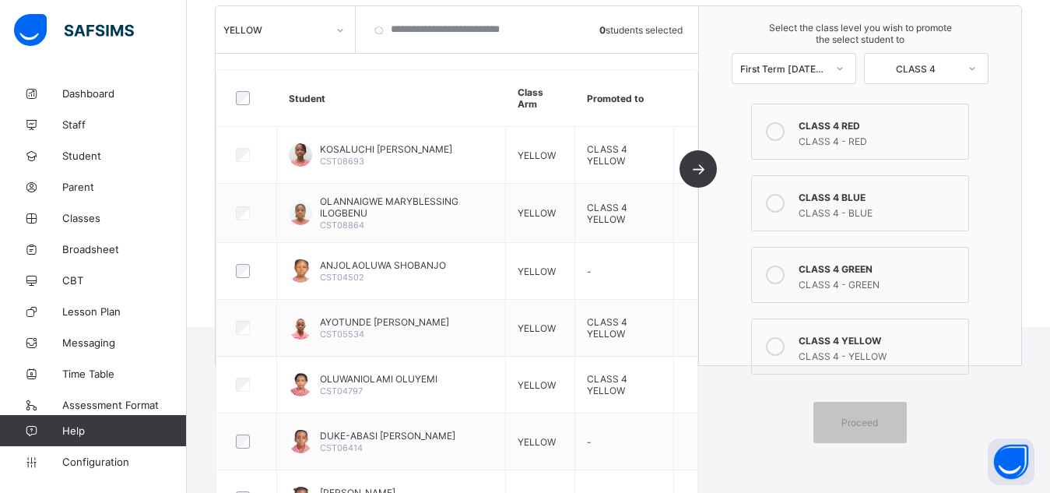
click at [777, 346] on icon at bounding box center [775, 346] width 19 height 19
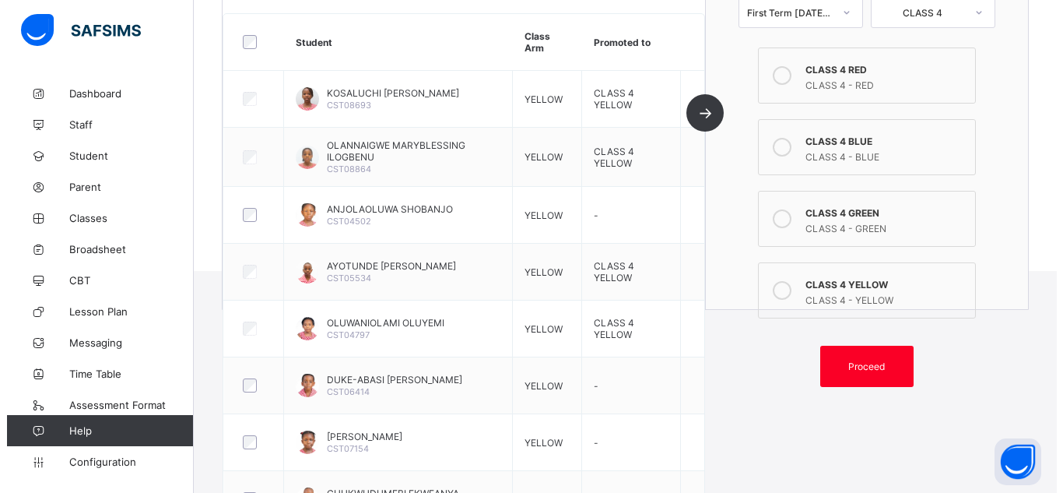
scroll to position [265, 0]
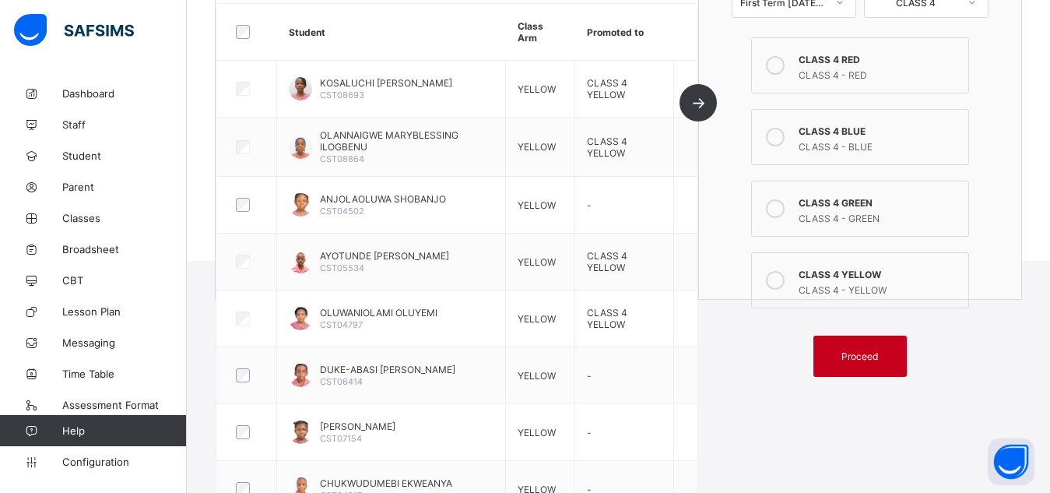
click at [864, 356] on span "Proceed" at bounding box center [860, 356] width 37 height 12
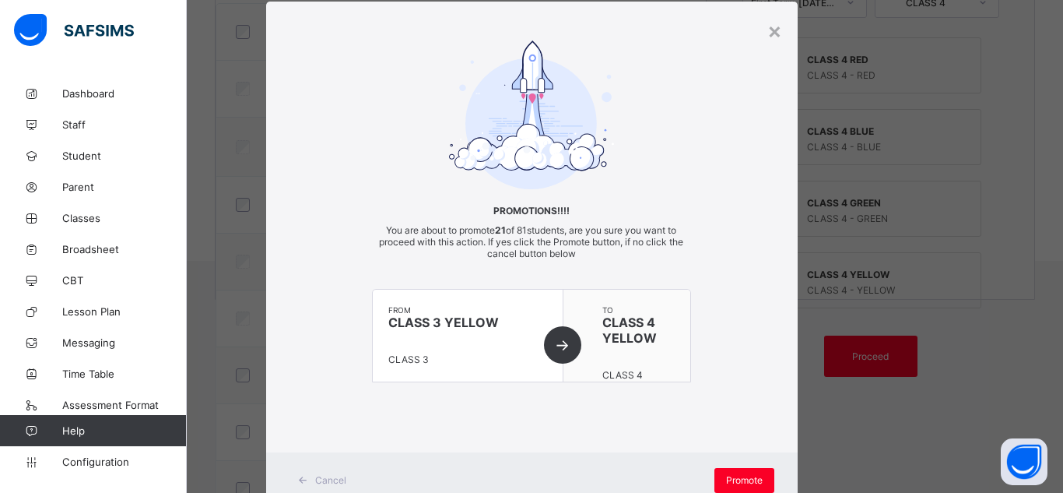
click at [765, 336] on div "Promotions!!!! You are about to promote 21 of 81 students, are you sure you wan…" at bounding box center [532, 226] width 532 height 373
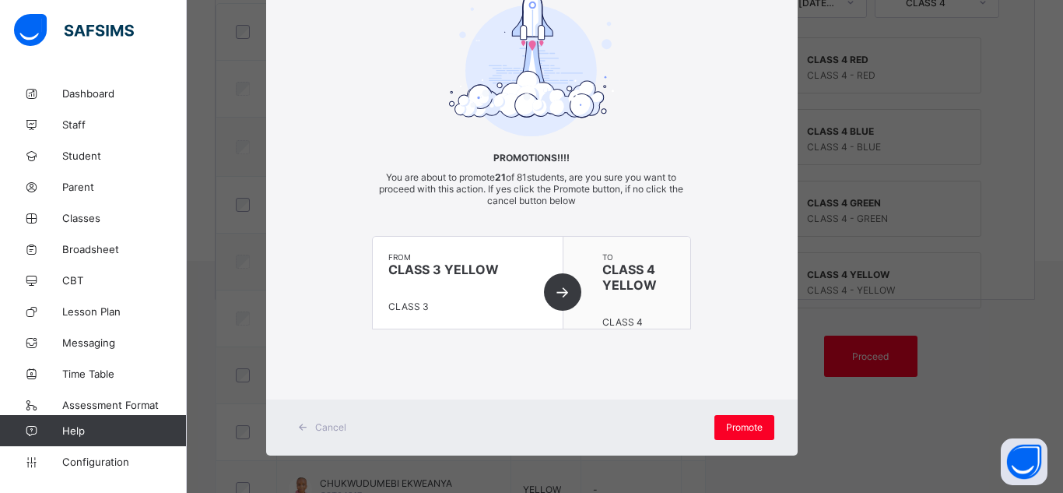
scroll to position [92, 0]
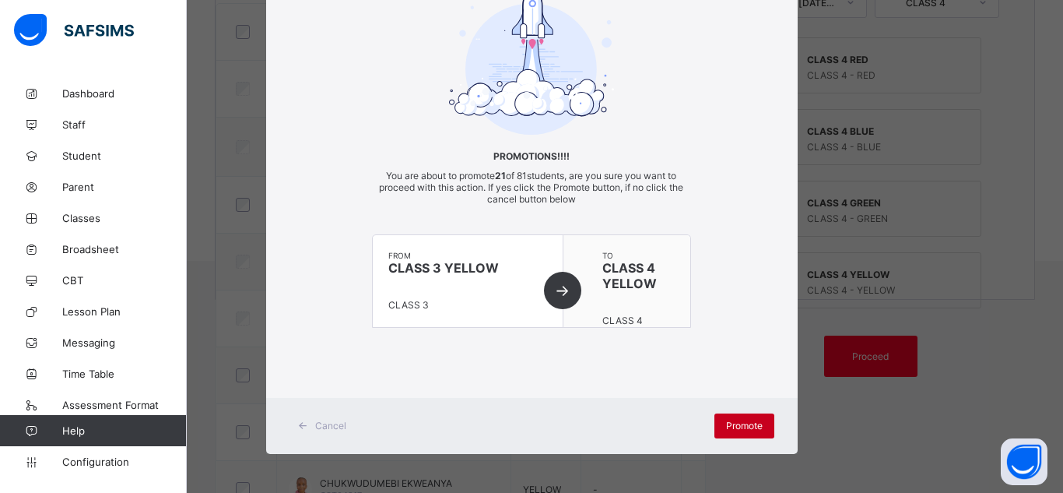
click at [734, 423] on span "Promote" at bounding box center [744, 426] width 37 height 12
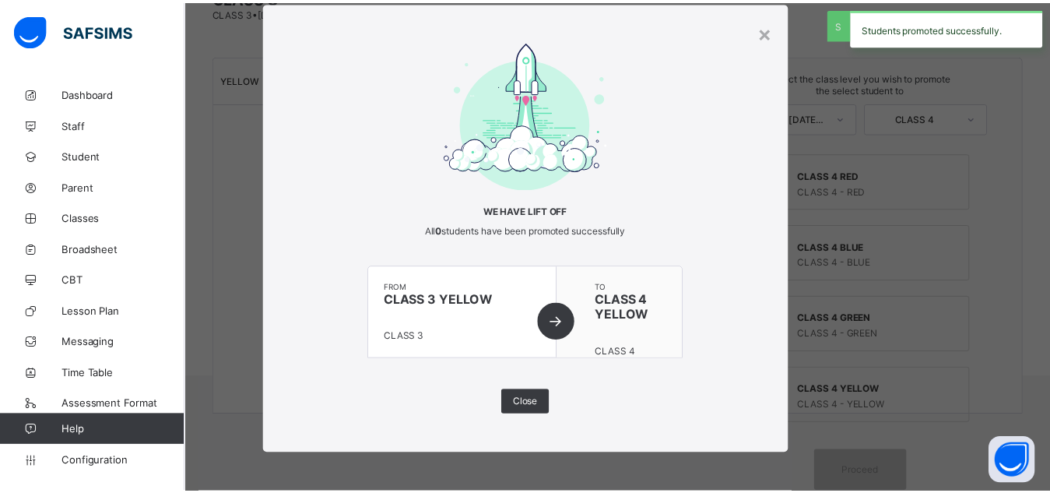
scroll to position [265, 0]
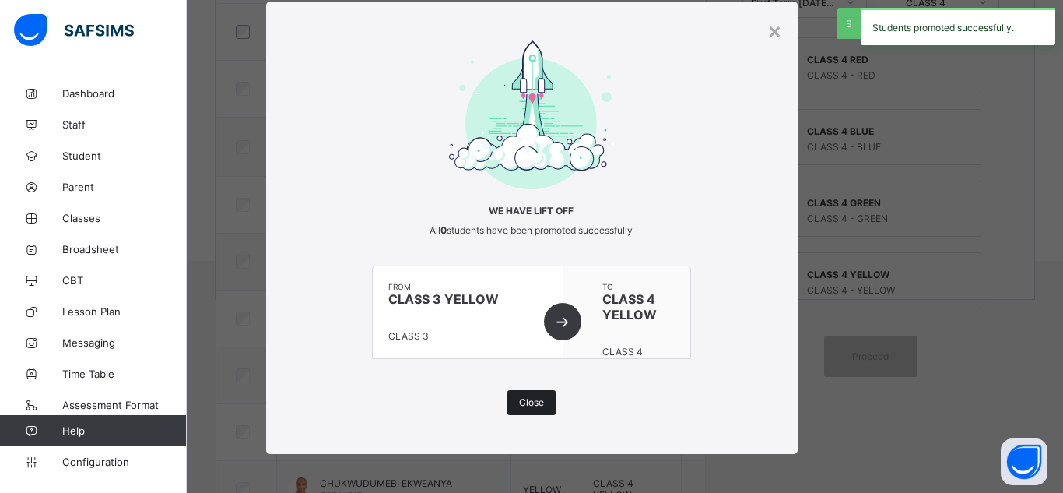
click at [529, 400] on span "Close" at bounding box center [531, 402] width 25 height 12
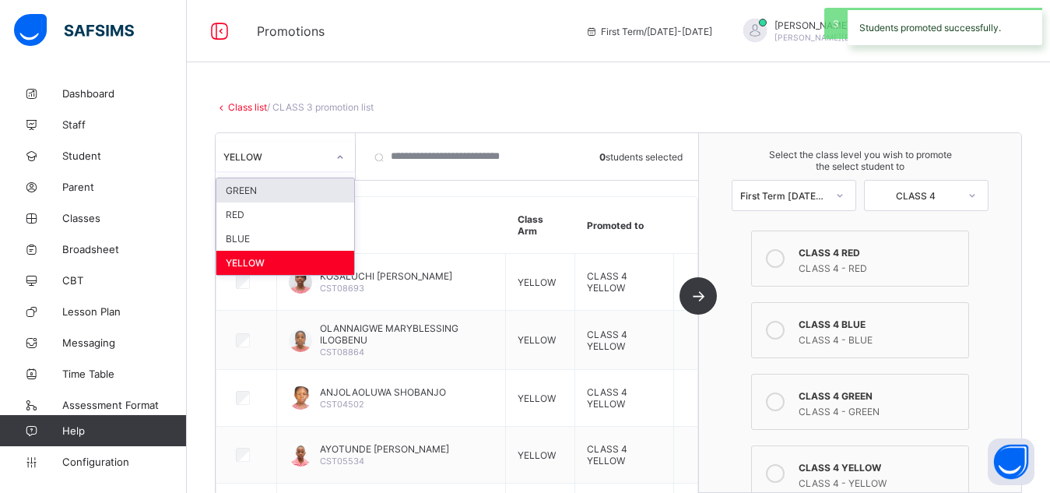
click at [314, 156] on div "YELLOW" at bounding box center [275, 156] width 104 height 12
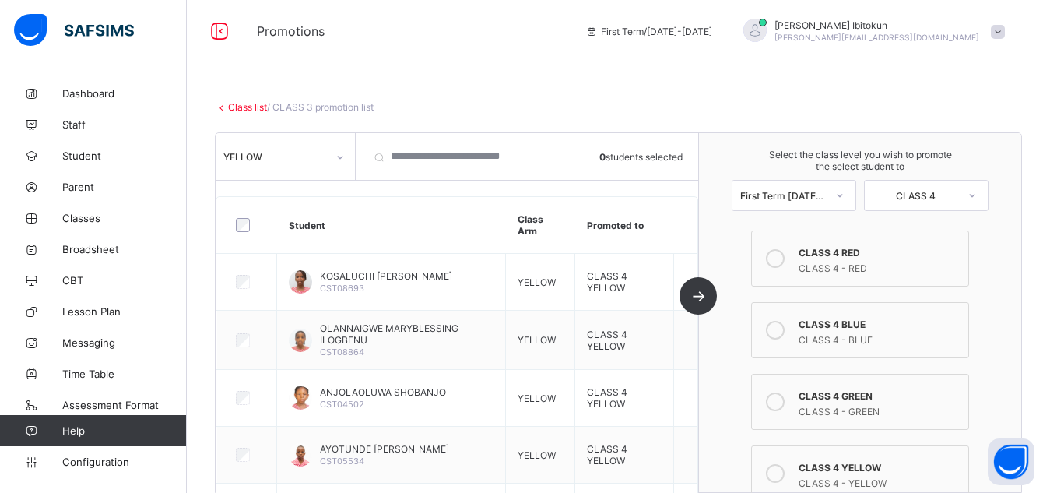
click at [243, 107] on link "Class list" at bounding box center [247, 107] width 39 height 12
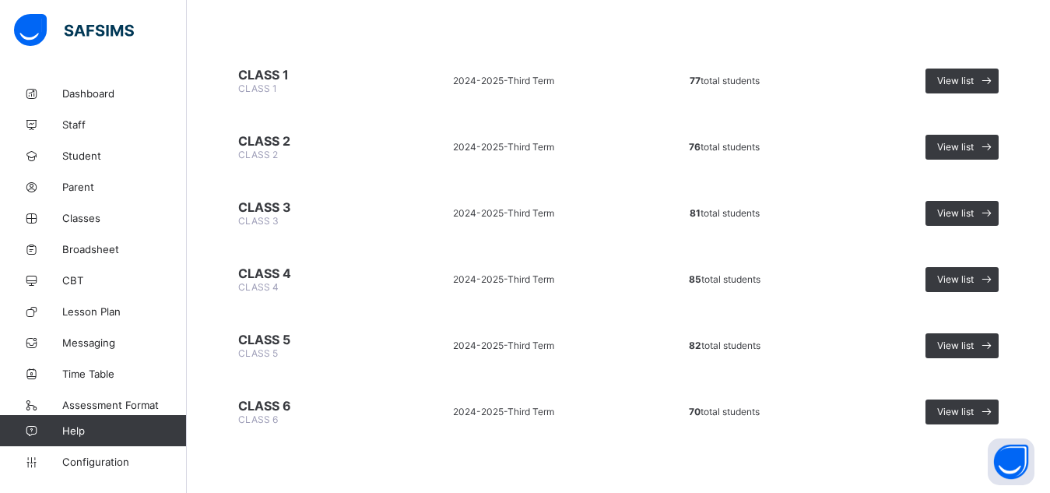
scroll to position [149, 0]
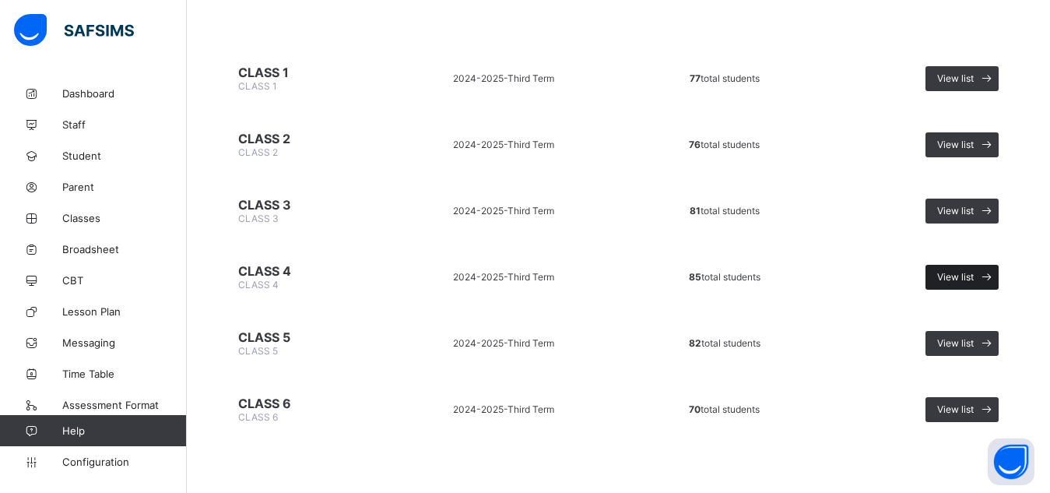
click at [970, 276] on span "View list" at bounding box center [955, 277] width 37 height 12
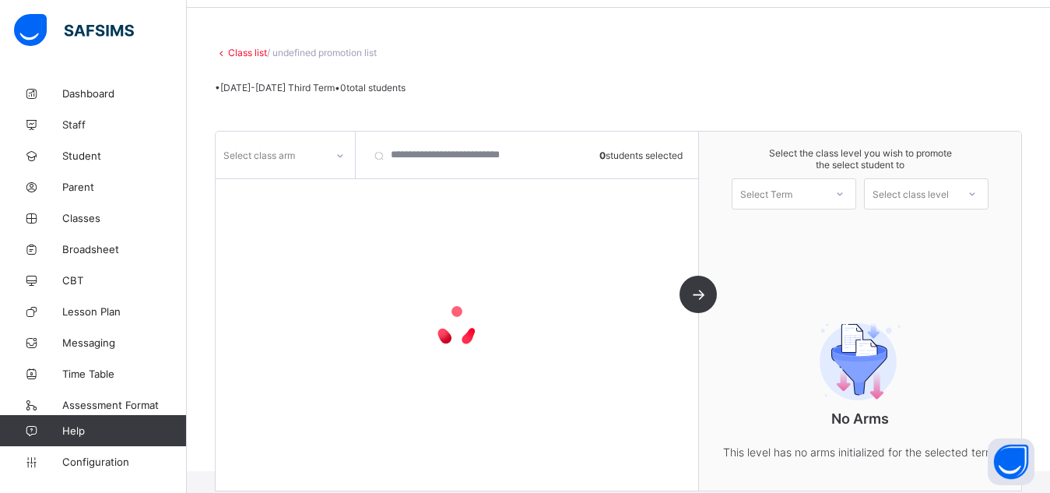
scroll to position [109, 0]
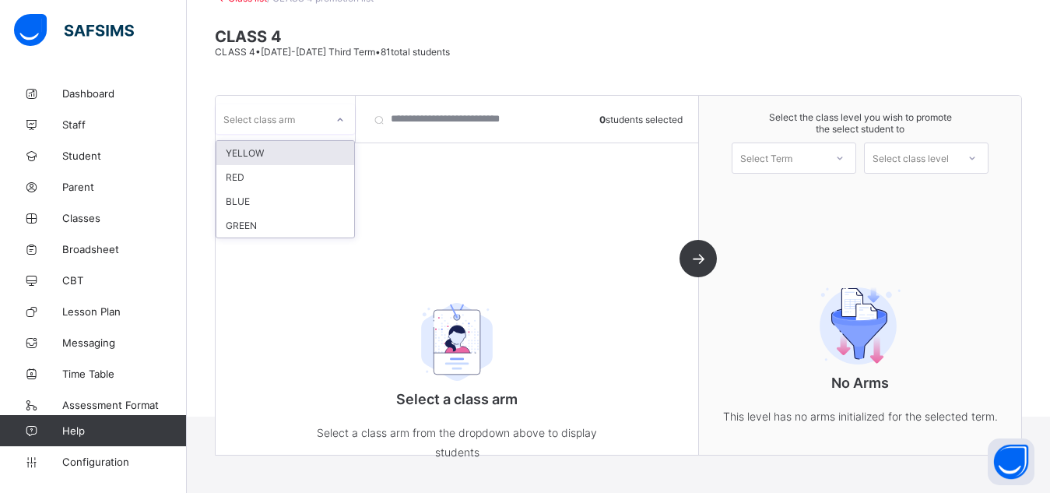
click at [307, 122] on div "Select class arm" at bounding box center [271, 119] width 110 height 22
click at [247, 153] on div "YELLOW" at bounding box center [285, 153] width 138 height 24
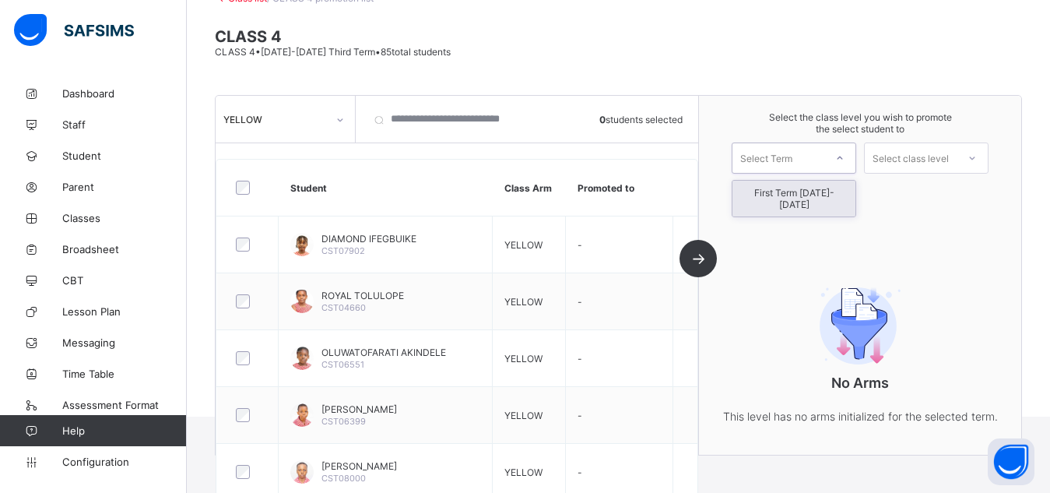
click at [820, 163] on div "Select Term" at bounding box center [779, 158] width 92 height 22
click at [808, 196] on div "First Term [DATE]-[DATE]" at bounding box center [794, 199] width 123 height 36
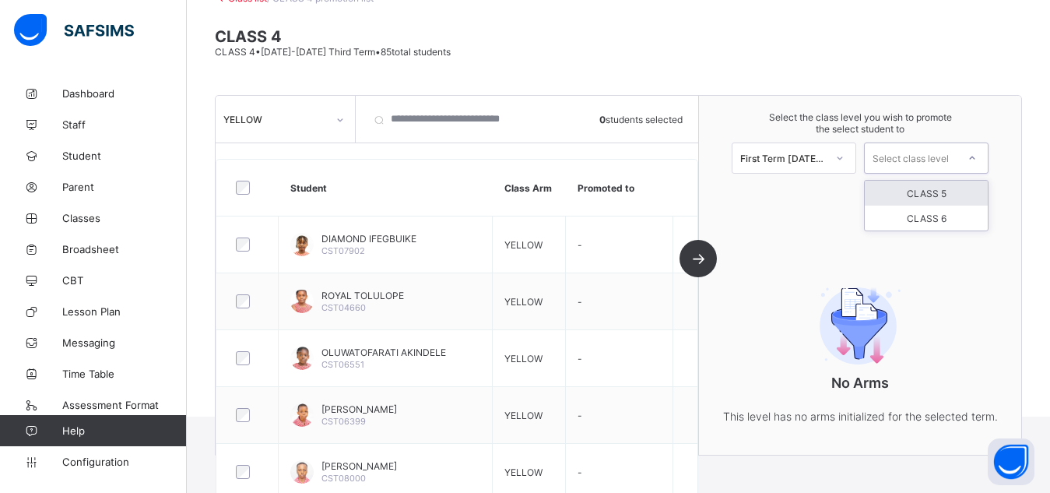
click at [949, 152] on div "Select class level" at bounding box center [911, 157] width 76 height 31
click at [940, 195] on div "CLASS 5" at bounding box center [926, 193] width 123 height 25
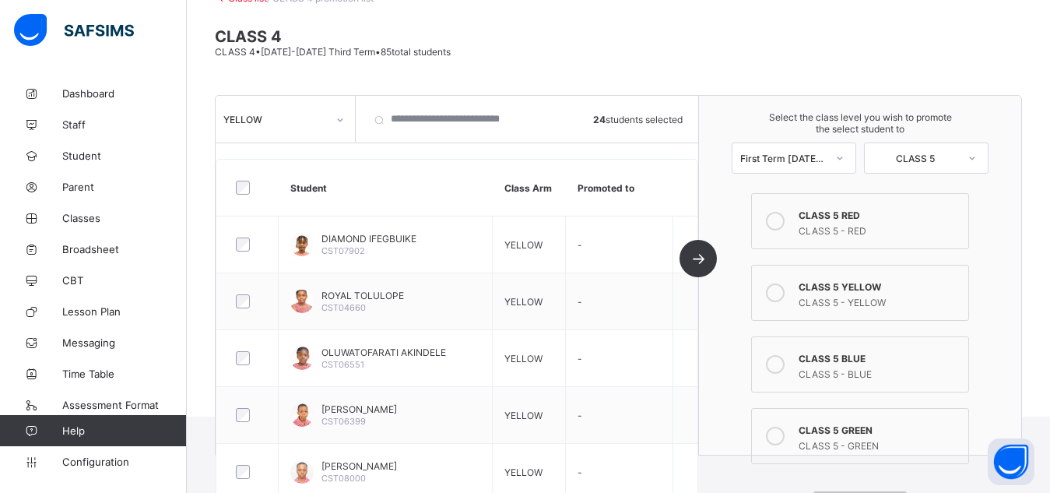
click at [782, 287] on icon at bounding box center [775, 292] width 19 height 19
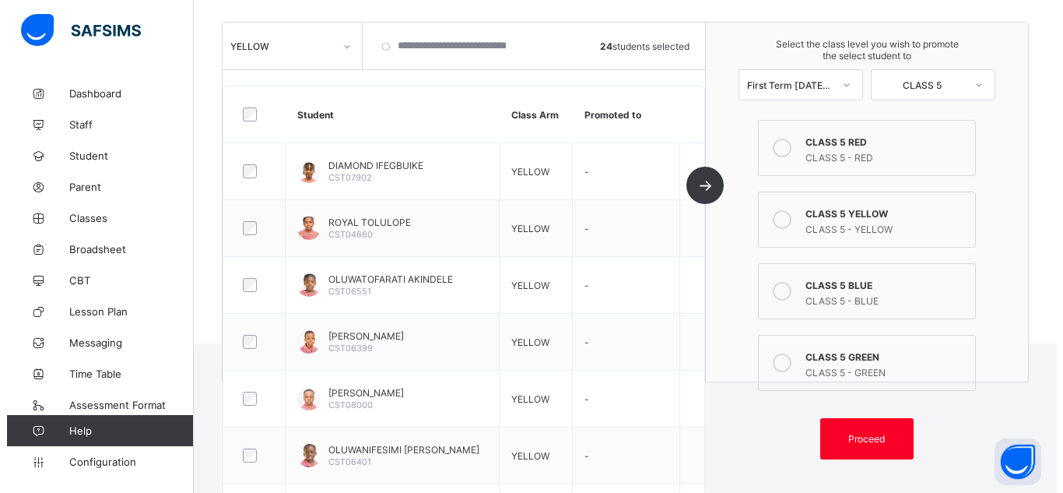
scroll to position [329, 0]
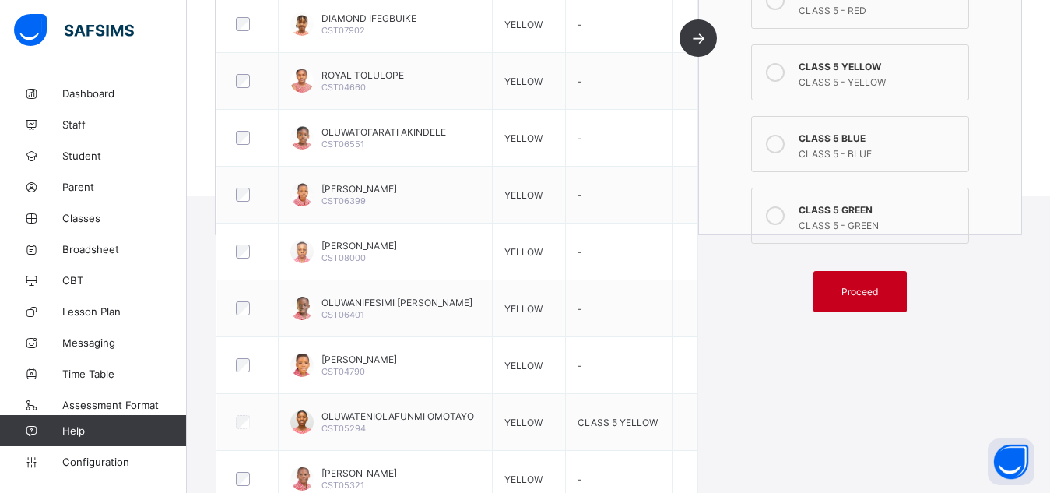
click at [873, 286] on span "Proceed" at bounding box center [860, 292] width 37 height 12
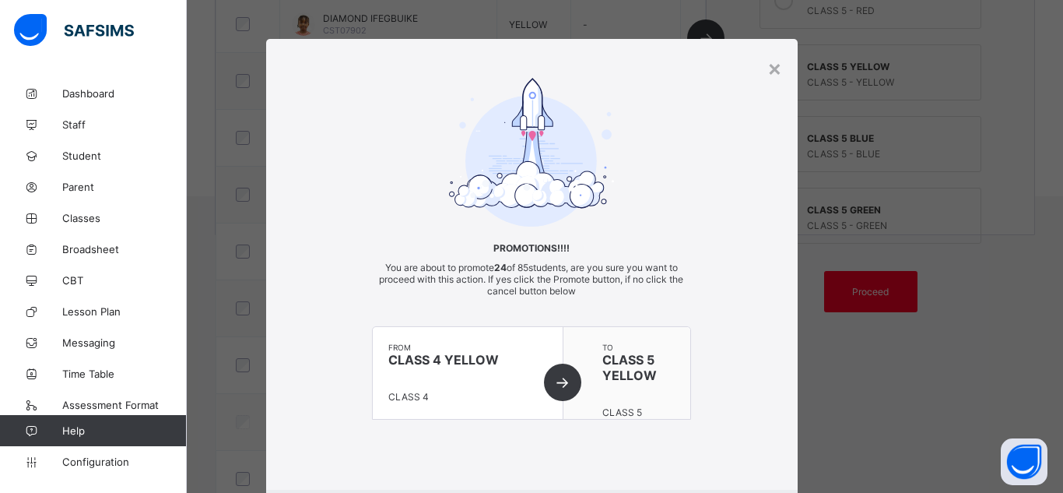
click at [698, 183] on div "Promotions!!!! You are about to promote 24 of 85 students, are you sure you wan…" at bounding box center [532, 264] width 532 height 373
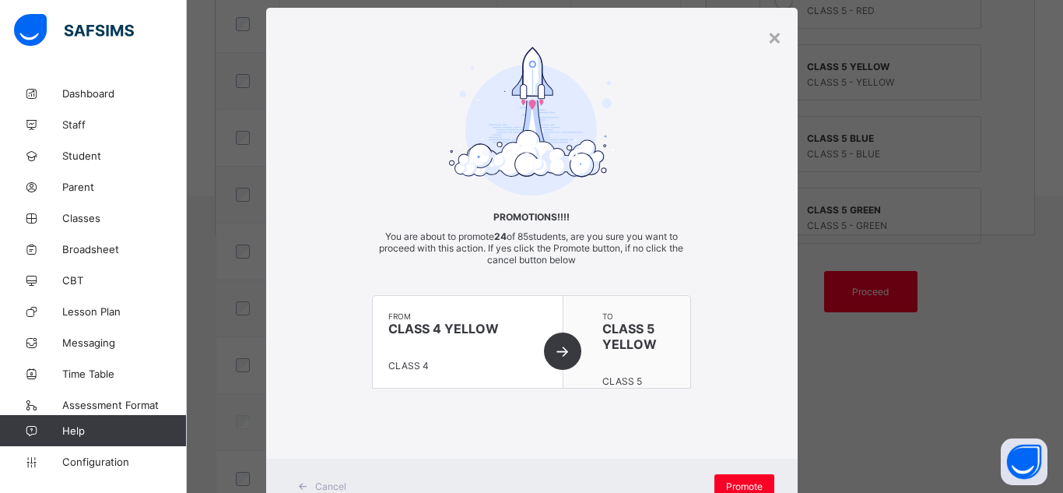
scroll to position [92, 0]
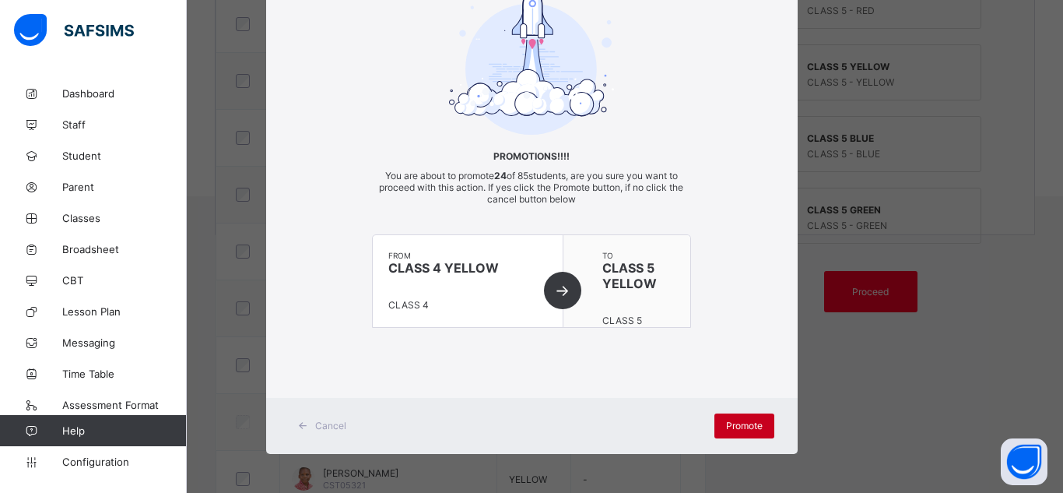
click at [734, 423] on span "Promote" at bounding box center [744, 426] width 37 height 12
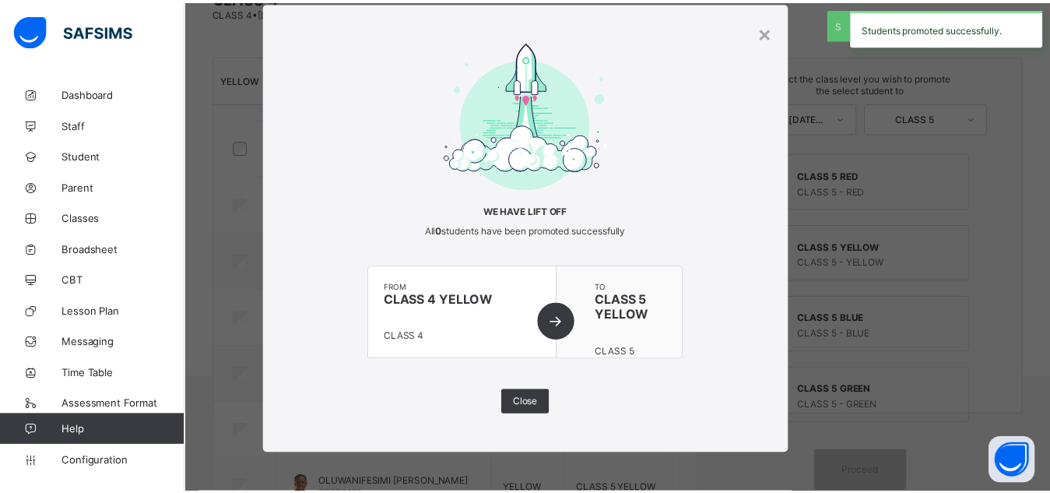
scroll to position [329, 0]
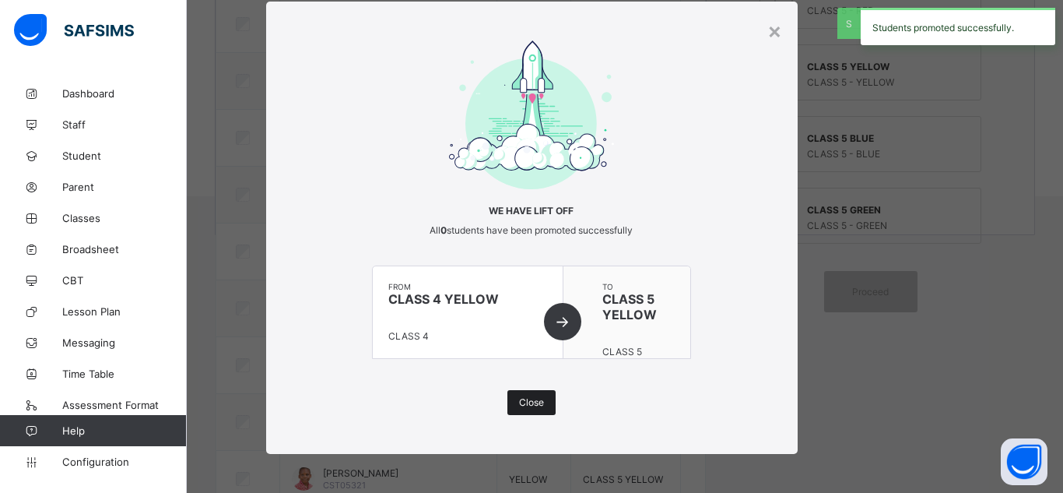
click at [522, 401] on span "Close" at bounding box center [531, 402] width 25 height 12
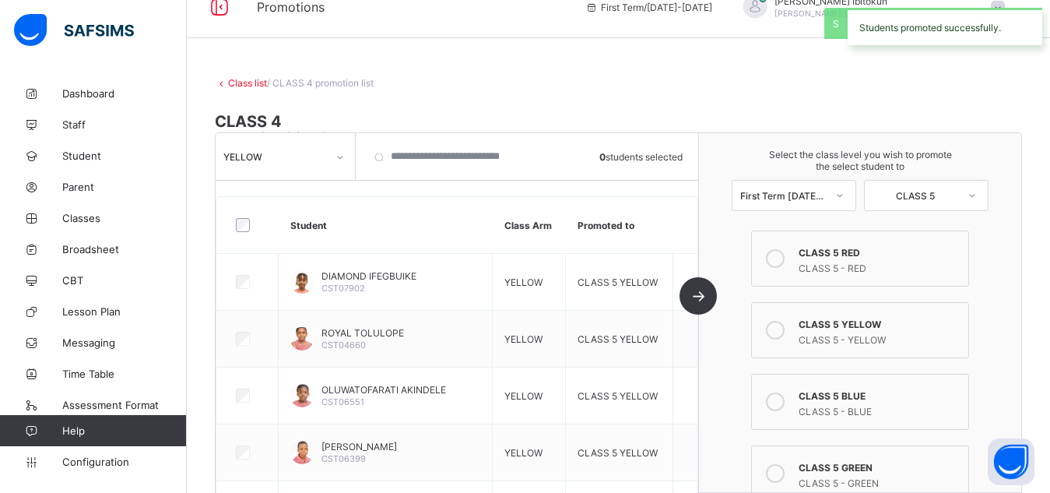
scroll to position [0, 0]
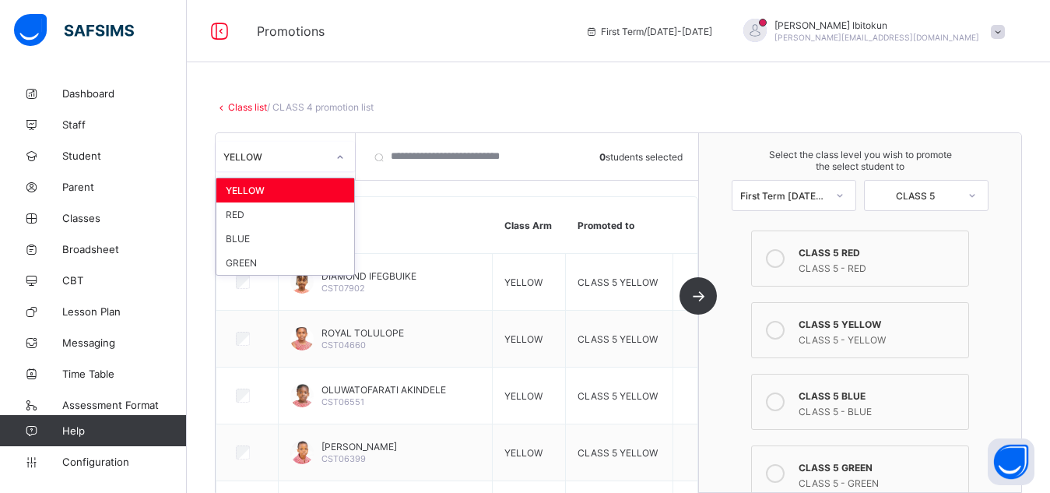
click at [336, 159] on icon at bounding box center [340, 157] width 9 height 16
click at [241, 217] on div "RED" at bounding box center [285, 214] width 138 height 24
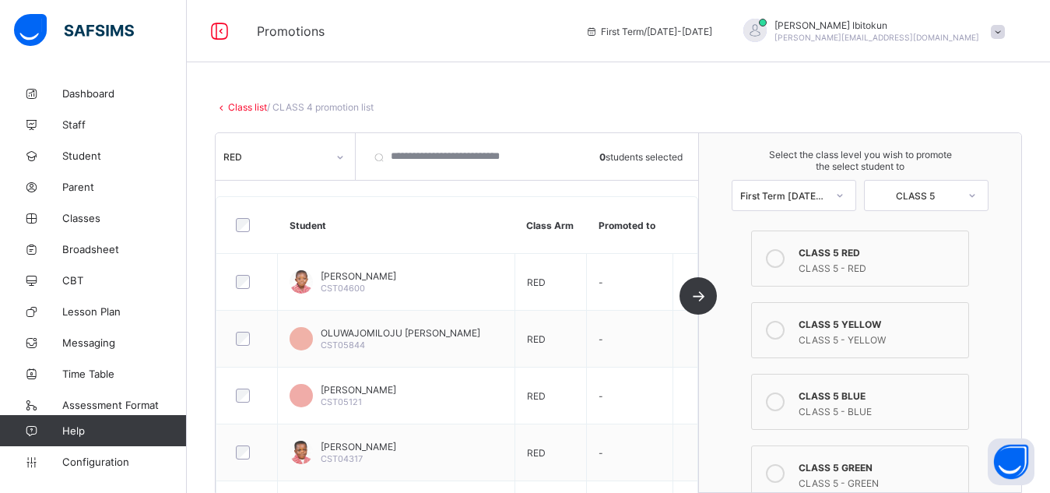
click at [778, 257] on icon at bounding box center [775, 258] width 19 height 19
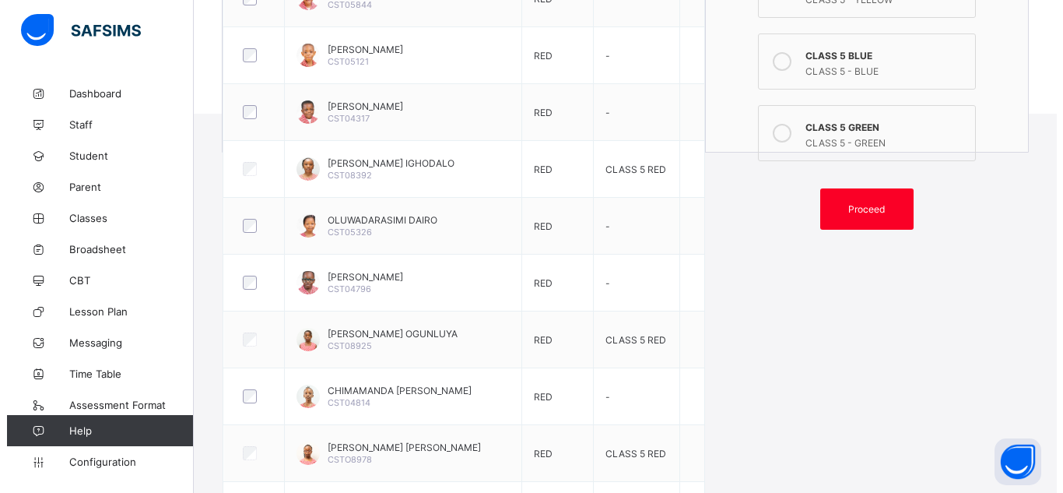
scroll to position [436, 0]
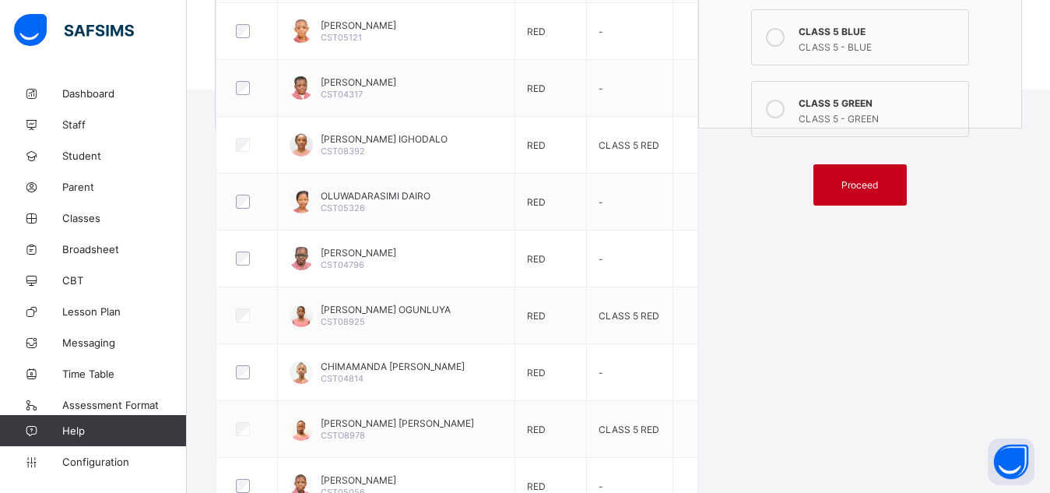
click at [859, 175] on div "Proceed" at bounding box center [859, 184] width 93 height 41
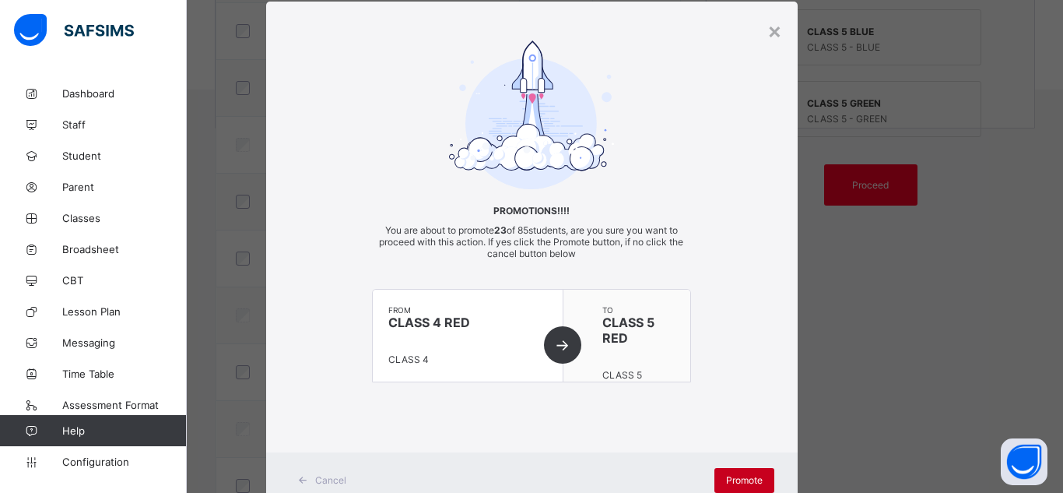
click at [744, 481] on span "Promote" at bounding box center [744, 480] width 37 height 12
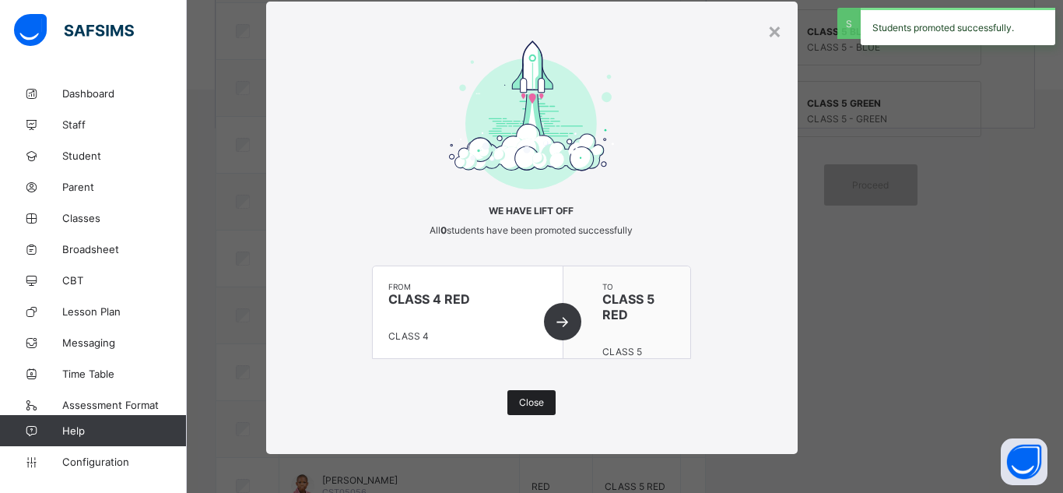
click at [508, 395] on div "Close" at bounding box center [532, 402] width 48 height 25
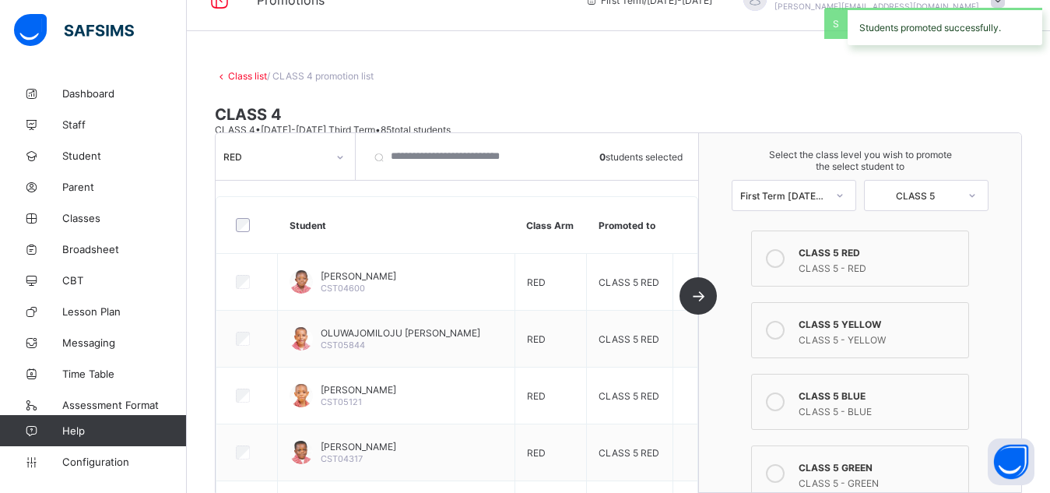
scroll to position [0, 0]
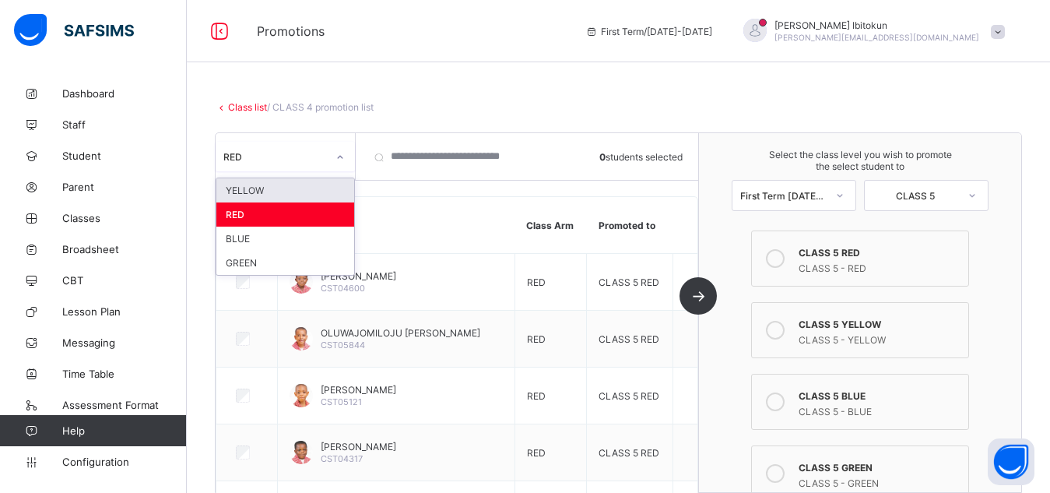
click at [325, 159] on div "RED" at bounding box center [275, 156] width 104 height 12
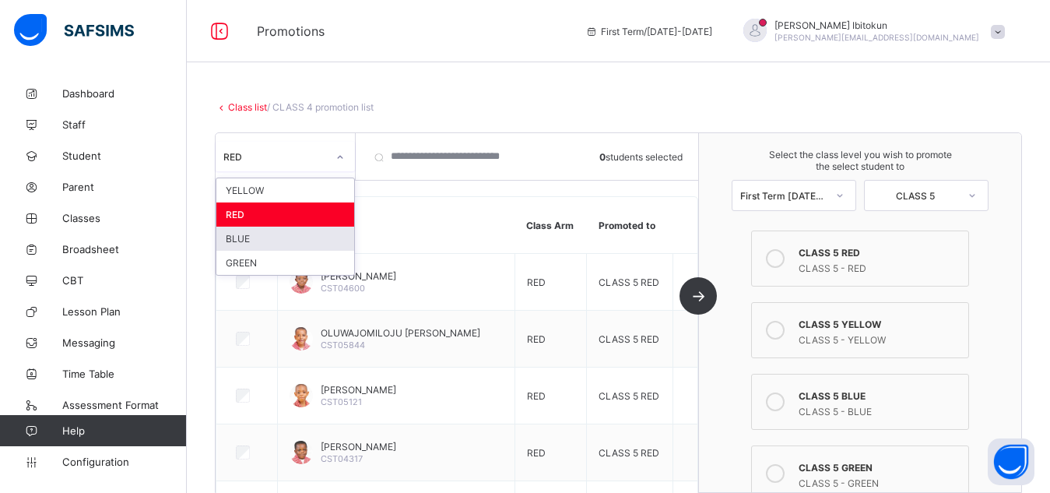
click at [241, 237] on div "BLUE" at bounding box center [285, 239] width 138 height 24
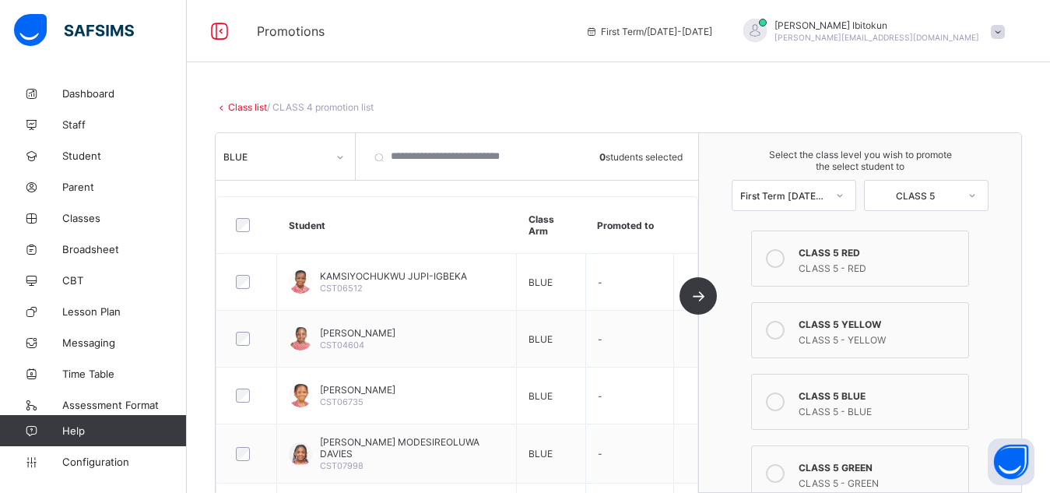
click at [785, 408] on icon at bounding box center [775, 401] width 19 height 19
click at [749, 95] on div "Class list / CLASS 4 promotion list CLASS 4 CLASS 4 • 2024-2025 Third Term • 85…" at bounding box center [618, 302] width 863 height 448
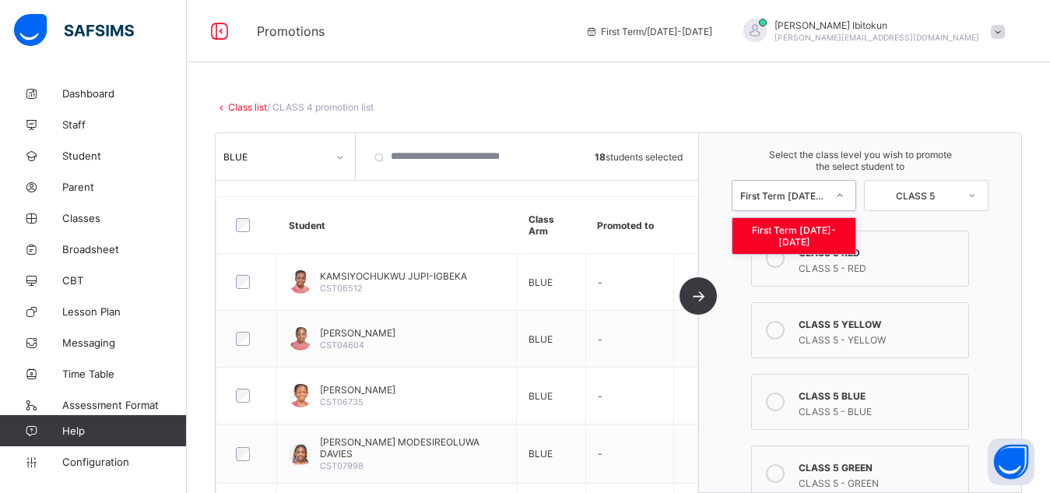
click at [845, 192] on icon at bounding box center [839, 196] width 9 height 16
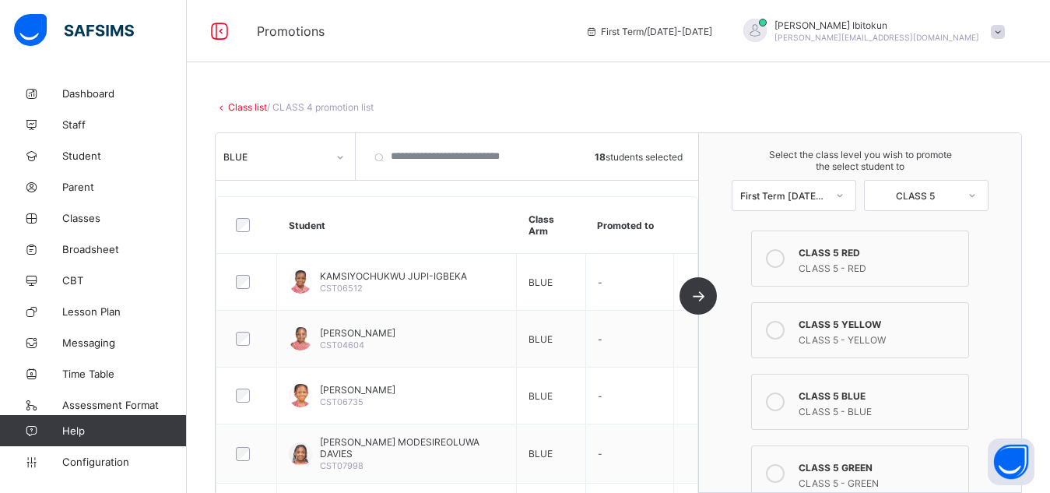
click at [729, 116] on div "Class list / CLASS 4 promotion list CLASS 4 CLASS 4 • 2024-2025 Third Term • 85…" at bounding box center [618, 302] width 863 height 448
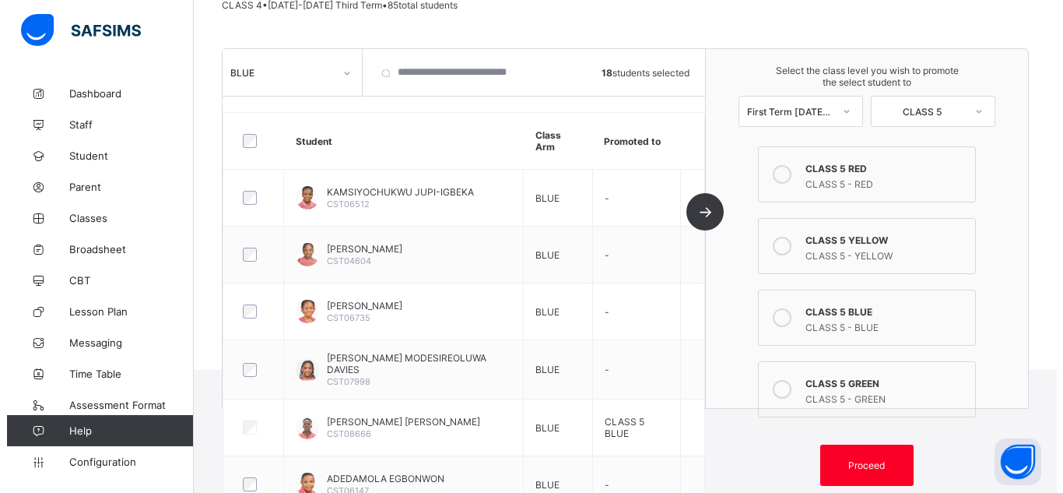
scroll to position [280, 0]
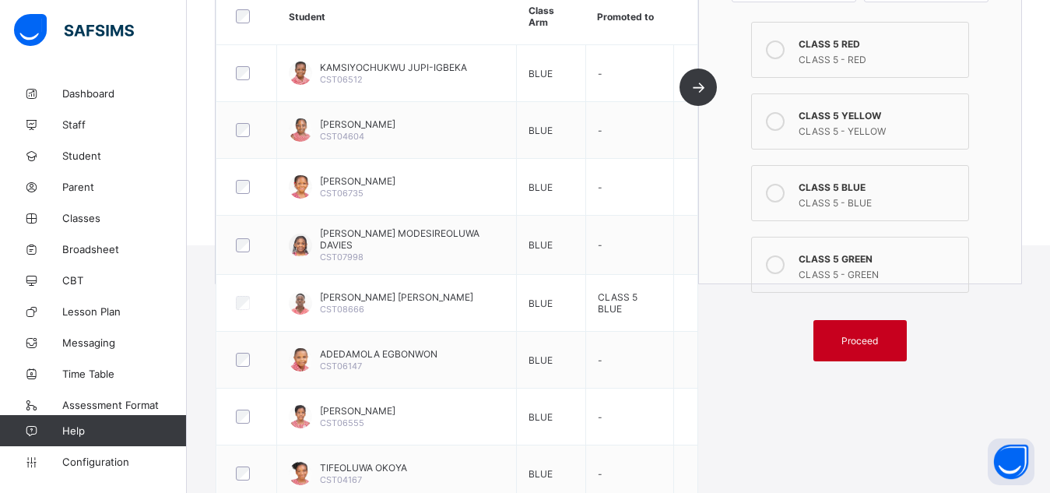
click at [866, 341] on span "Proceed" at bounding box center [860, 341] width 37 height 12
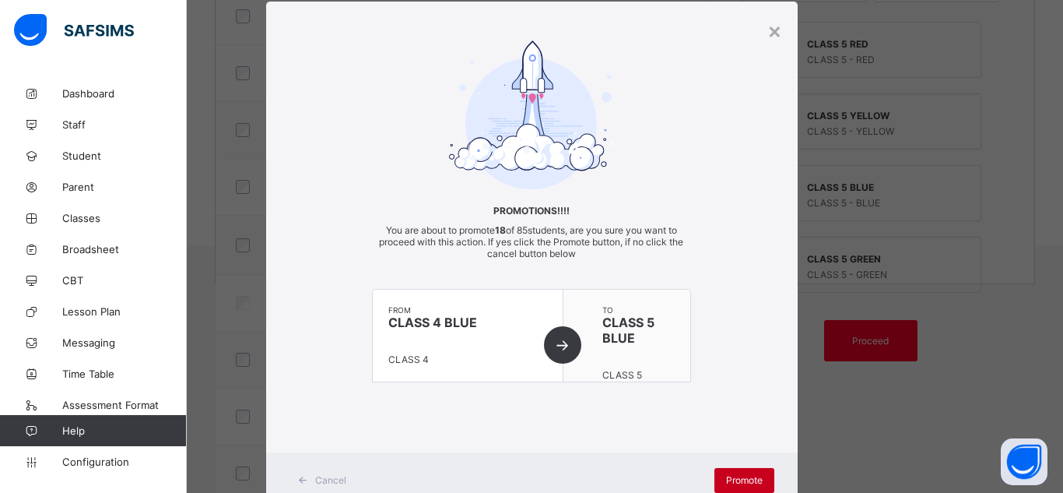
click at [733, 479] on span "Promote" at bounding box center [744, 480] width 37 height 12
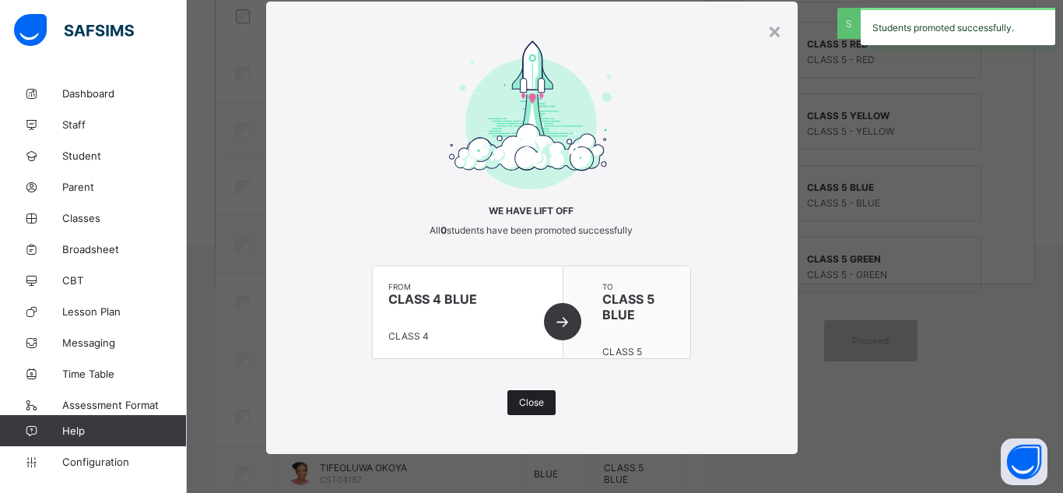
click at [519, 401] on span "Close" at bounding box center [531, 402] width 25 height 12
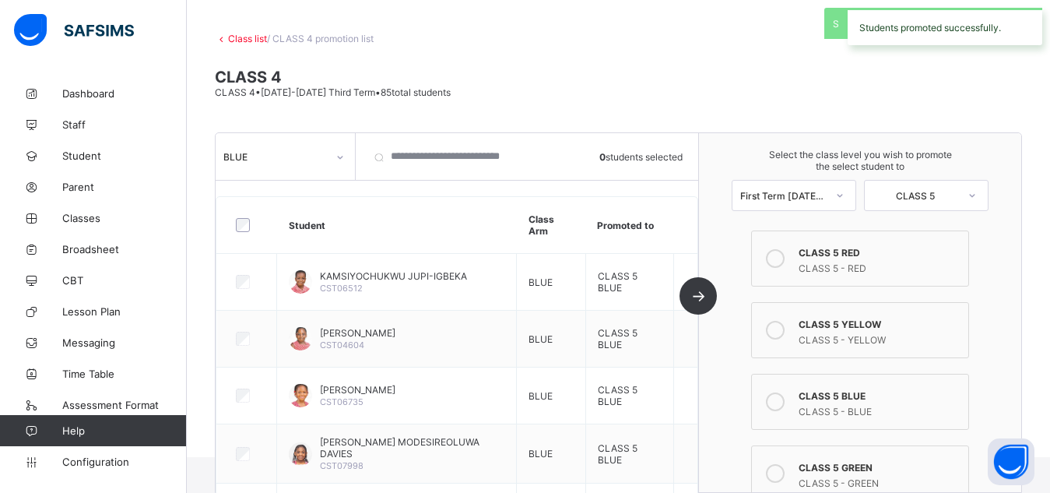
scroll to position [0, 0]
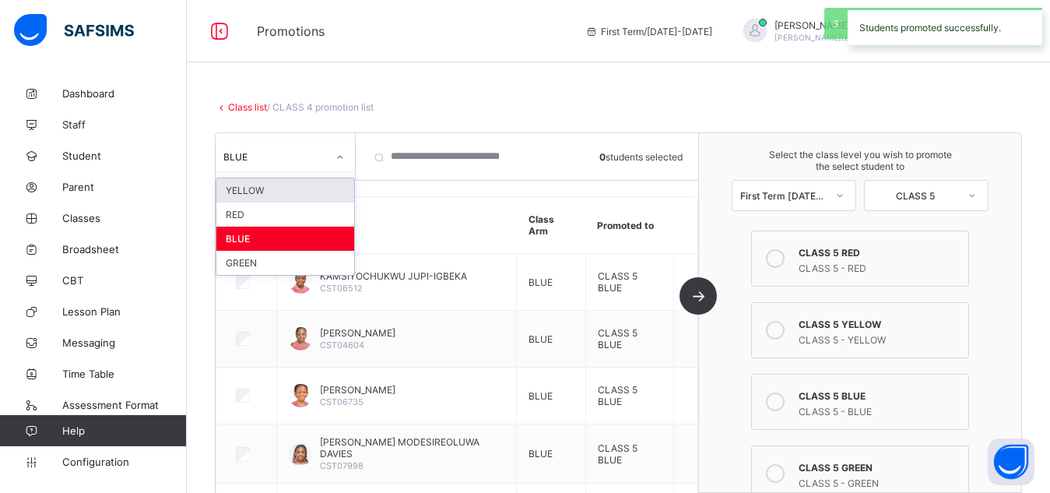
click at [309, 163] on div "BLUE" at bounding box center [271, 157] width 110 height 22
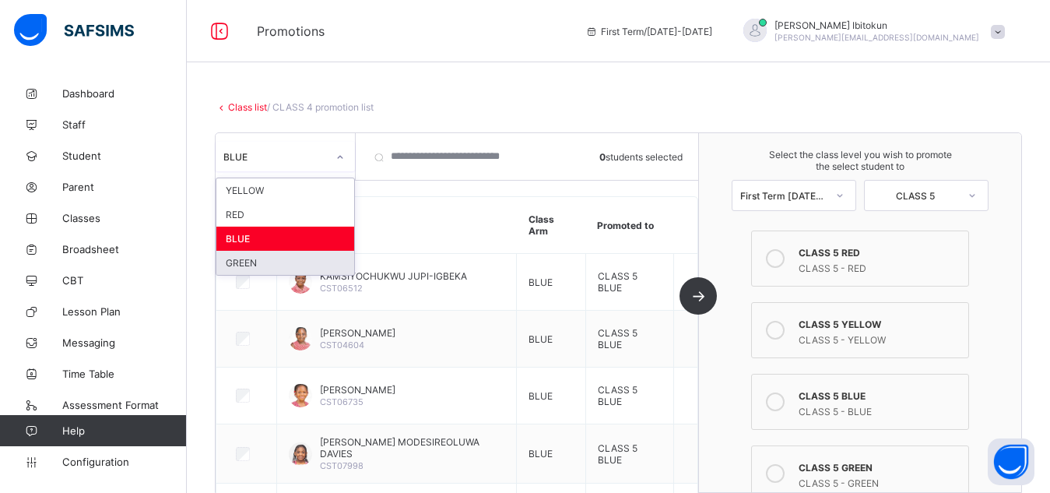
click at [250, 263] on div "GREEN" at bounding box center [285, 263] width 138 height 24
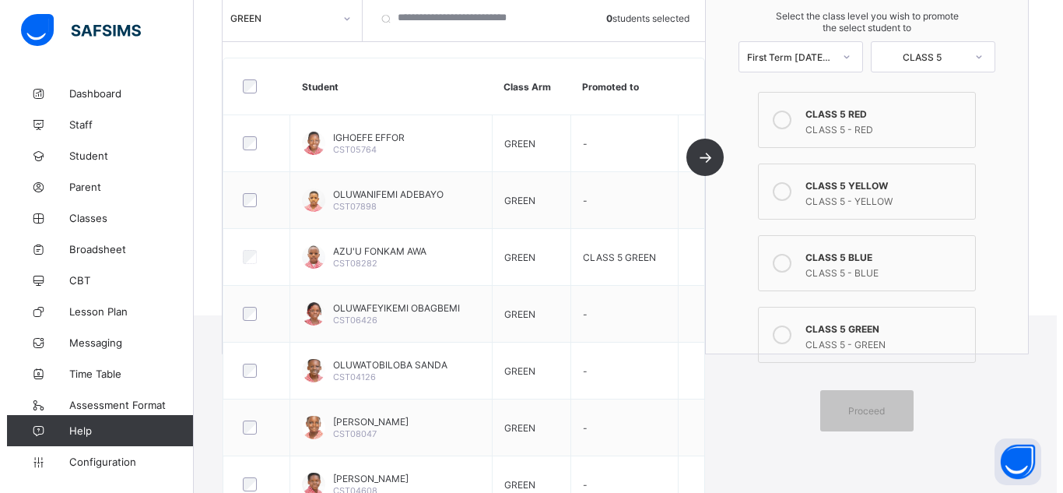
scroll to position [213, 0]
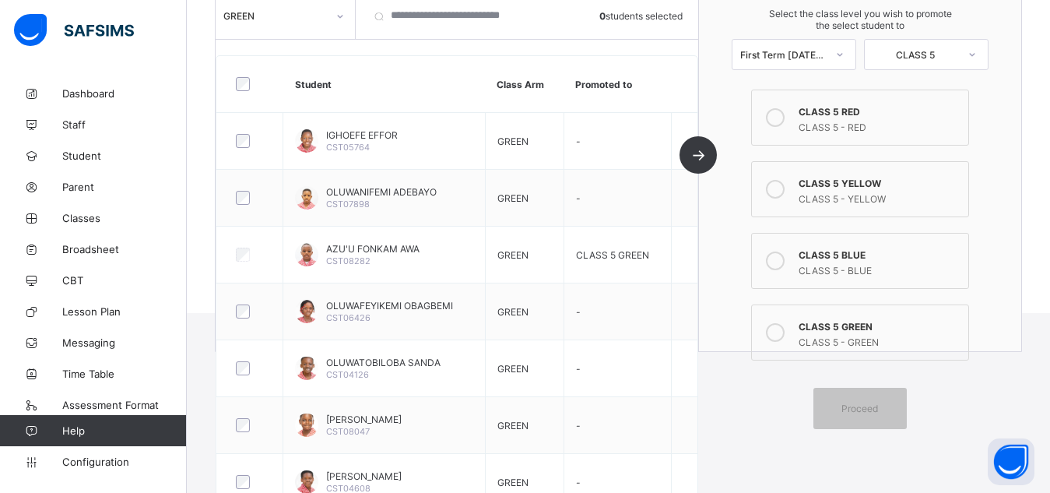
click at [784, 329] on icon at bounding box center [775, 332] width 19 height 19
click at [852, 403] on span "Proceed" at bounding box center [860, 408] width 37 height 12
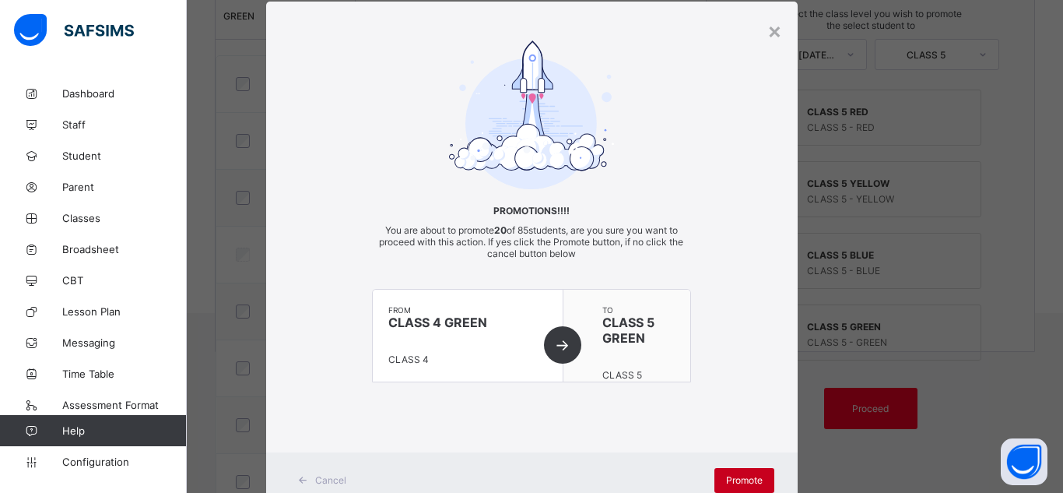
click at [745, 483] on span "Promote" at bounding box center [744, 480] width 37 height 12
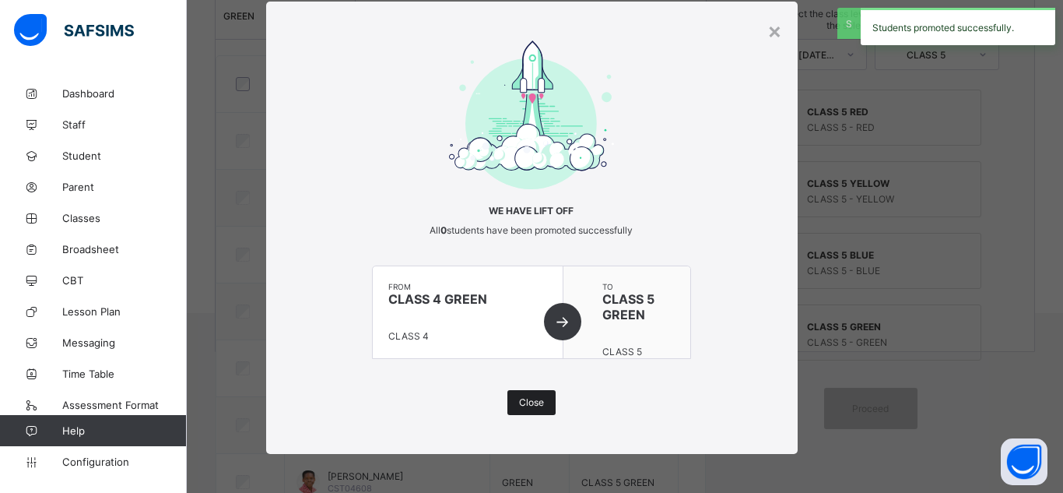
click at [519, 399] on span "Close" at bounding box center [531, 402] width 25 height 12
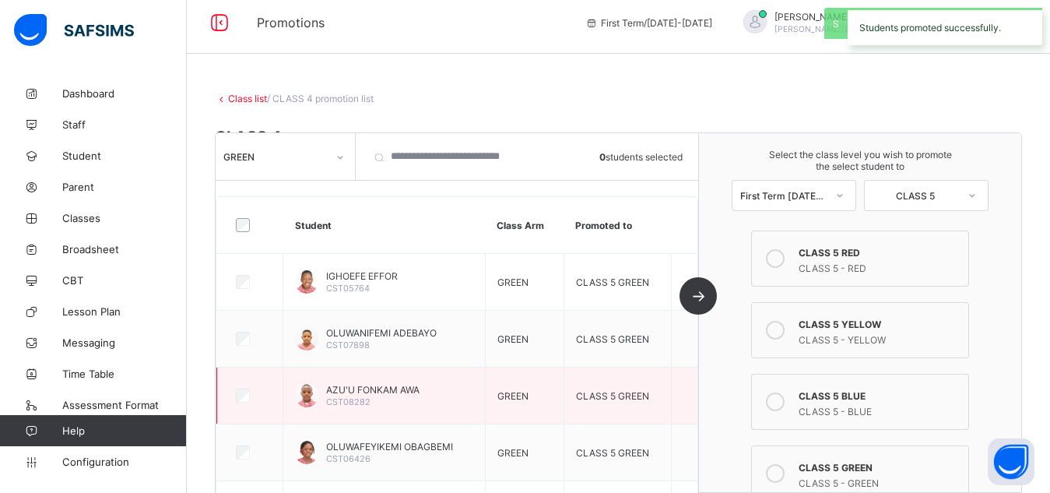
scroll to position [0, 0]
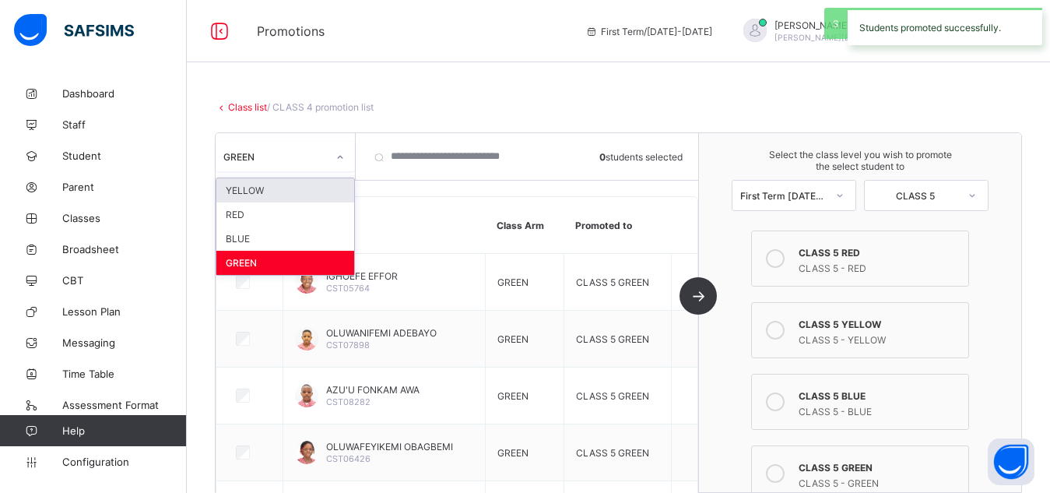
click at [339, 165] on div at bounding box center [340, 157] width 26 height 25
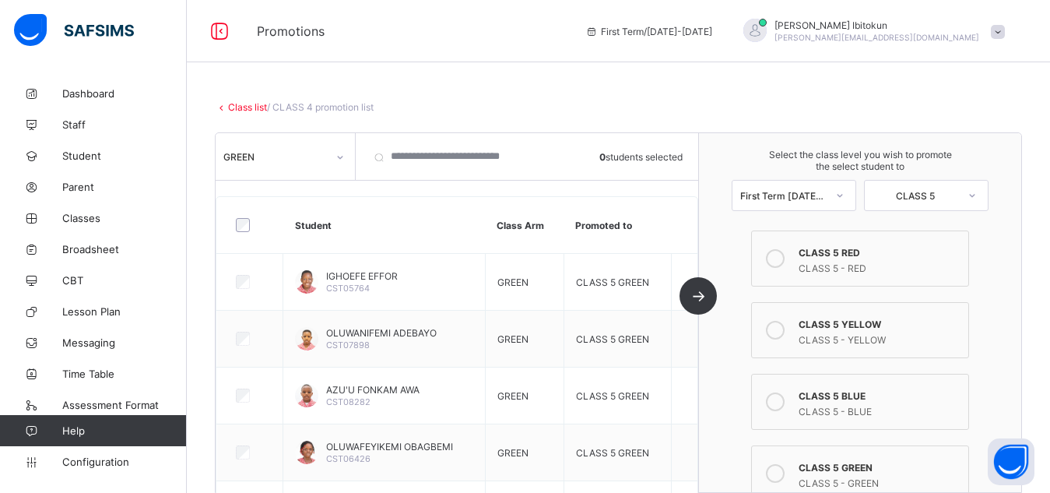
click at [239, 108] on link "Class list" at bounding box center [247, 107] width 39 height 12
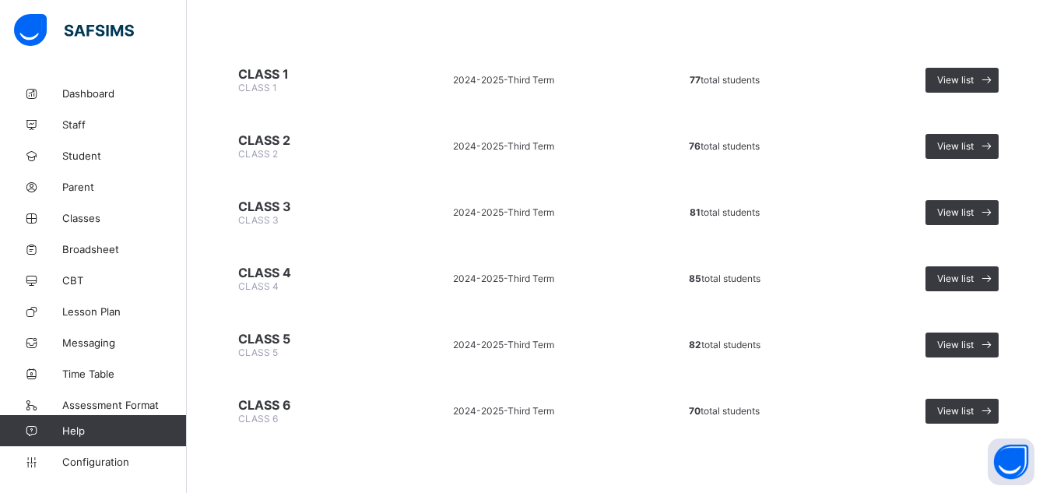
scroll to position [149, 0]
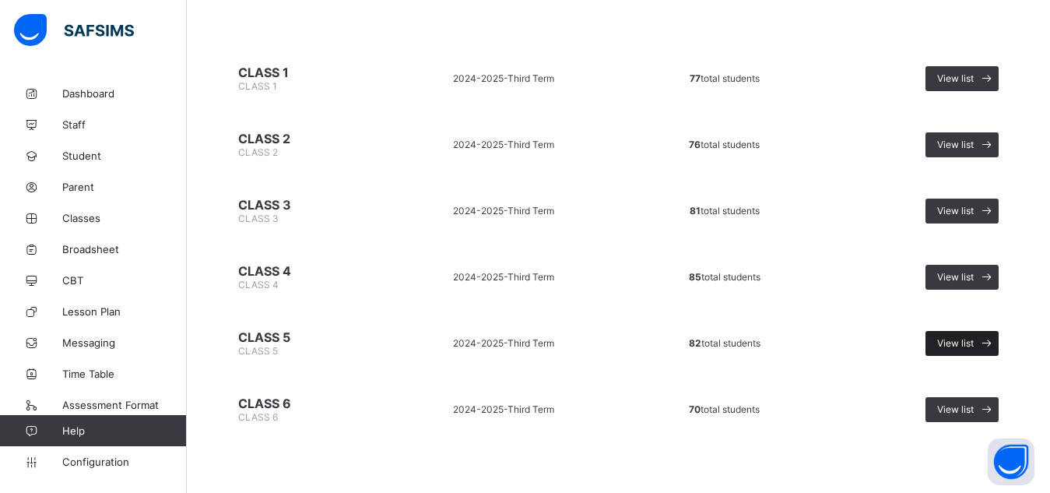
click at [974, 345] on span "View list" at bounding box center [955, 343] width 37 height 12
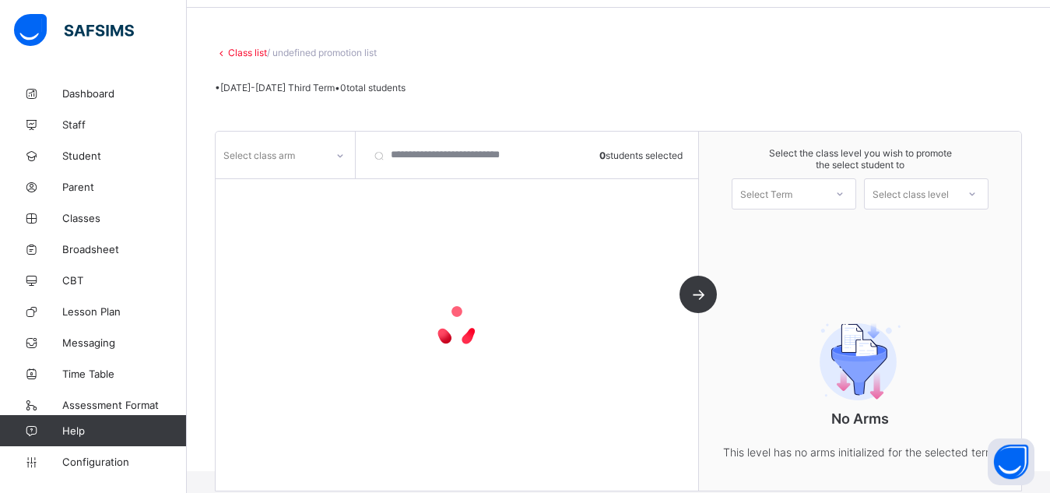
scroll to position [109, 0]
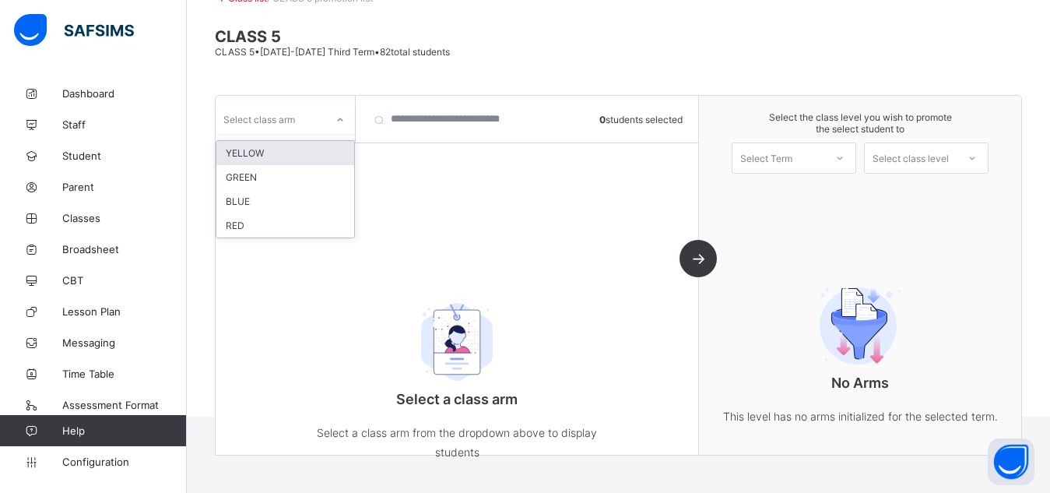
click at [334, 120] on div at bounding box center [340, 119] width 26 height 25
click at [259, 160] on div "YELLOW" at bounding box center [285, 153] width 138 height 24
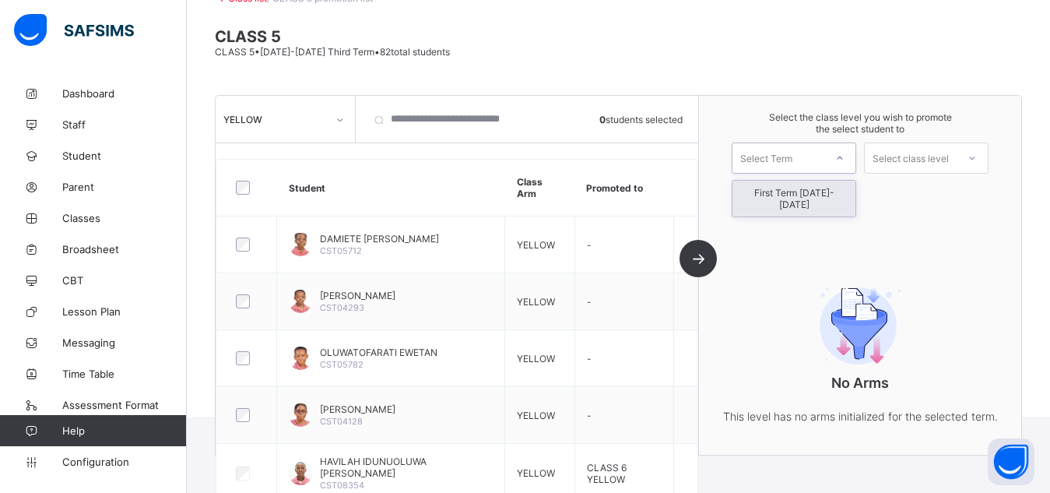
click at [824, 149] on div "Select Term" at bounding box center [779, 158] width 92 height 22
click at [792, 196] on div "First Term [DATE]-[DATE]" at bounding box center [794, 199] width 123 height 36
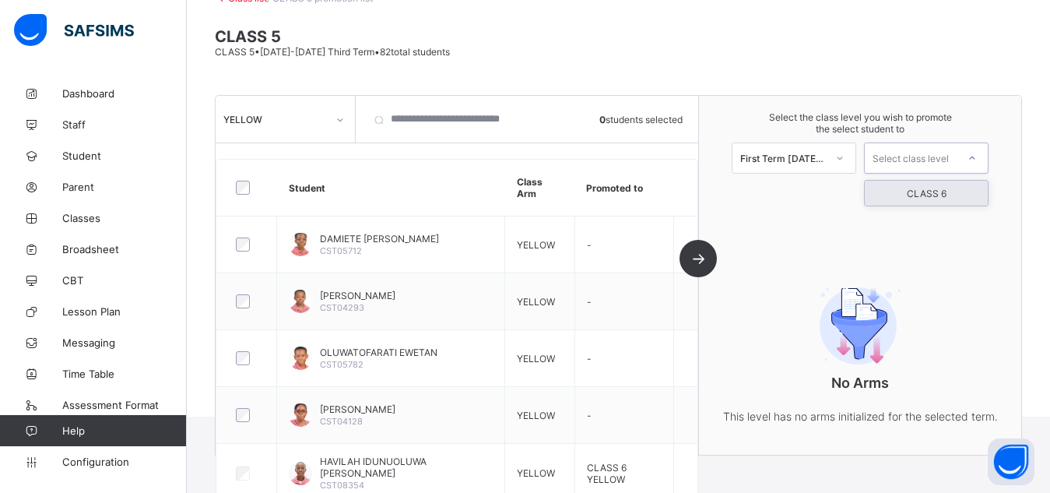
click at [957, 159] on div "Select class level" at bounding box center [911, 158] width 92 height 22
click at [930, 201] on div "CLASS 6" at bounding box center [926, 193] width 123 height 25
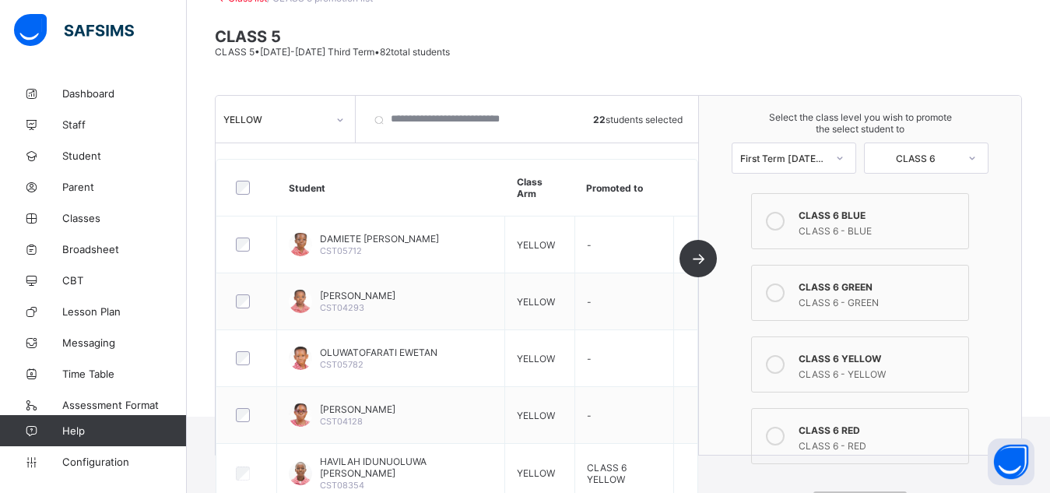
click at [784, 363] on icon at bounding box center [775, 364] width 19 height 19
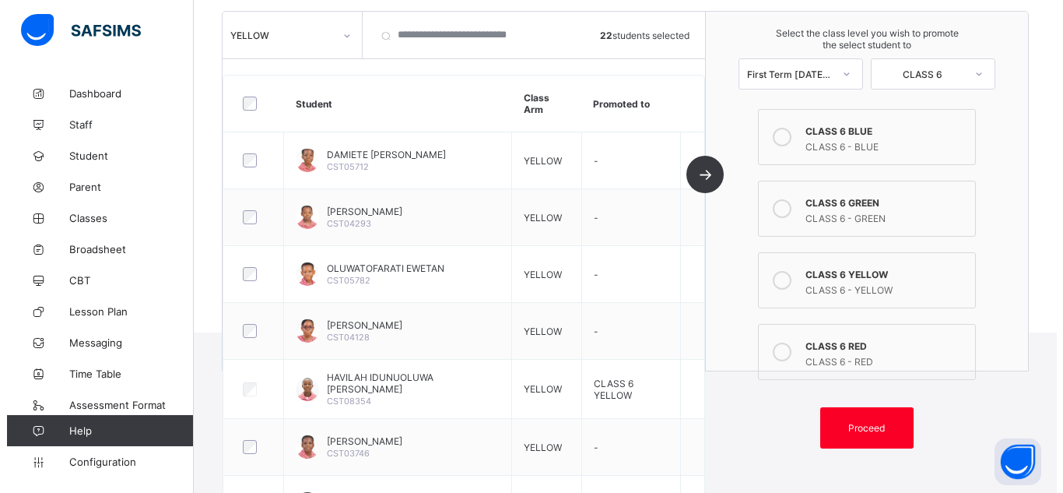
scroll to position [209, 0]
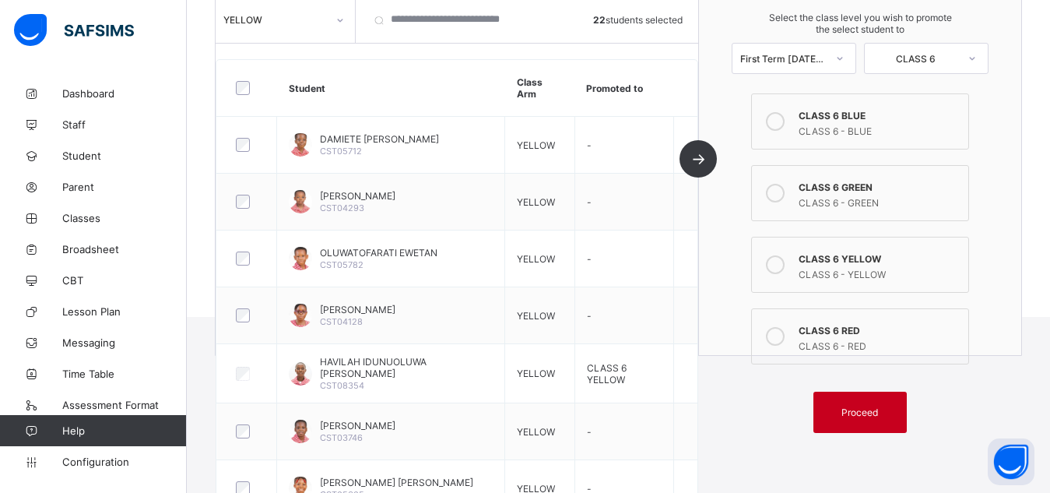
click at [877, 414] on span "Proceed" at bounding box center [860, 412] width 37 height 12
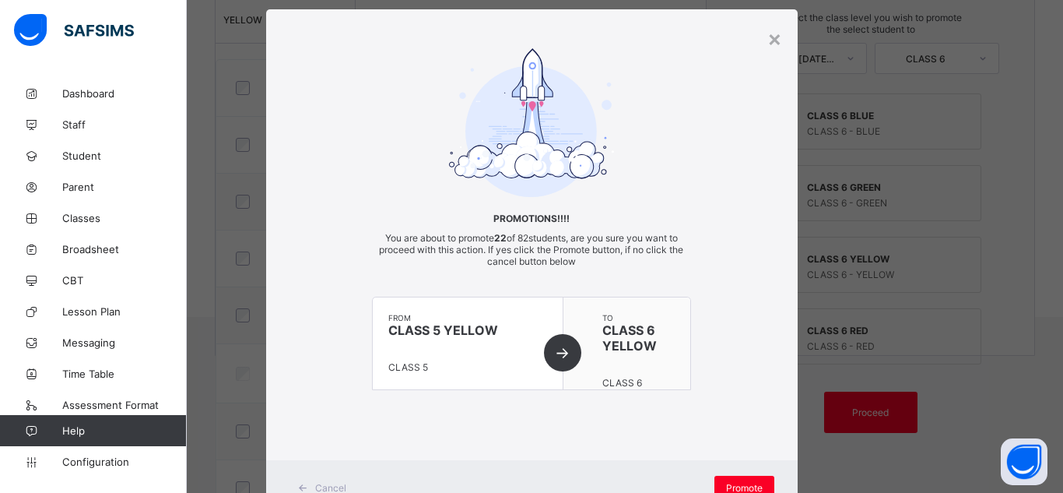
click at [727, 302] on div "Promotions!!!! You are about to promote 22 of 82 students, are you sure you wan…" at bounding box center [532, 234] width 532 height 373
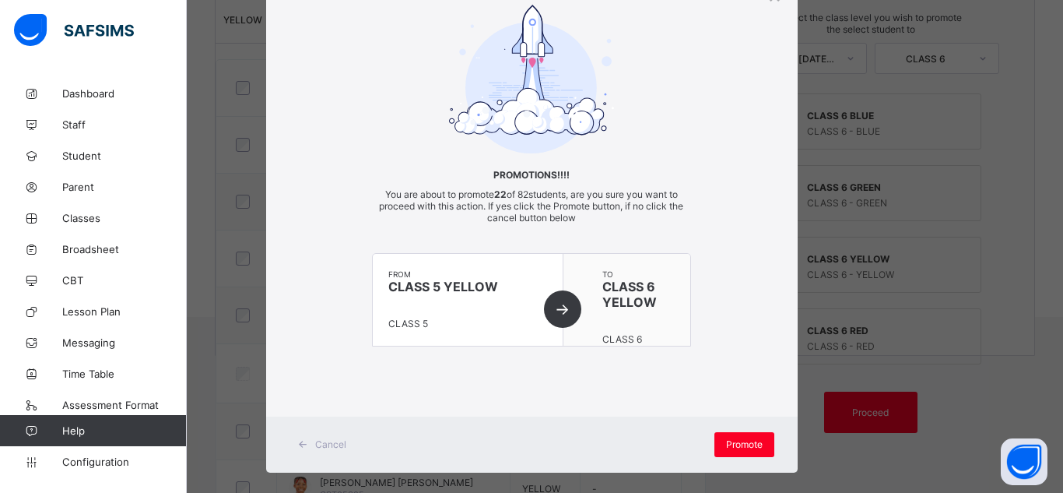
scroll to position [92, 0]
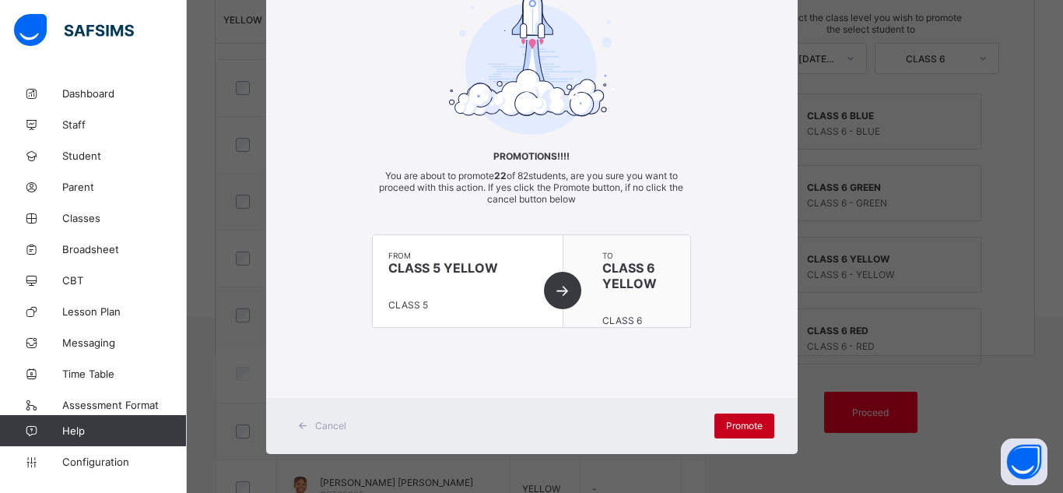
click at [742, 424] on span "Promote" at bounding box center [744, 426] width 37 height 12
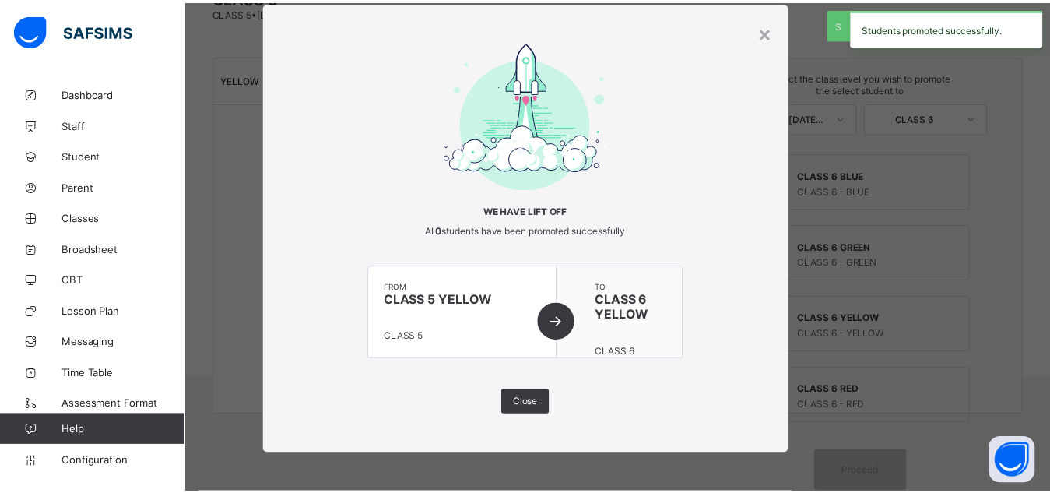
scroll to position [209, 0]
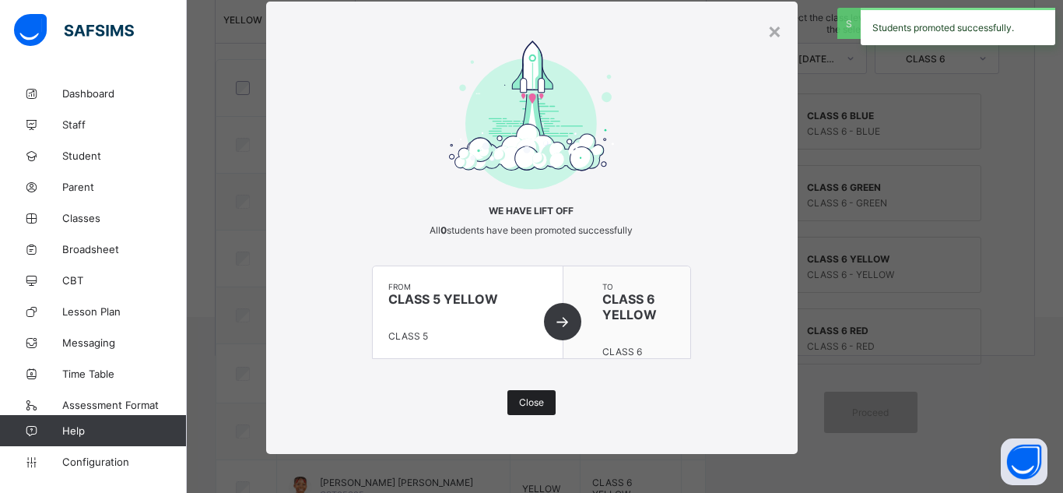
click at [522, 399] on span "Close" at bounding box center [531, 402] width 25 height 12
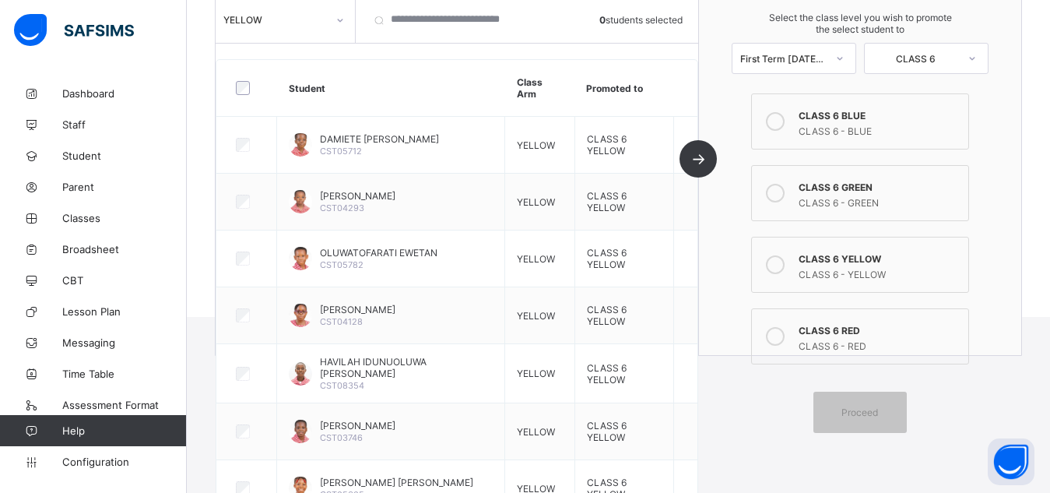
click at [718, 317] on html "Promotions First Term / 2025-2026 Olufemi Ibitokun olufemi.ibitokun@flexisaf.co…" at bounding box center [525, 53] width 1050 height 525
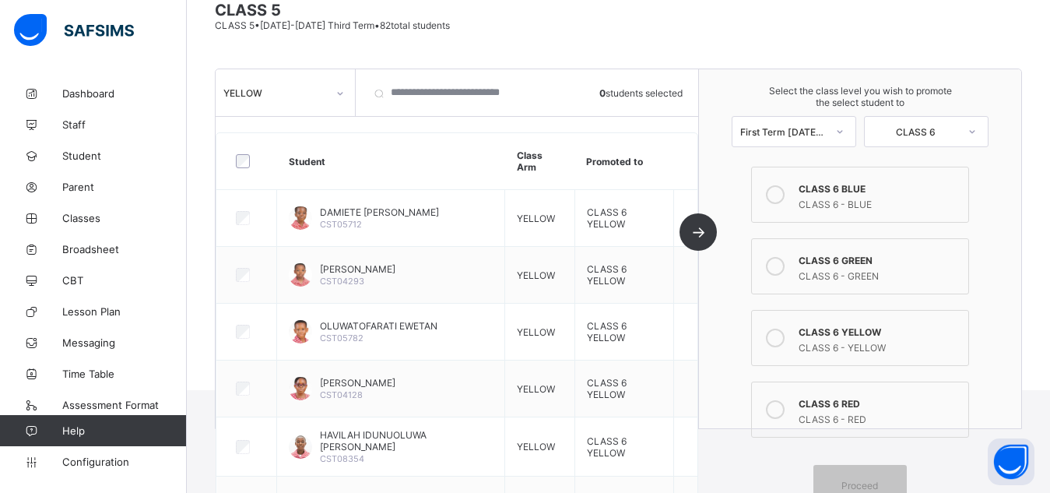
scroll to position [115, 0]
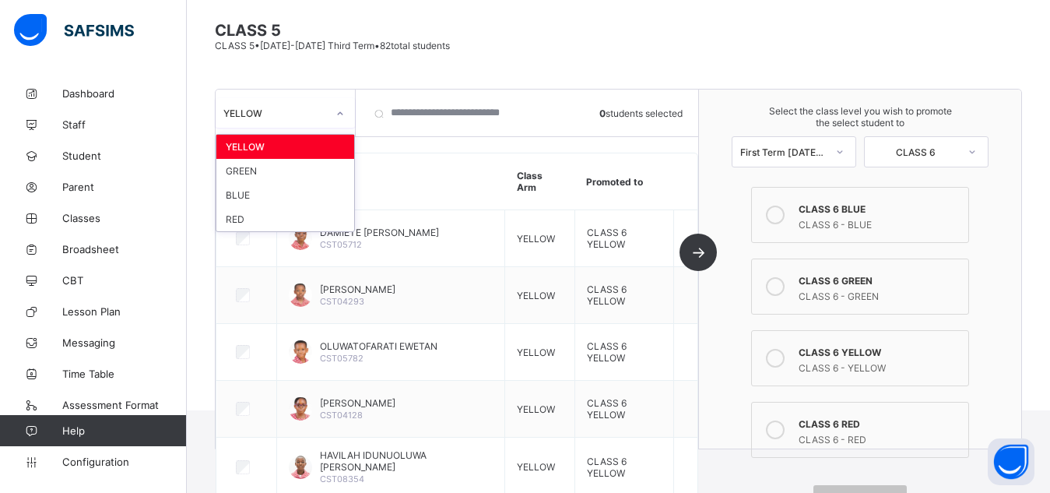
click at [329, 115] on div at bounding box center [340, 113] width 26 height 25
click at [247, 170] on div "GREEN" at bounding box center [285, 171] width 138 height 24
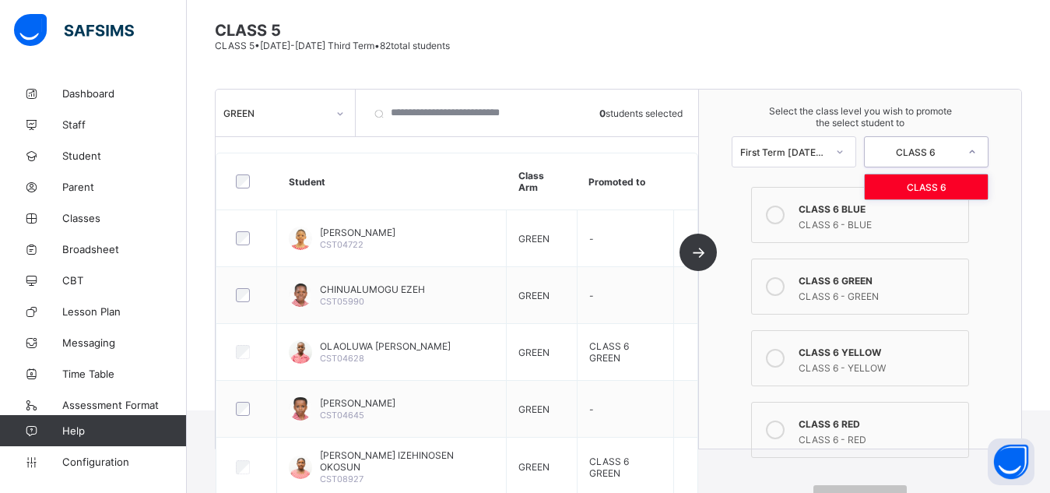
click at [957, 153] on div "CLASS 6" at bounding box center [916, 152] width 86 height 12
click at [1021, 217] on div "Select the class level you wish to promote the select student to First Term 202…" at bounding box center [860, 269] width 322 height 359
click at [779, 283] on icon at bounding box center [775, 286] width 19 height 19
click at [589, 40] on div "CLASS 5 CLASS 5 • 2024-2025 Third Term • 82 total students" at bounding box center [618, 36] width 807 height 30
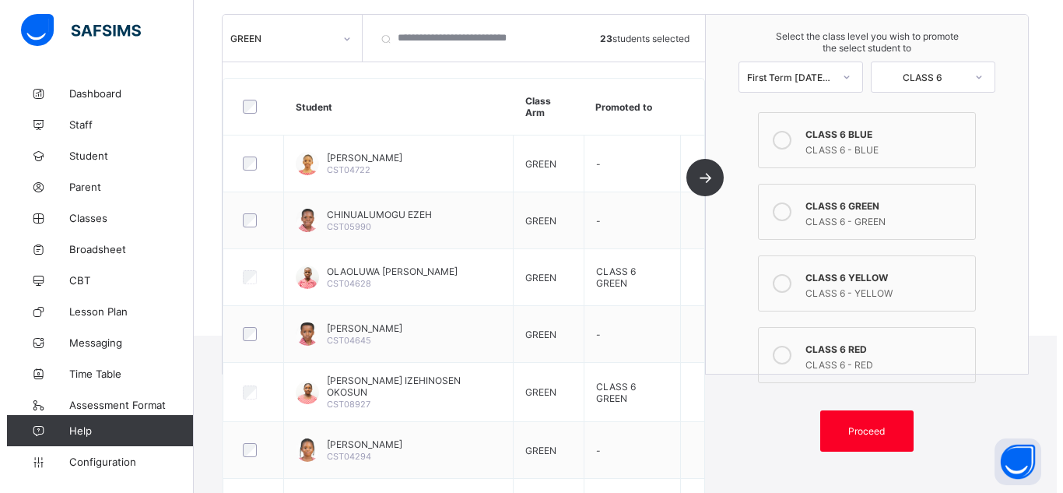
scroll to position [209, 0]
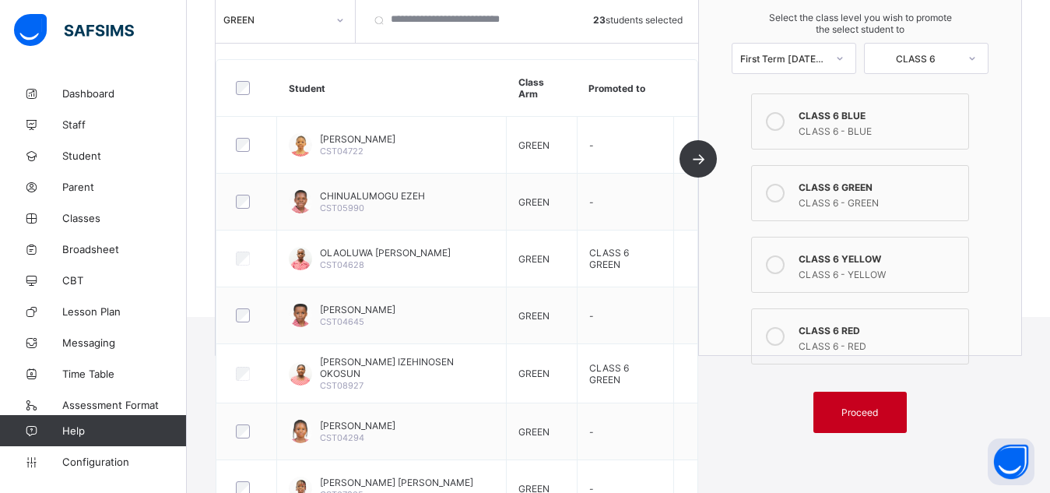
click at [877, 416] on span "Proceed" at bounding box center [860, 412] width 37 height 12
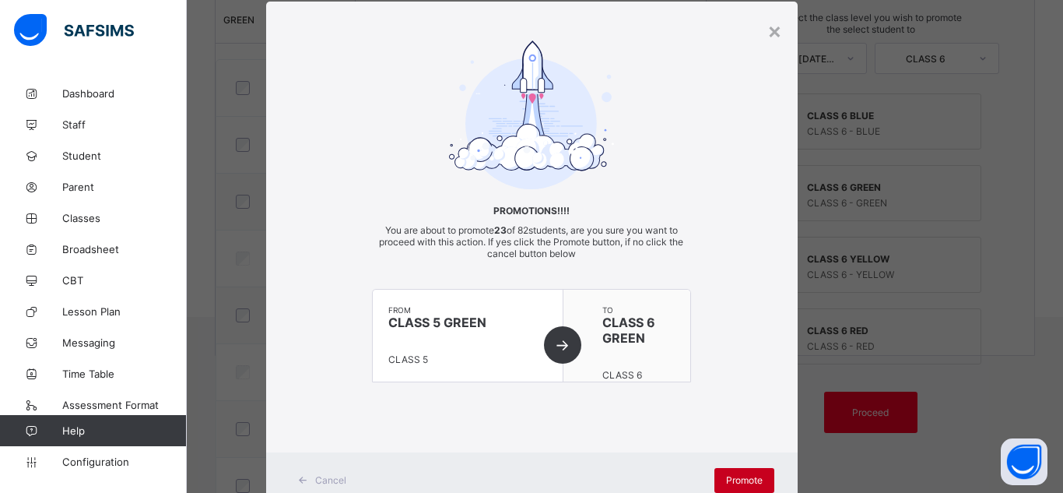
click at [738, 476] on span "Promote" at bounding box center [744, 480] width 37 height 12
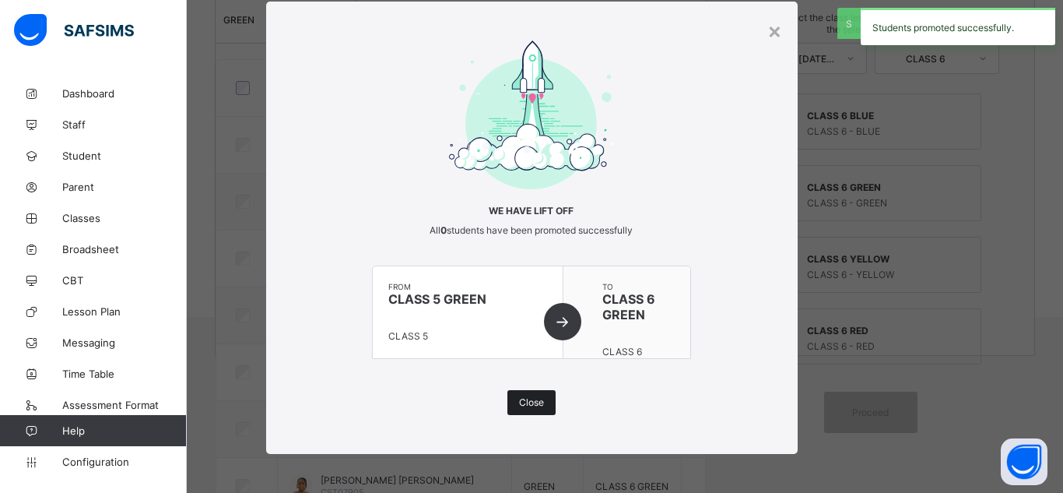
click at [529, 398] on span "Close" at bounding box center [531, 402] width 25 height 12
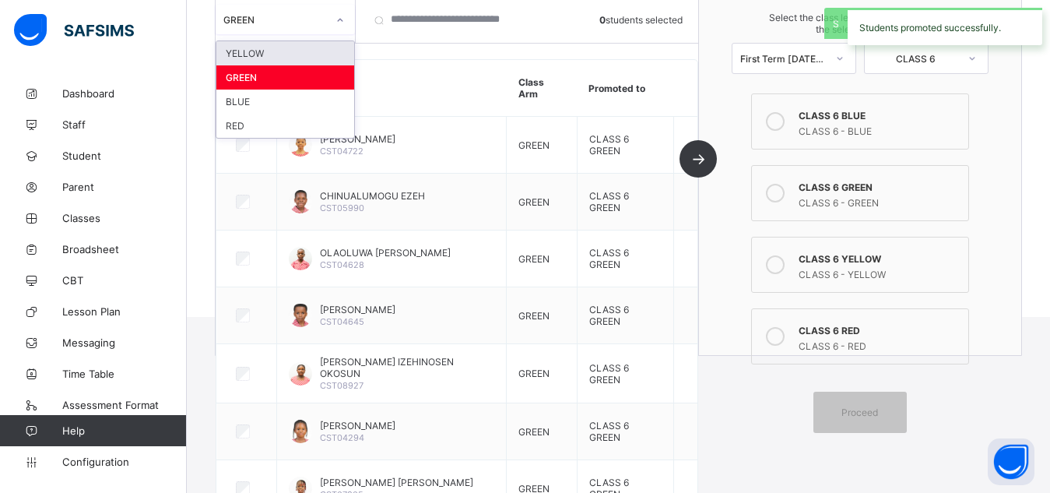
click at [326, 18] on div at bounding box center [340, 20] width 30 height 30
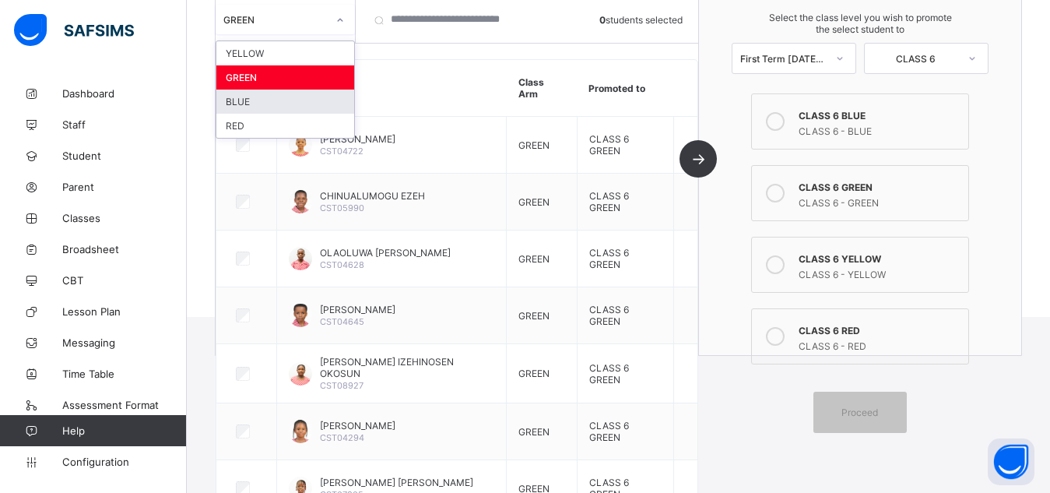
click at [230, 99] on div "BLUE" at bounding box center [285, 102] width 138 height 24
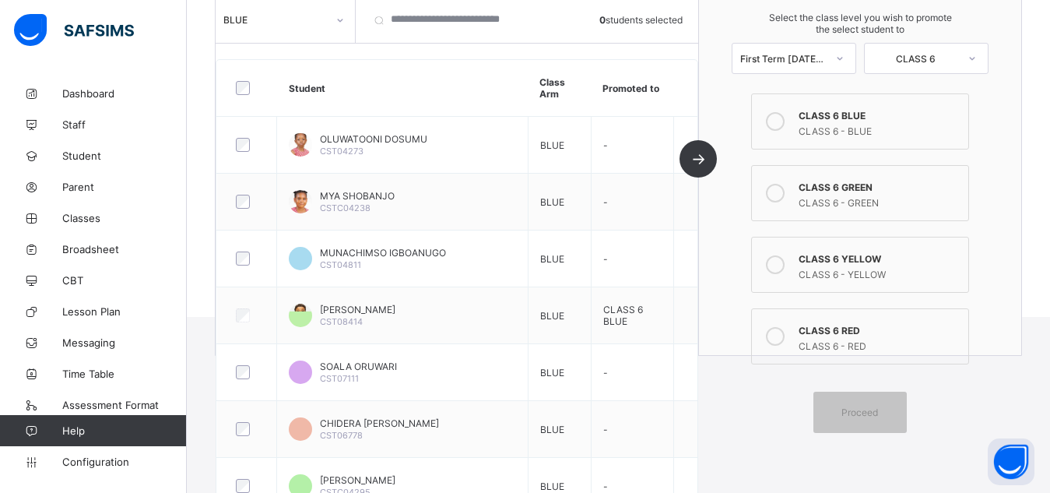
click at [778, 118] on icon at bounding box center [775, 121] width 19 height 19
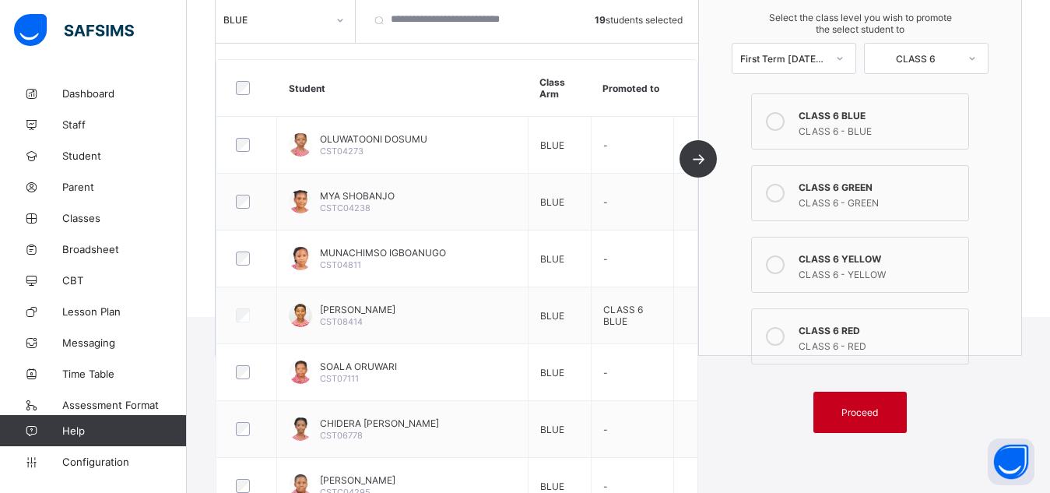
click at [865, 414] on span "Proceed" at bounding box center [860, 412] width 37 height 12
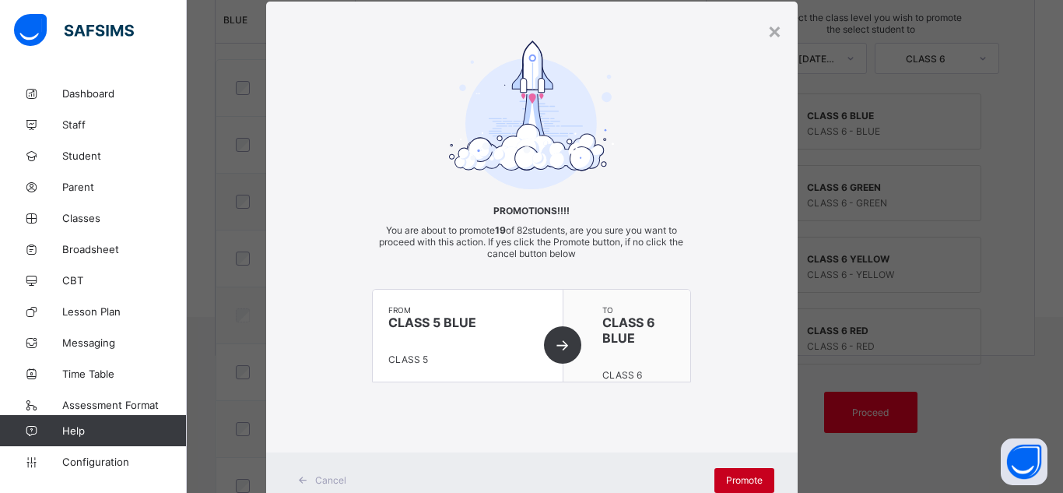
click at [744, 481] on span "Promote" at bounding box center [744, 480] width 37 height 12
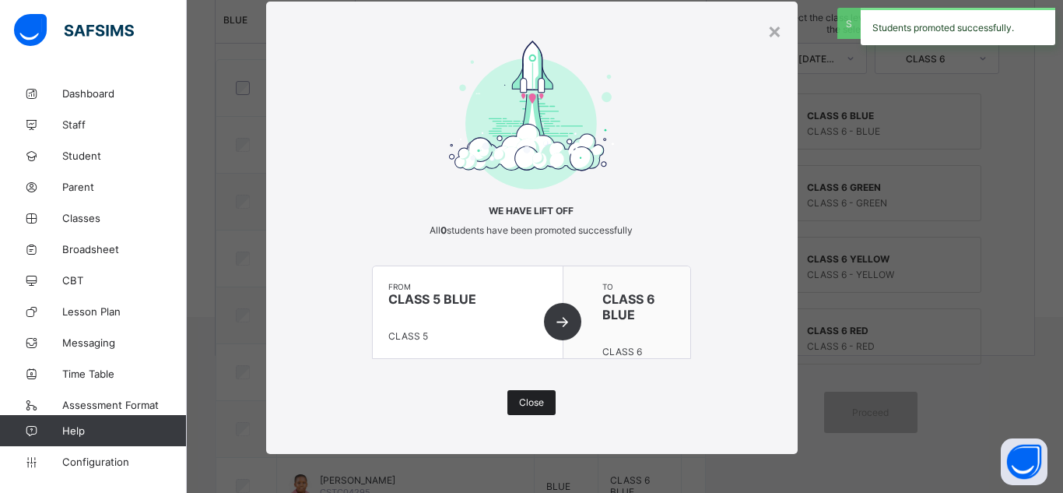
click at [519, 399] on span "Close" at bounding box center [531, 402] width 25 height 12
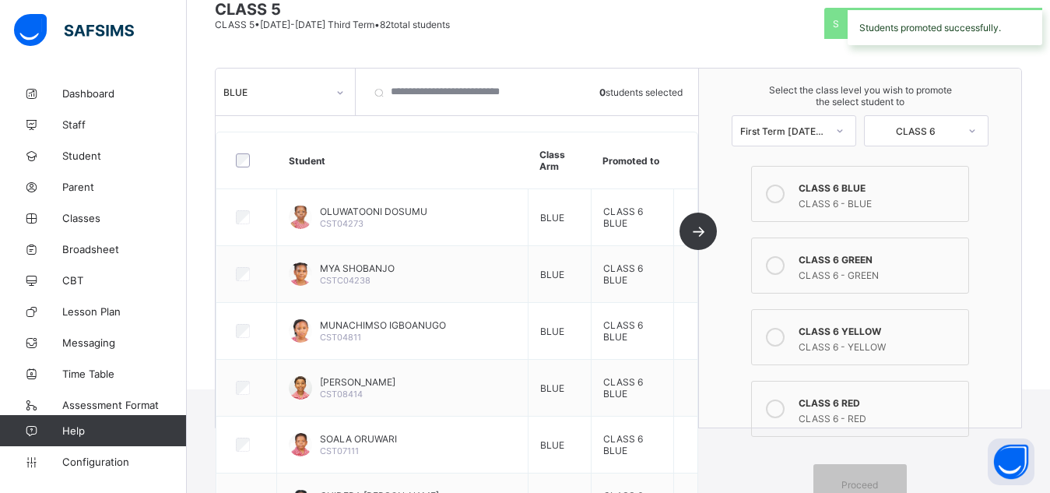
scroll to position [115, 0]
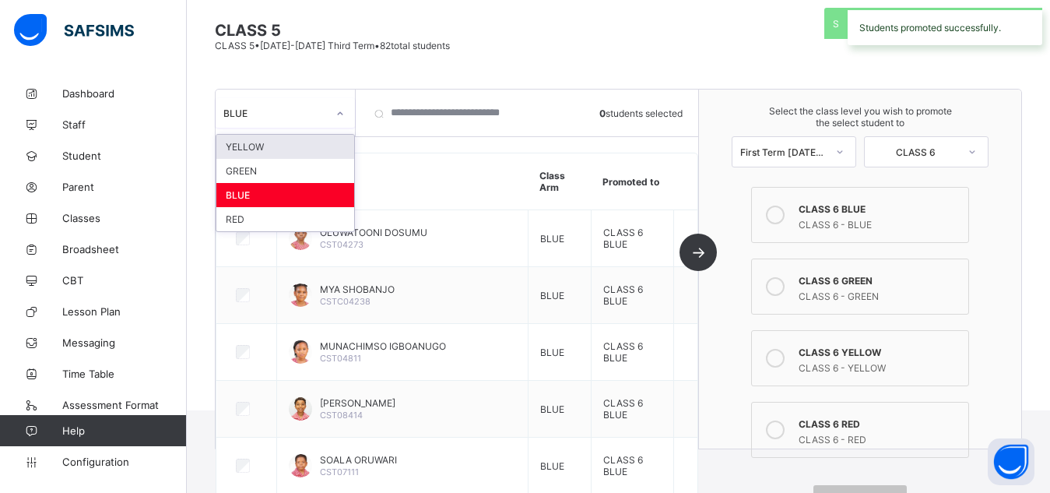
click at [317, 109] on div "BLUE" at bounding box center [275, 113] width 104 height 12
click at [230, 221] on div "RED" at bounding box center [285, 219] width 138 height 24
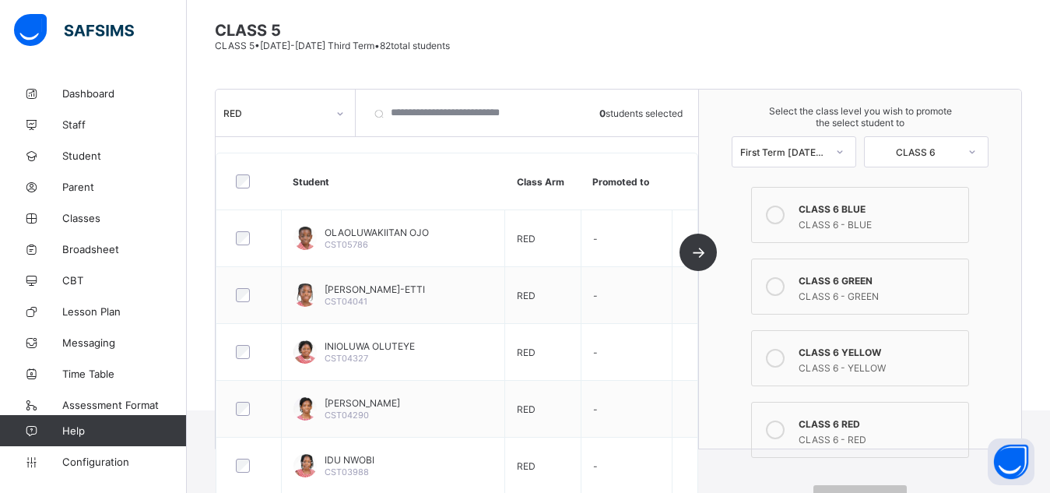
click at [779, 431] on icon at bounding box center [775, 429] width 19 height 19
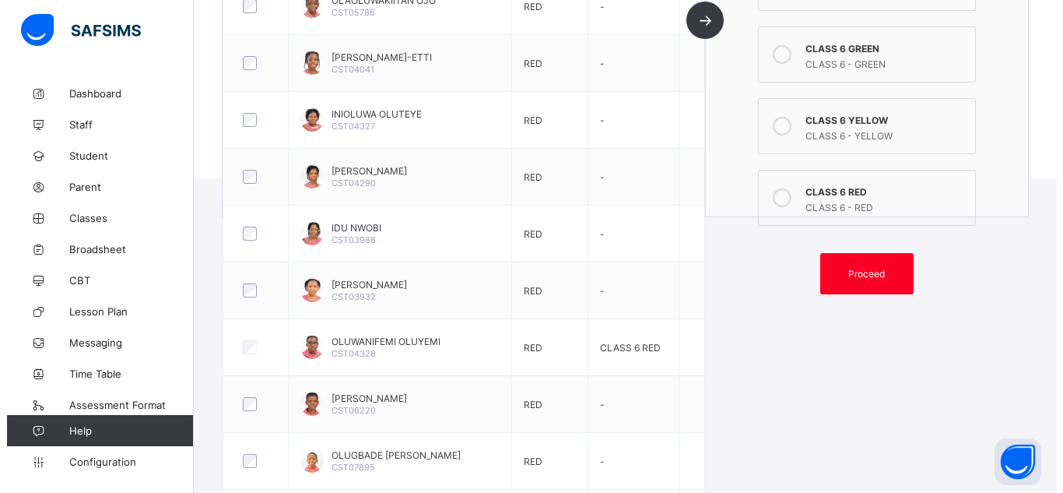
scroll to position [401, 0]
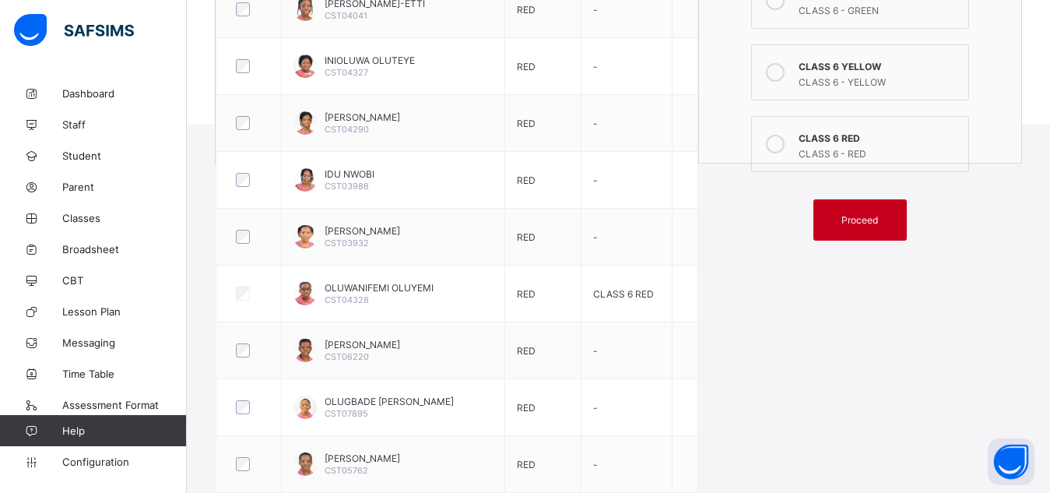
click at [878, 222] on span "Proceed" at bounding box center [860, 220] width 37 height 12
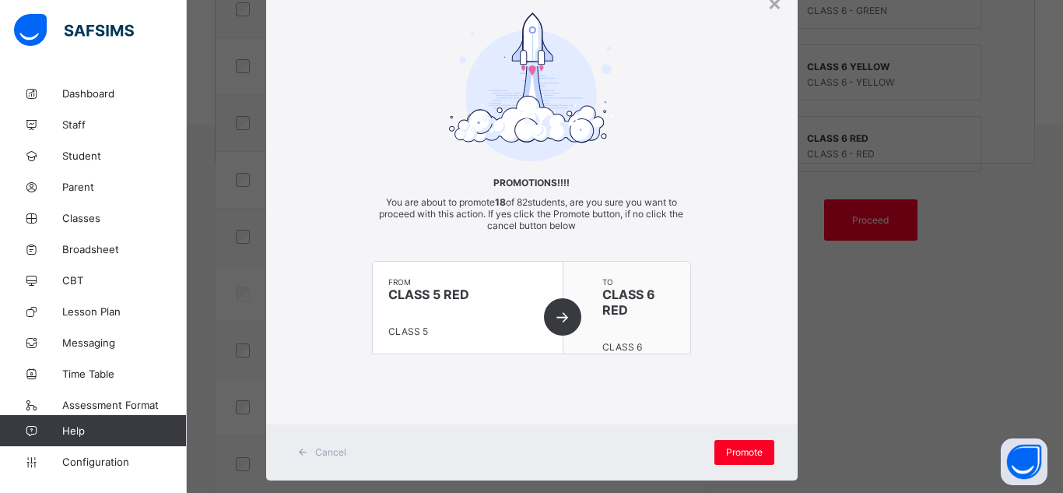
click at [754, 380] on div "Promotions!!!! You are about to promote 18 of 82 students, are you sure you wan…" at bounding box center [532, 198] width 532 height 373
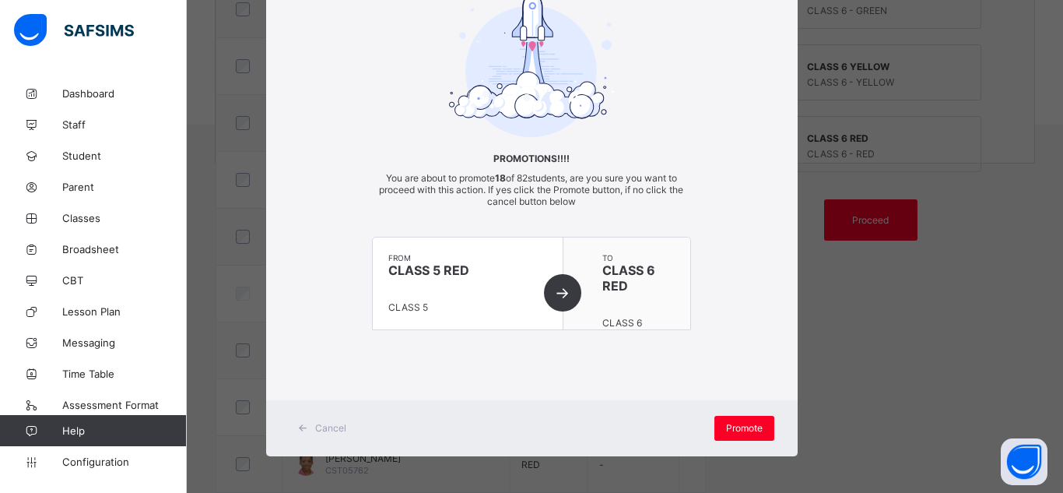
scroll to position [92, 0]
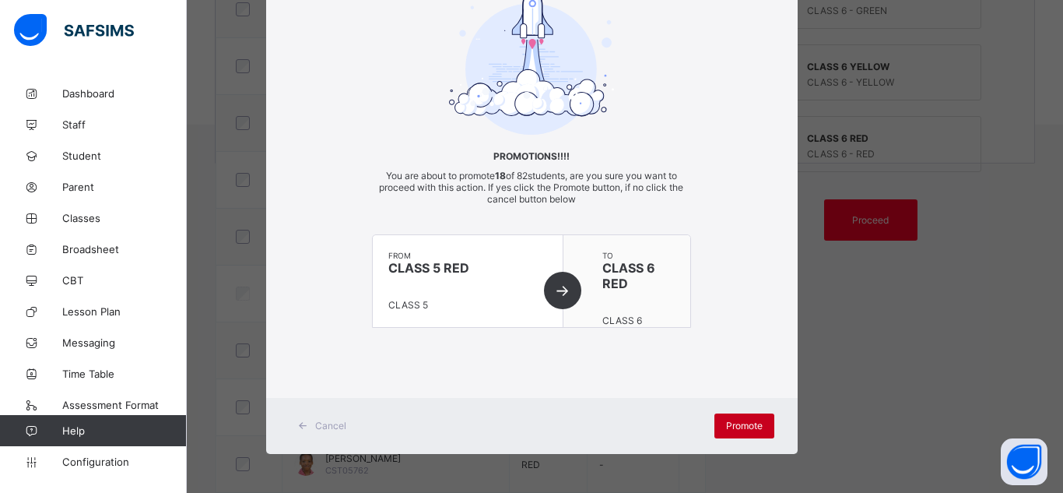
click at [745, 423] on span "Promote" at bounding box center [744, 426] width 37 height 12
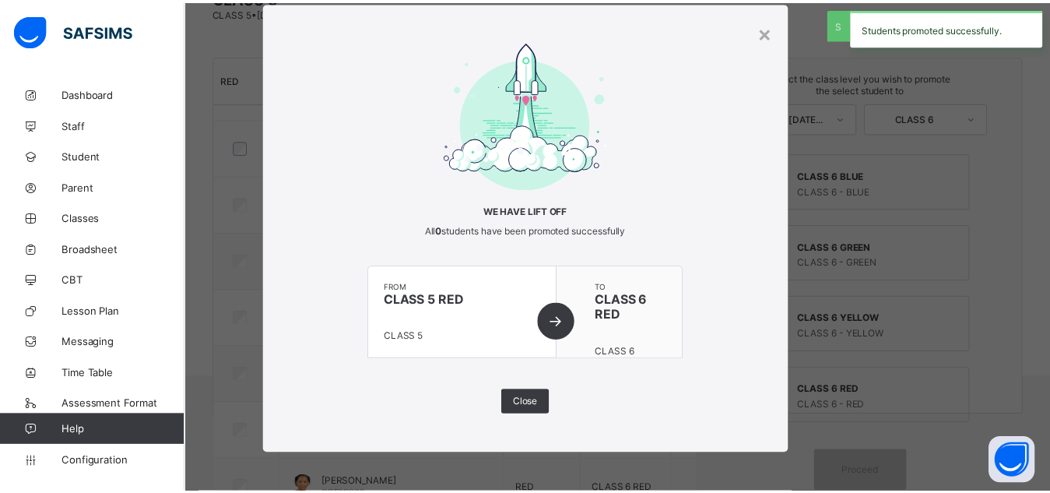
scroll to position [401, 0]
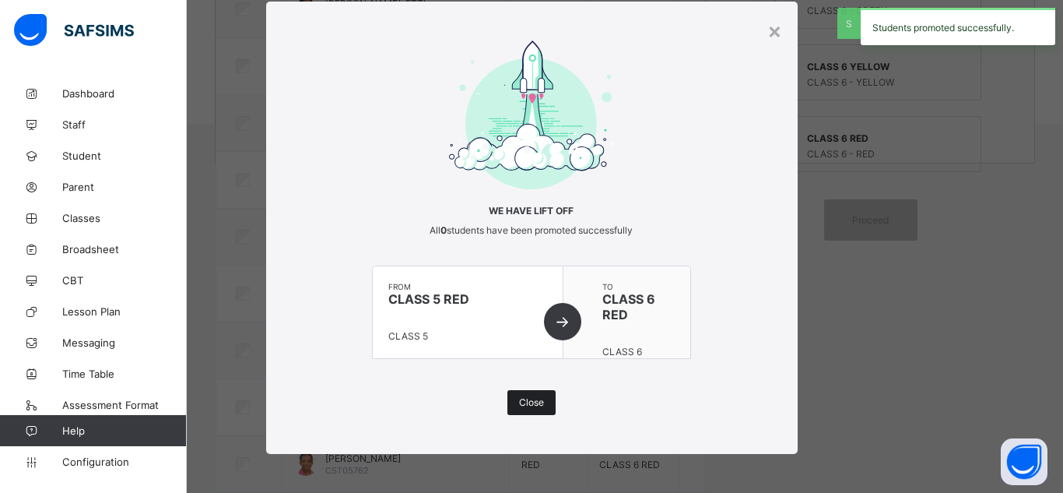
click at [524, 399] on span "Close" at bounding box center [531, 402] width 25 height 12
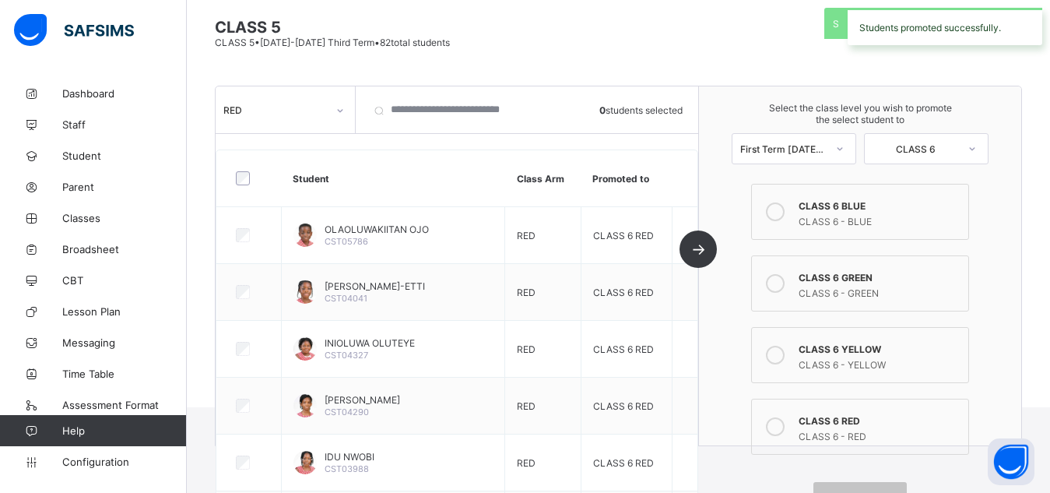
scroll to position [58, 0]
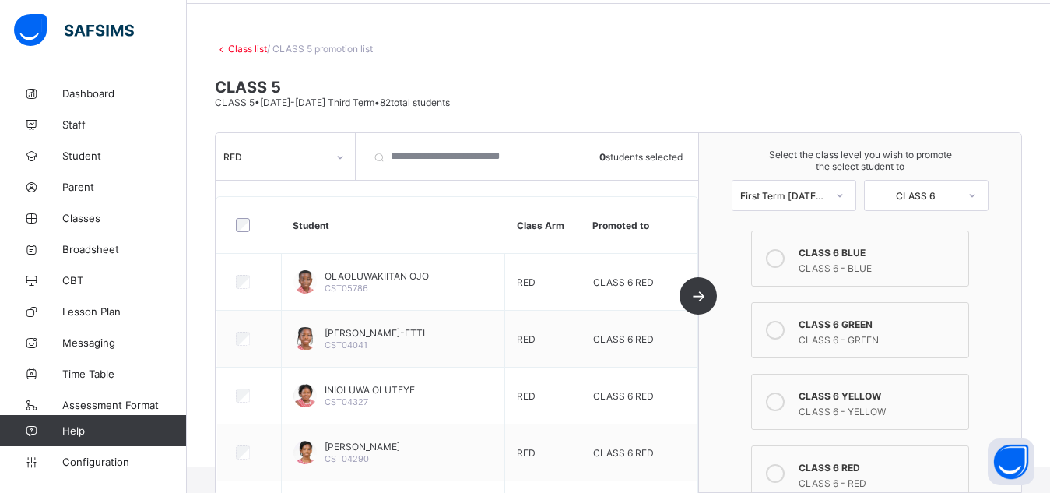
click at [250, 47] on link "Class list" at bounding box center [247, 49] width 39 height 12
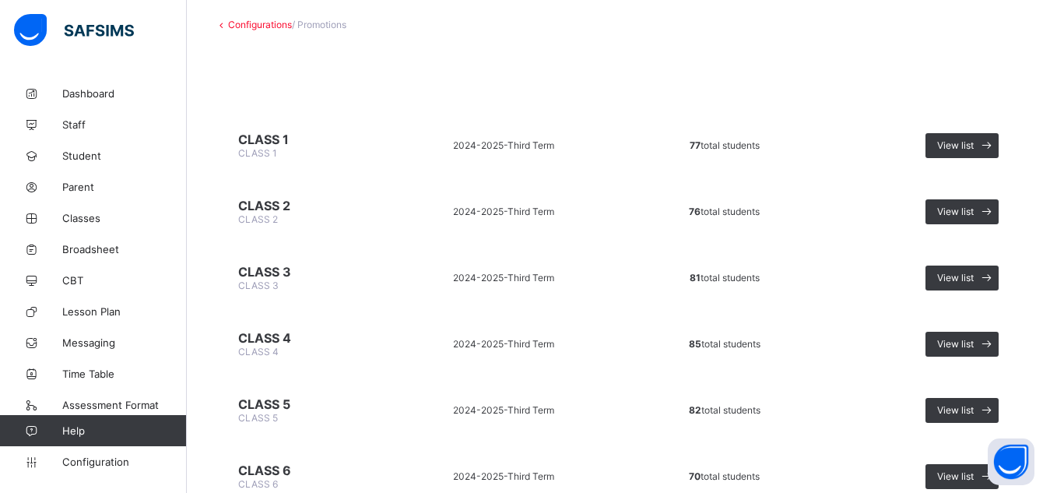
scroll to position [149, 0]
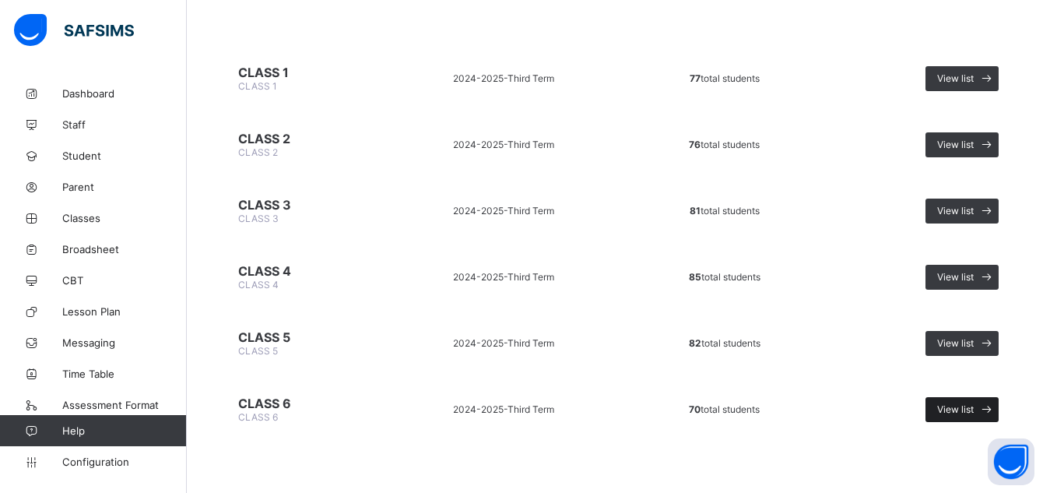
click at [972, 408] on span "View list" at bounding box center [955, 409] width 37 height 12
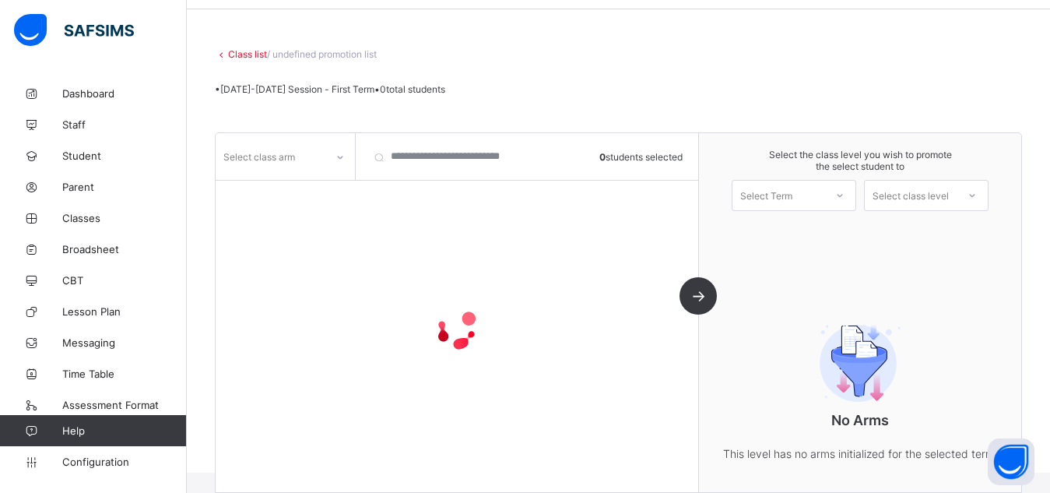
scroll to position [54, 0]
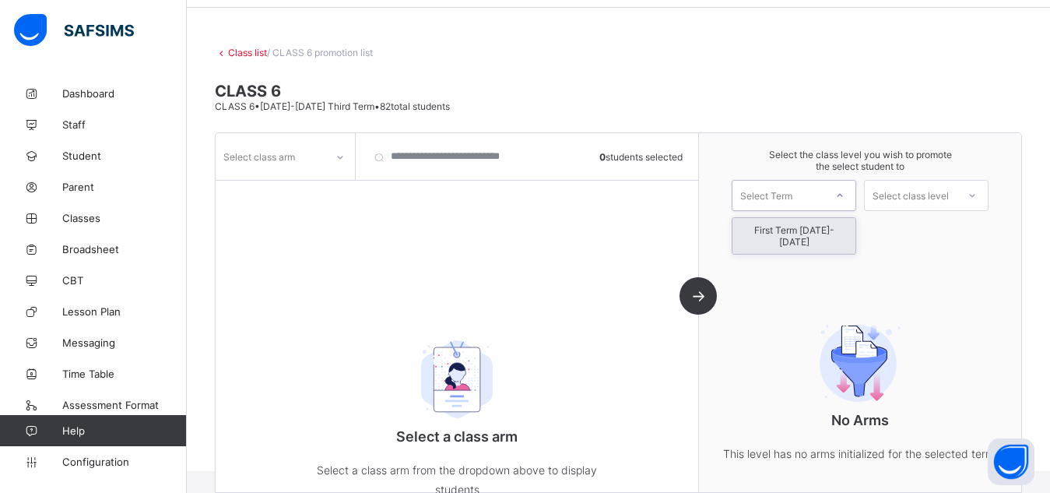
click at [819, 194] on div "Select Term" at bounding box center [779, 195] width 92 height 22
click at [912, 201] on div "Select class level" at bounding box center [911, 195] width 76 height 31
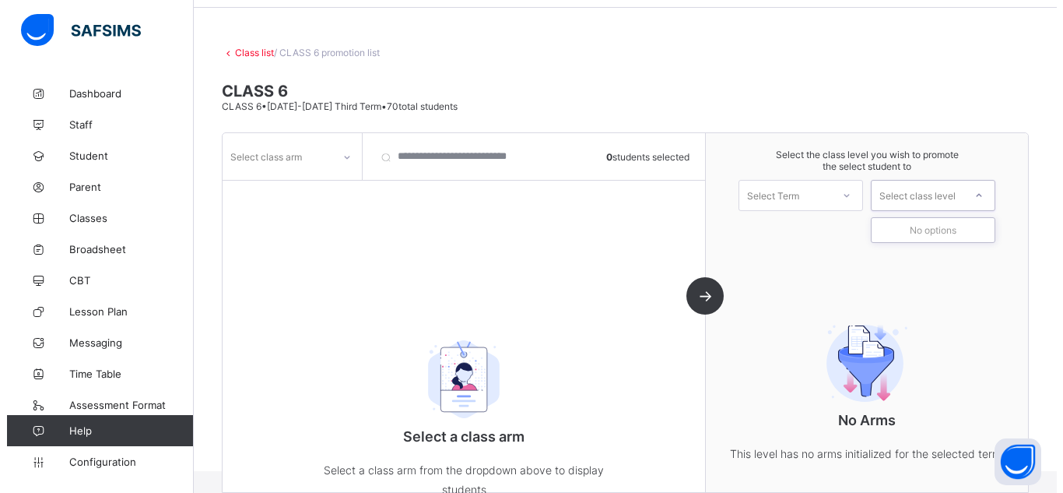
scroll to position [0, 0]
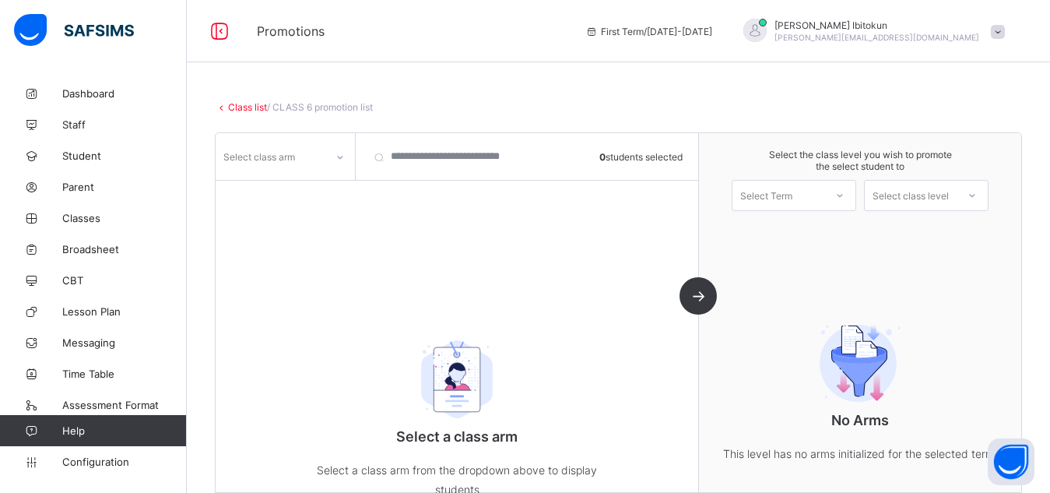
click at [1005, 37] on span at bounding box center [998, 32] width 14 height 14
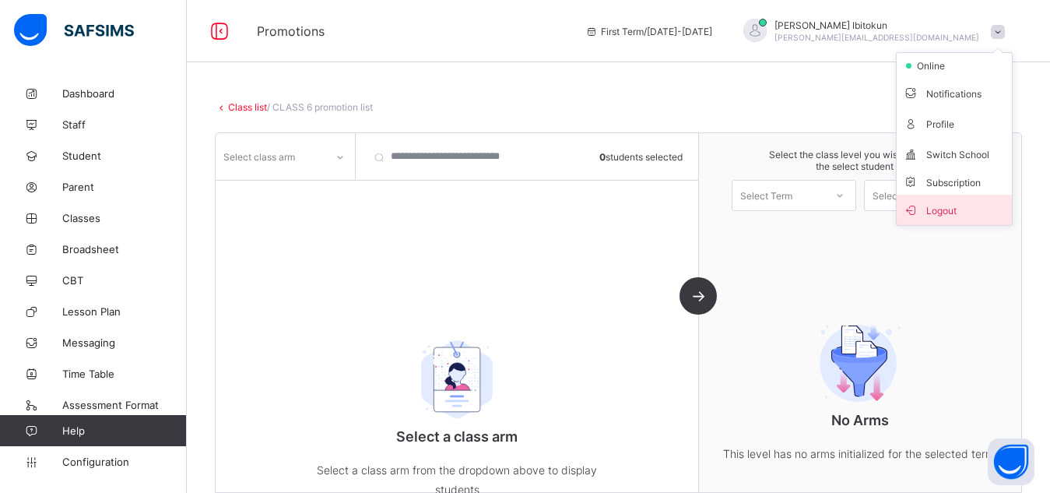
click at [959, 208] on span "Logout" at bounding box center [954, 210] width 103 height 18
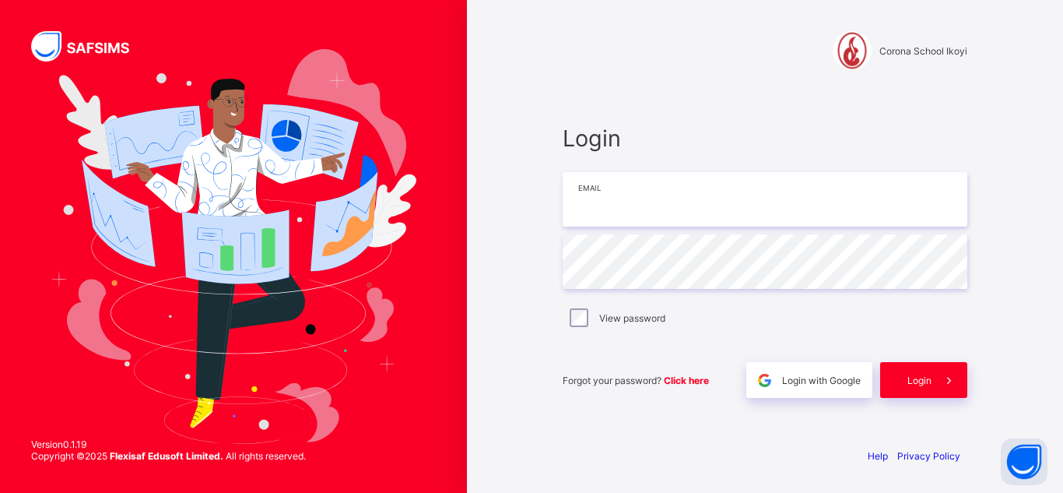
type input "**********"
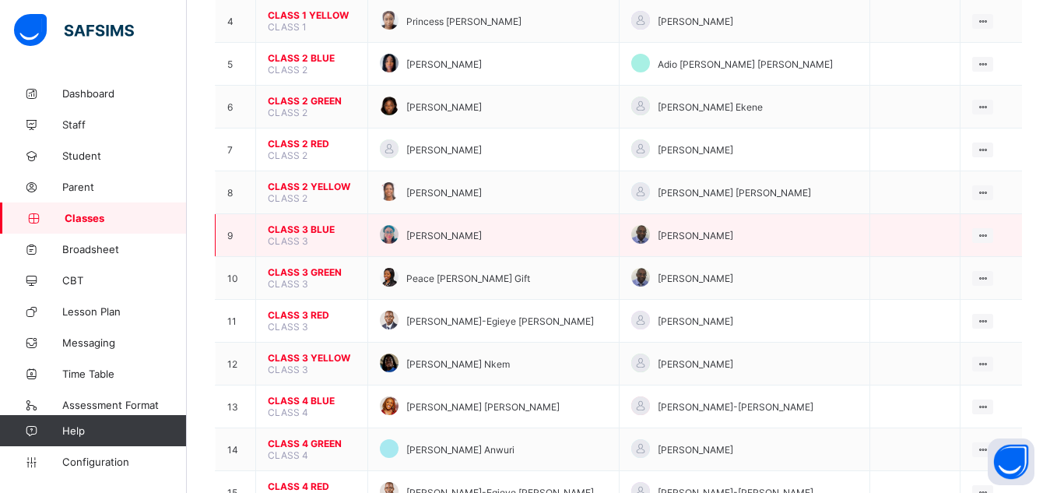
scroll to position [311, 0]
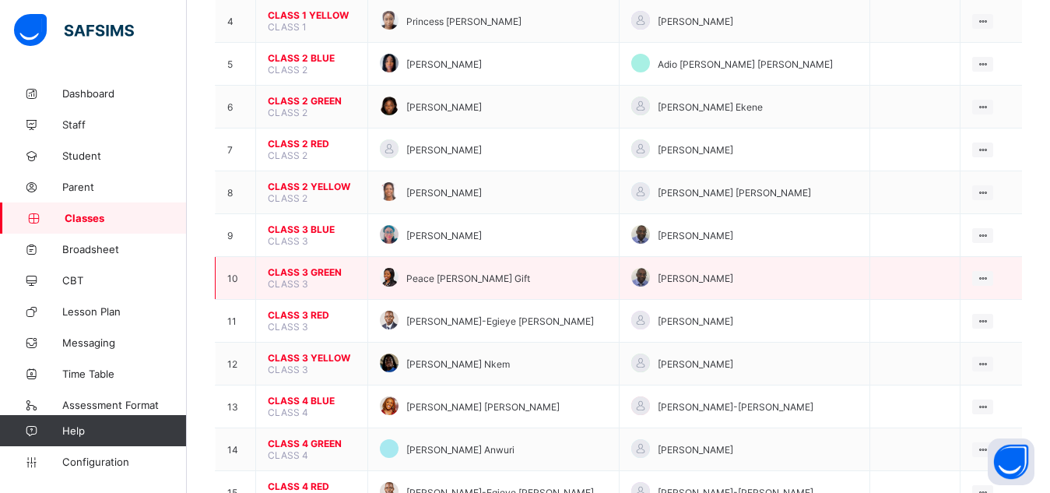
click at [301, 276] on span "CLASS 3 GREEN" at bounding box center [312, 272] width 88 height 12
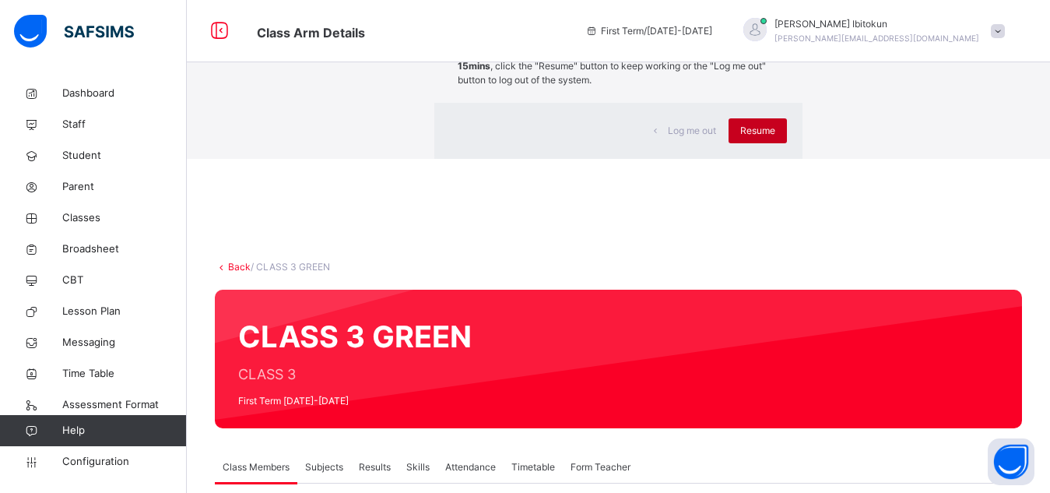
click at [729, 143] on div "Resume" at bounding box center [758, 130] width 58 height 25
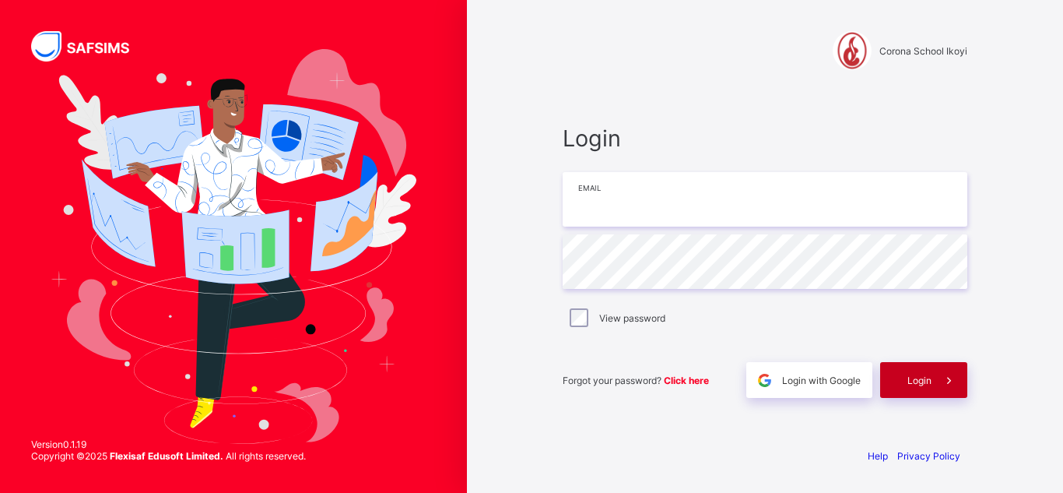
type input "**********"
click at [927, 373] on div "Login" at bounding box center [923, 380] width 87 height 36
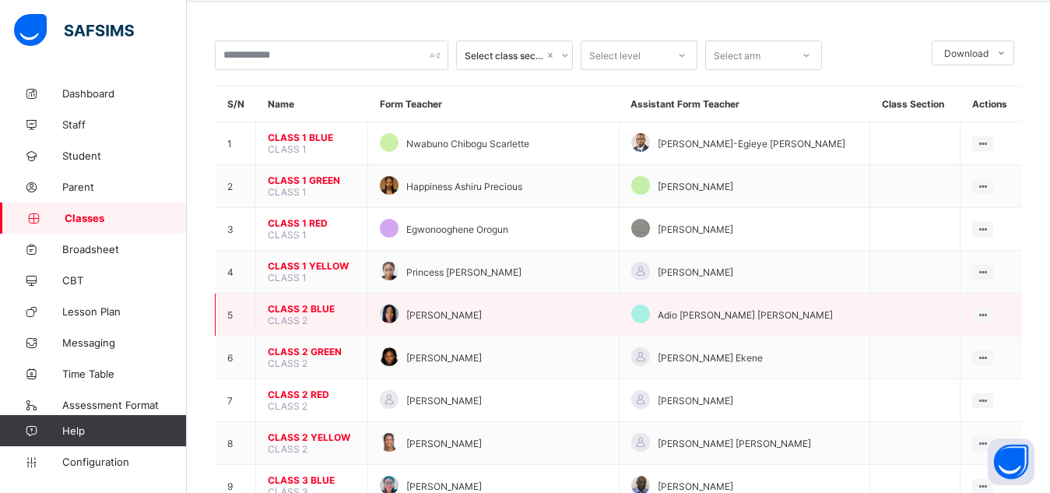
scroll to position [62, 0]
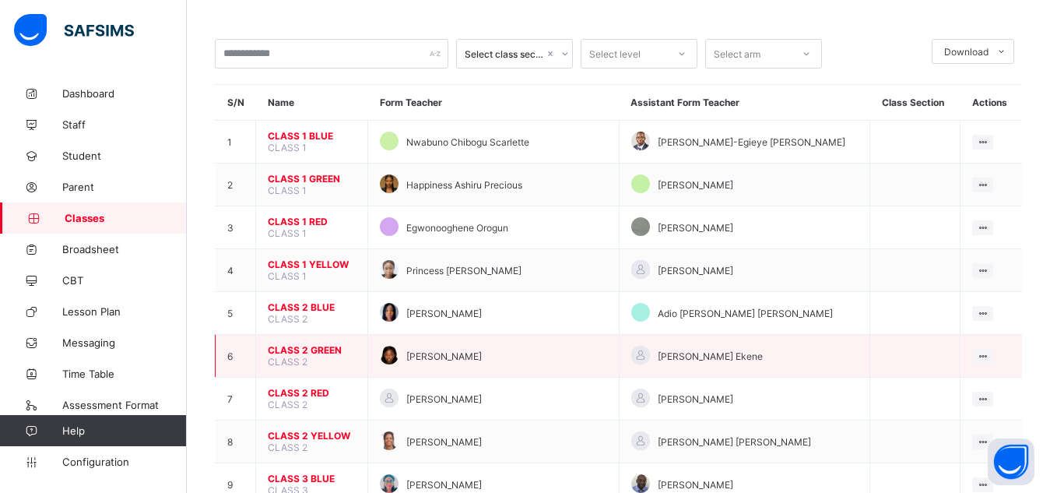
click at [297, 345] on span "CLASS 2 GREEN" at bounding box center [312, 350] width 88 height 12
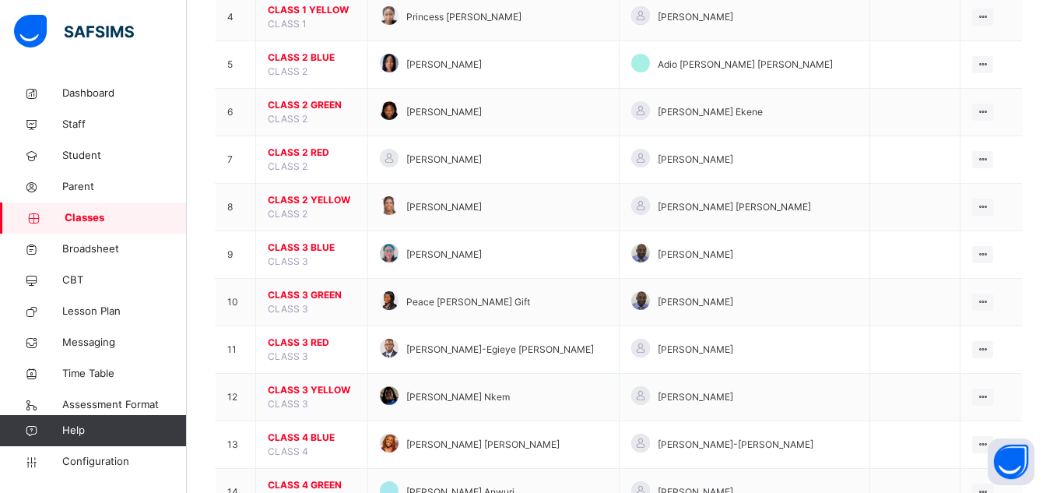
scroll to position [374, 0]
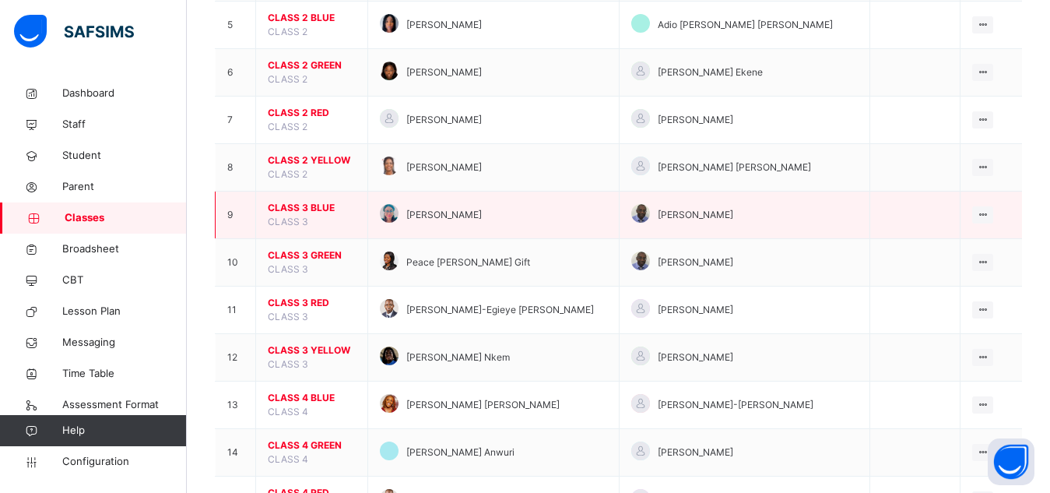
click at [300, 202] on span "CLASS 3 BLUE" at bounding box center [312, 208] width 88 height 14
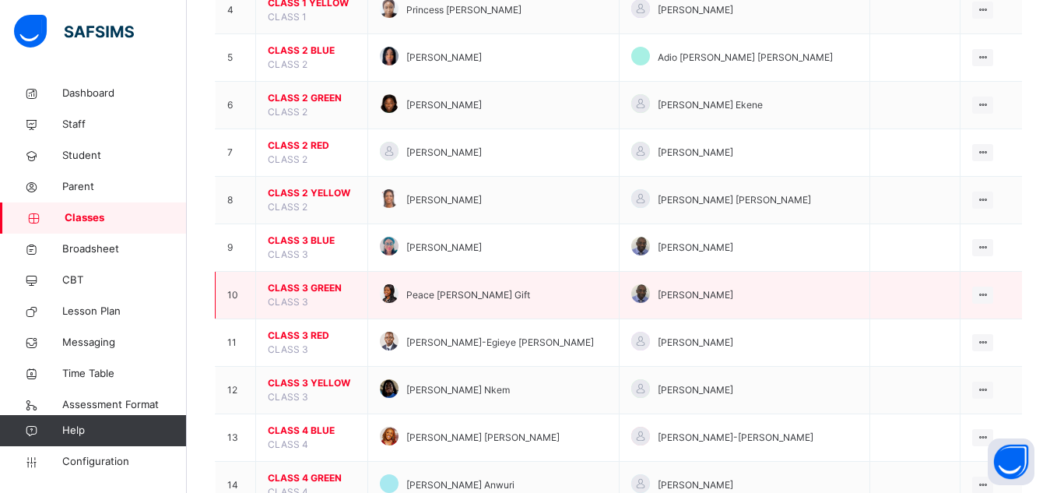
scroll to position [343, 0]
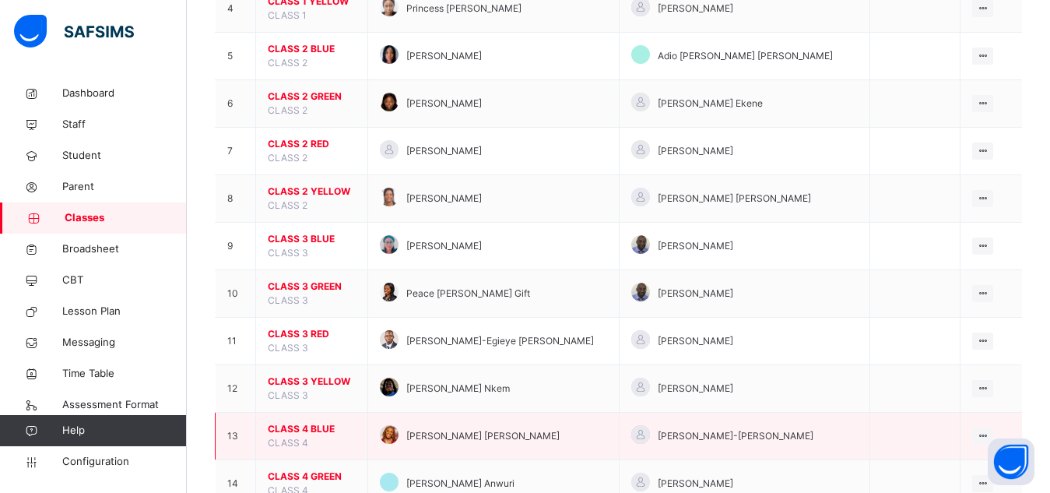
click at [304, 434] on span "CLASS 4 BLUE" at bounding box center [312, 429] width 88 height 14
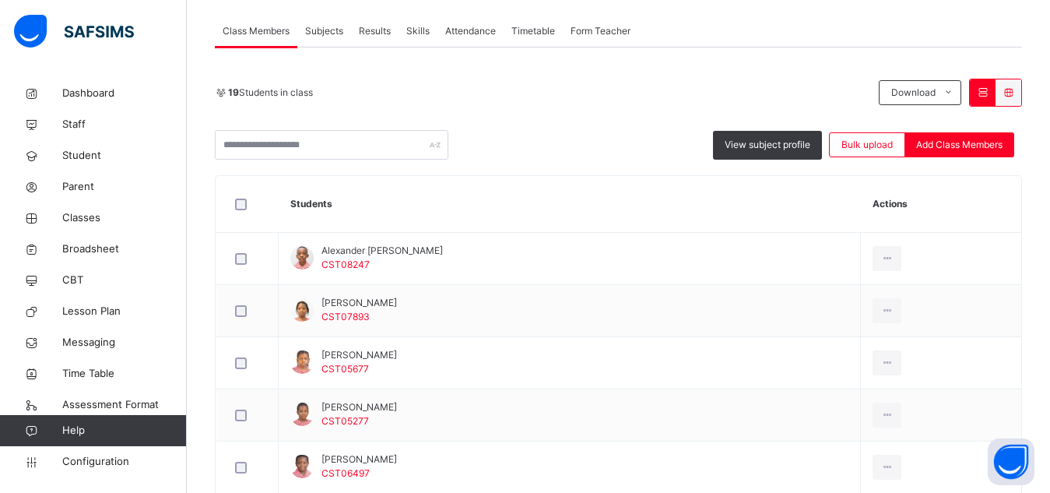
scroll to position [311, 0]
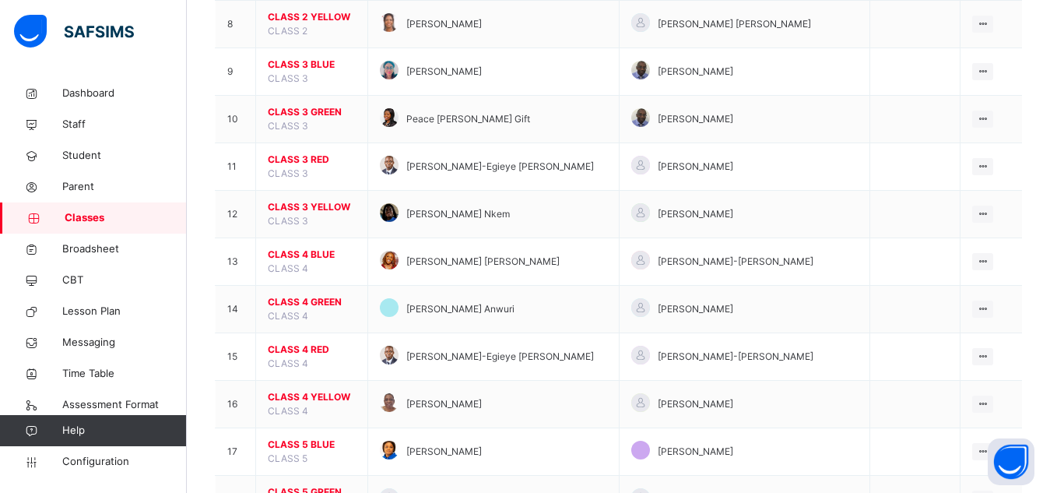
scroll to position [529, 0]
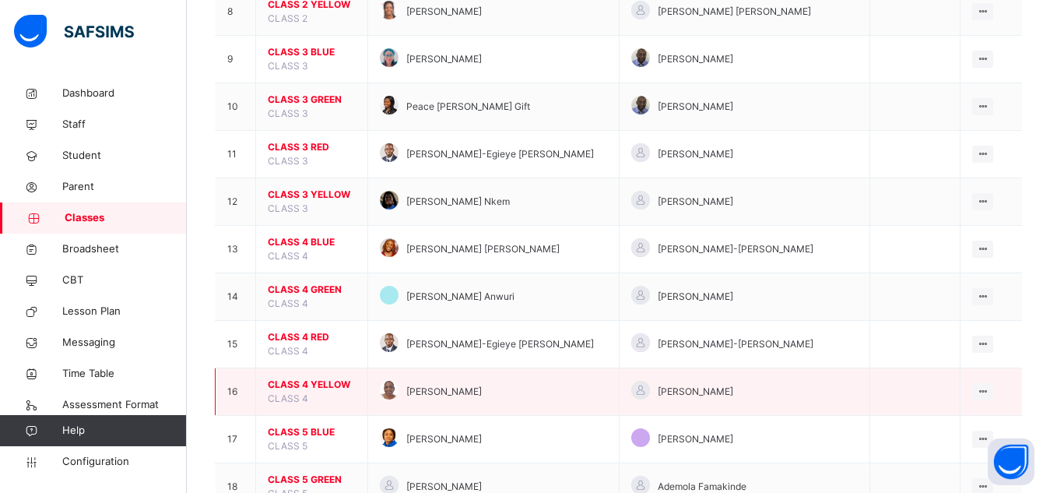
click at [286, 385] on span "CLASS 4 YELLOW" at bounding box center [312, 385] width 88 height 14
